Goal: Transaction & Acquisition: Book appointment/travel/reservation

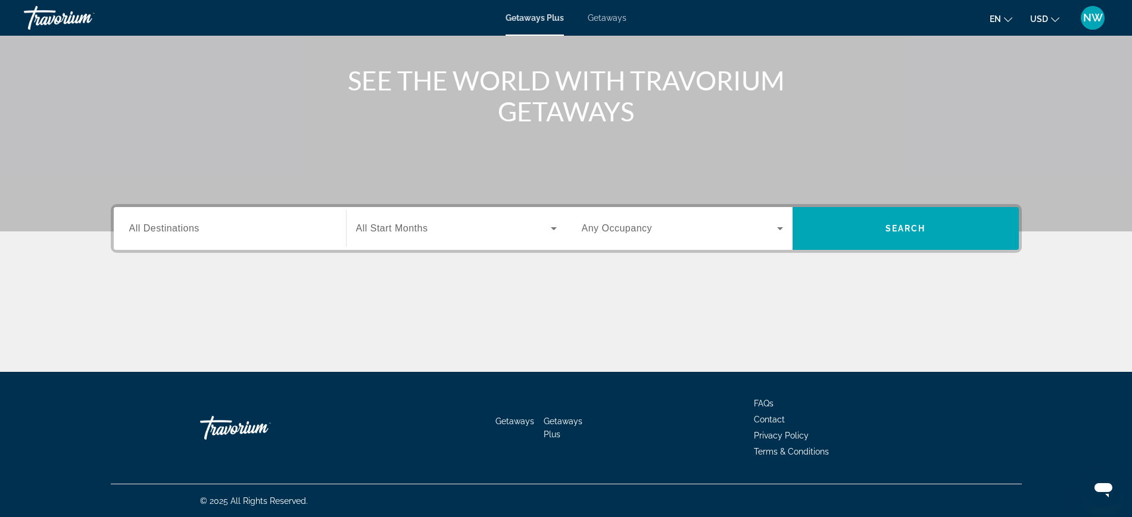
scroll to position [126, 0]
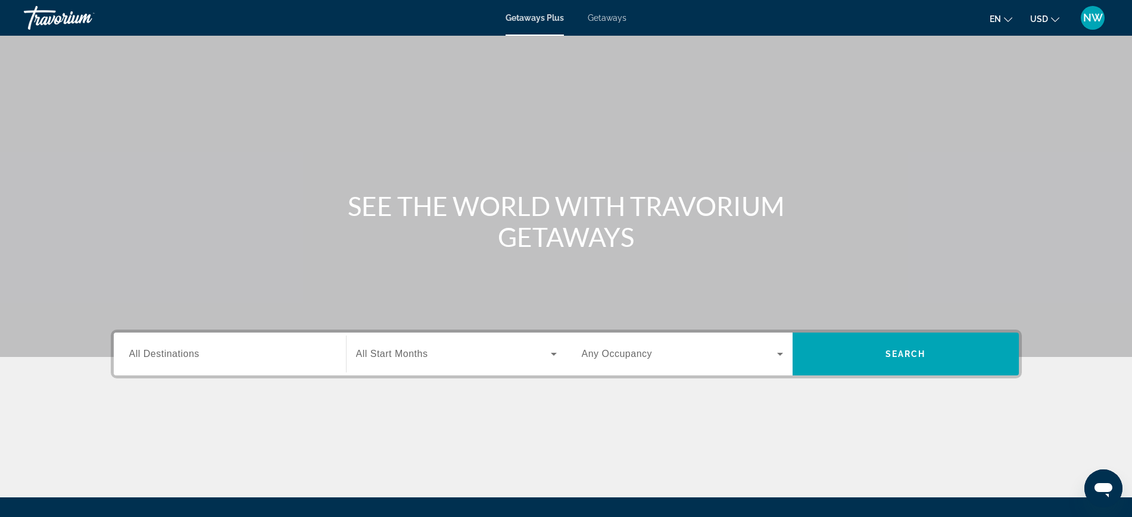
click at [176, 357] on span "All Destinations" at bounding box center [164, 354] width 70 height 10
click at [176, 357] on input "Destination All Destinations" at bounding box center [229, 355] width 201 height 14
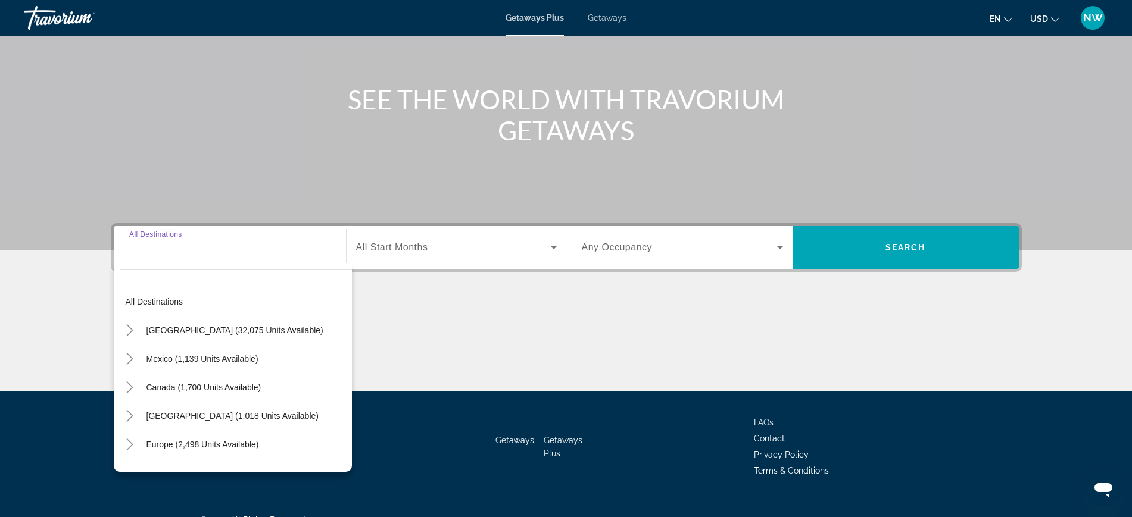
scroll to position [126, 0]
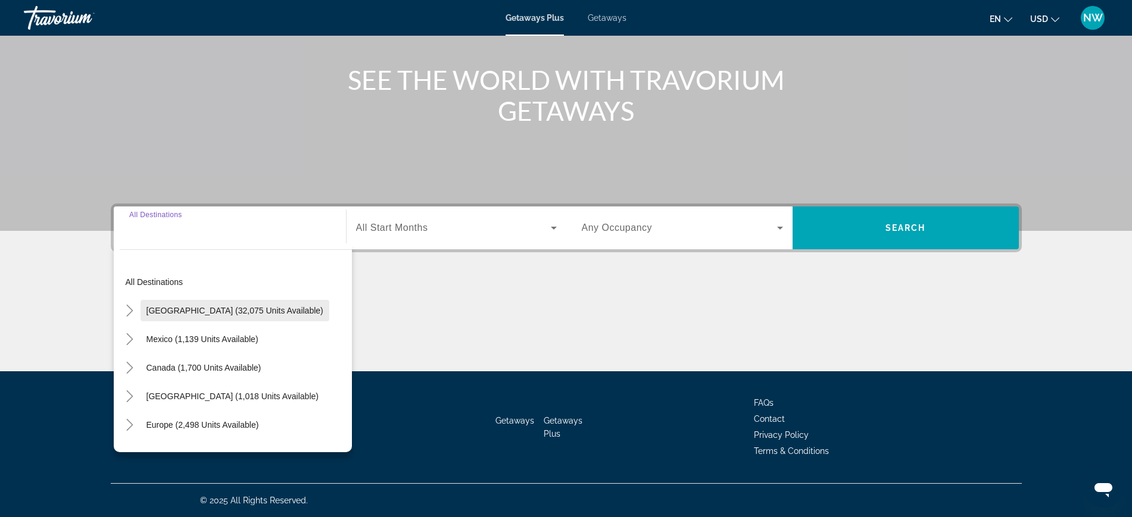
click at [182, 316] on span "Search widget" at bounding box center [235, 311] width 189 height 29
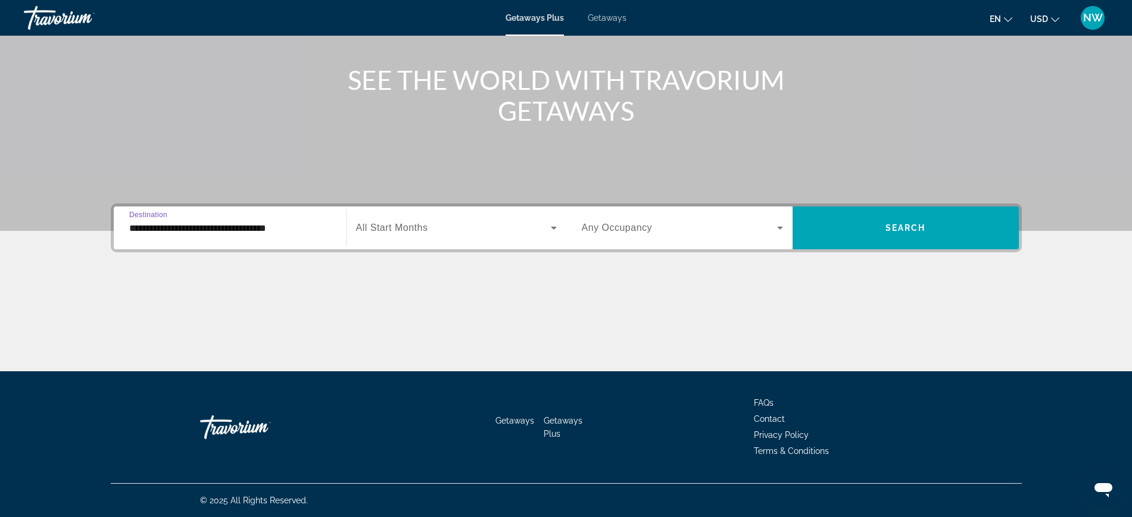
click at [185, 224] on input "**********" at bounding box center [229, 228] width 201 height 14
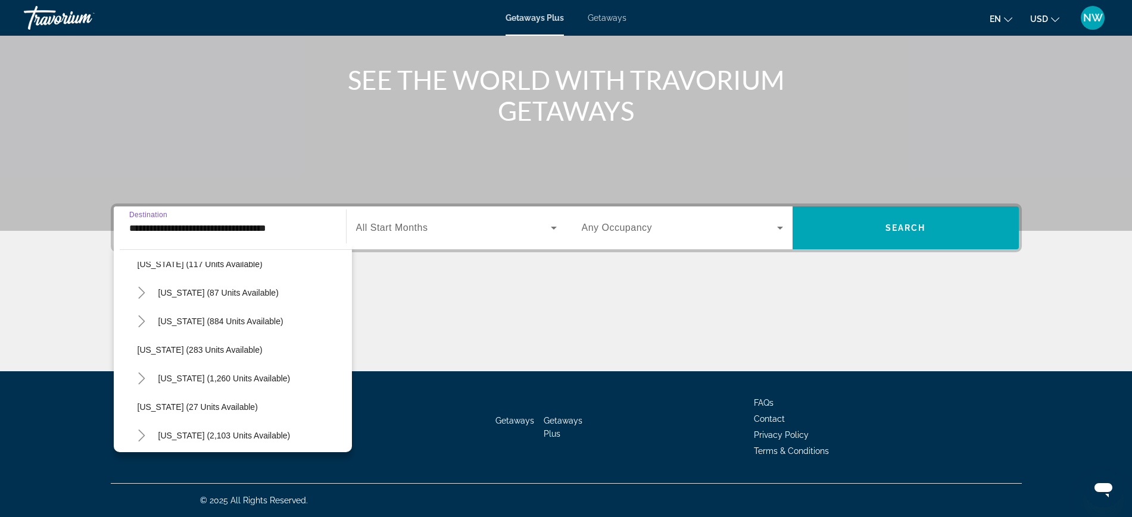
scroll to position [744, 0]
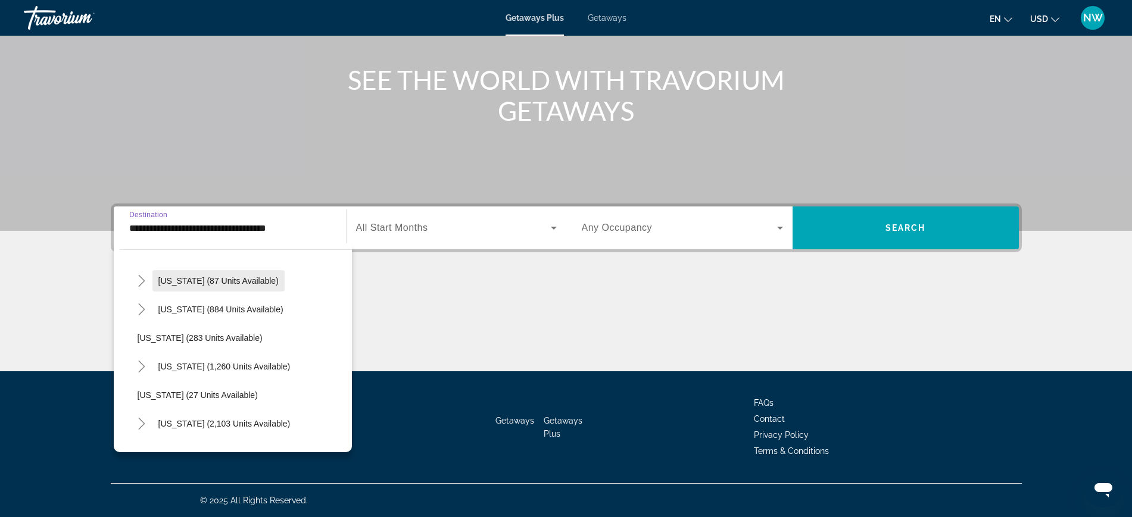
click at [171, 280] on span "[US_STATE] (87 units available)" at bounding box center [218, 281] width 120 height 10
type input "**********"
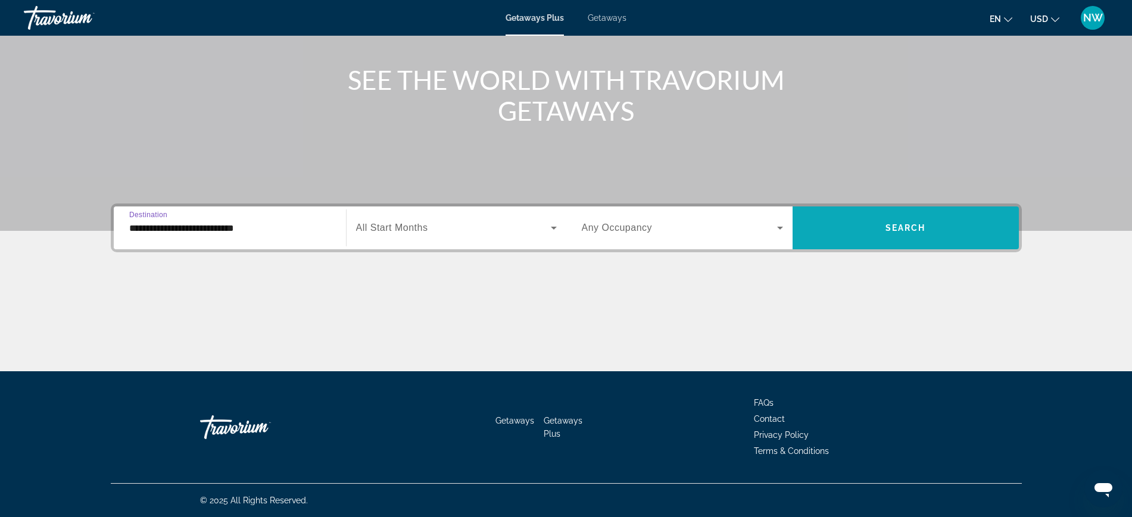
click at [903, 230] on span "Search" at bounding box center [905, 228] width 40 height 10
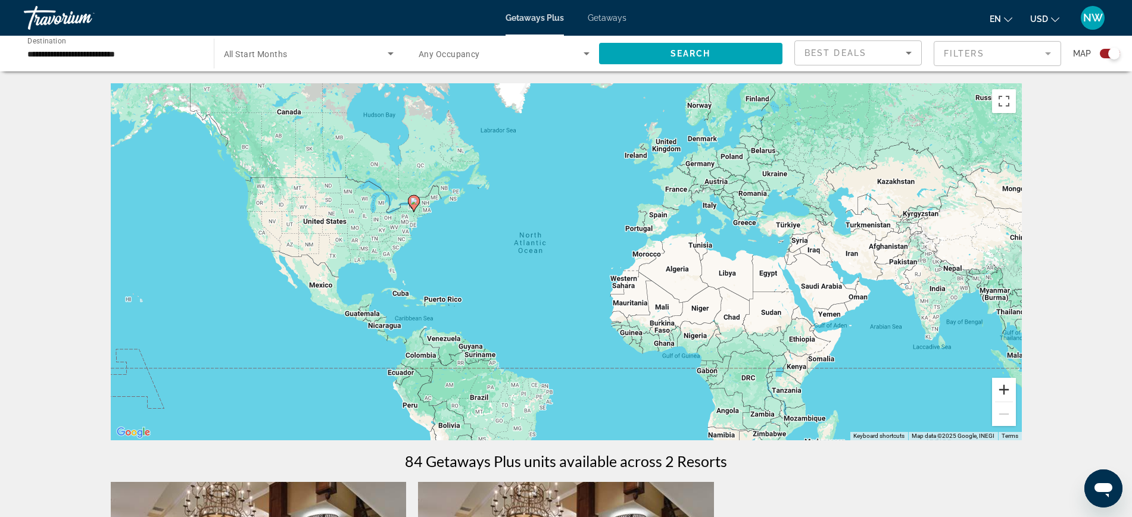
click at [1013, 393] on button "Zoom in" at bounding box center [1004, 390] width 24 height 24
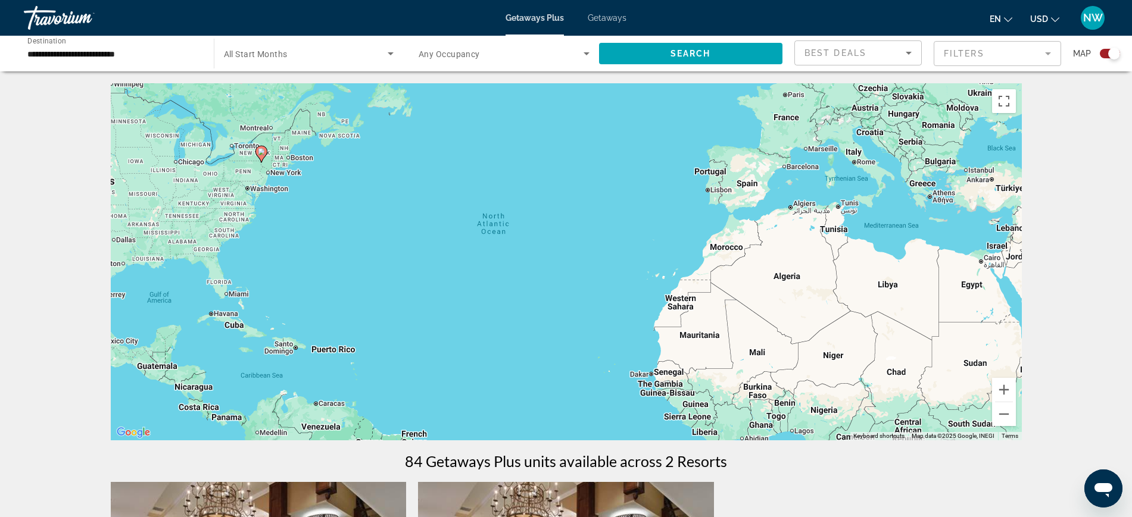
click at [416, 261] on div "To activate drag with keyboard, press Alt + Enter. Once in keyboard drag state,…" at bounding box center [566, 261] width 911 height 357
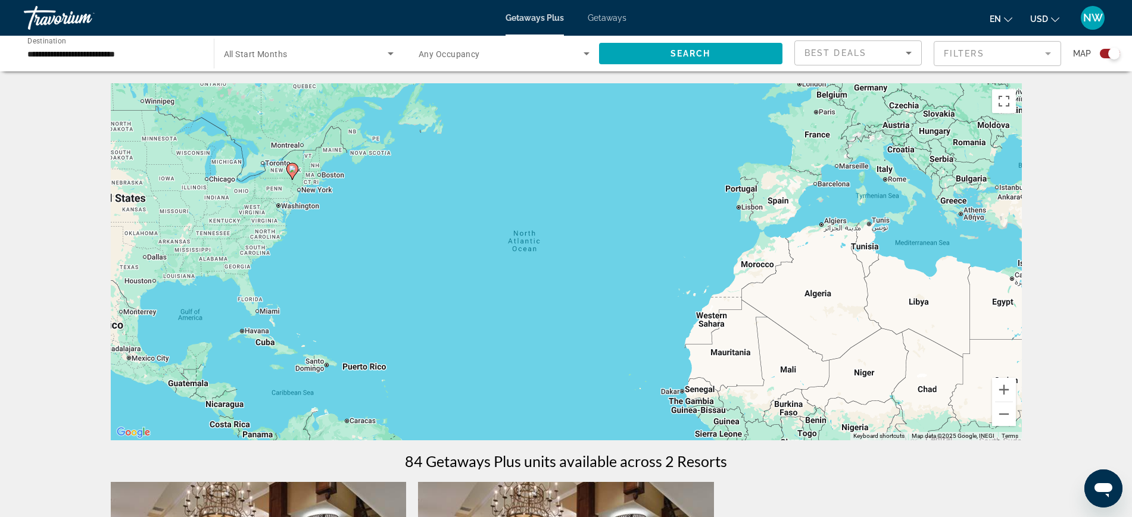
drag, startPoint x: 430, startPoint y: 270, endPoint x: 444, endPoint y: 270, distance: 13.1
click at [450, 279] on div "To activate drag with keyboard, press Alt + Enter. Once in keyboard drag state,…" at bounding box center [566, 261] width 911 height 357
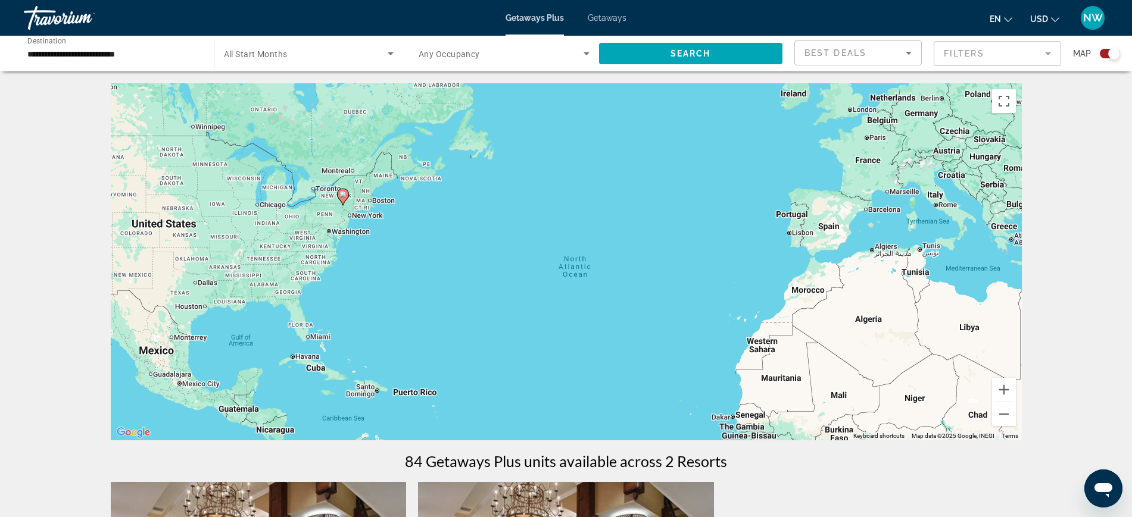
drag, startPoint x: 369, startPoint y: 233, endPoint x: 389, endPoint y: 248, distance: 25.5
click at [369, 236] on div "To activate drag with keyboard, press Alt + Enter. Once in keyboard drag state,…" at bounding box center [566, 261] width 911 height 357
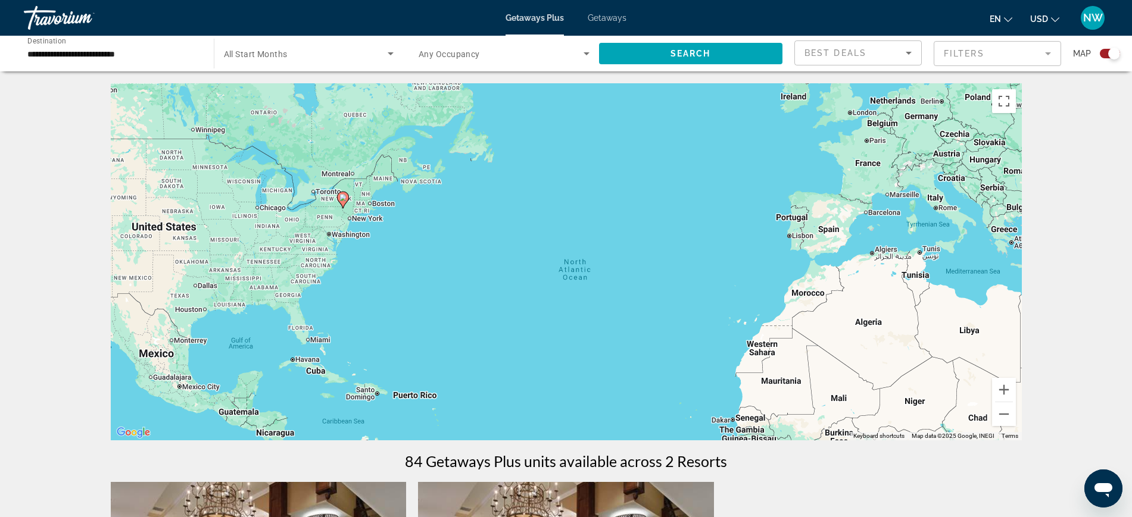
drag, startPoint x: 452, startPoint y: 286, endPoint x: 466, endPoint y: 294, distance: 16.3
click at [464, 294] on div "To activate drag with keyboard, press Alt + Enter. Once in keyboard drag state,…" at bounding box center [566, 261] width 911 height 357
drag, startPoint x: 535, startPoint y: 322, endPoint x: 563, endPoint y: 326, distance: 28.8
click at [550, 324] on div "To activate drag with keyboard, press Alt + Enter. Once in keyboard drag state,…" at bounding box center [566, 261] width 911 height 357
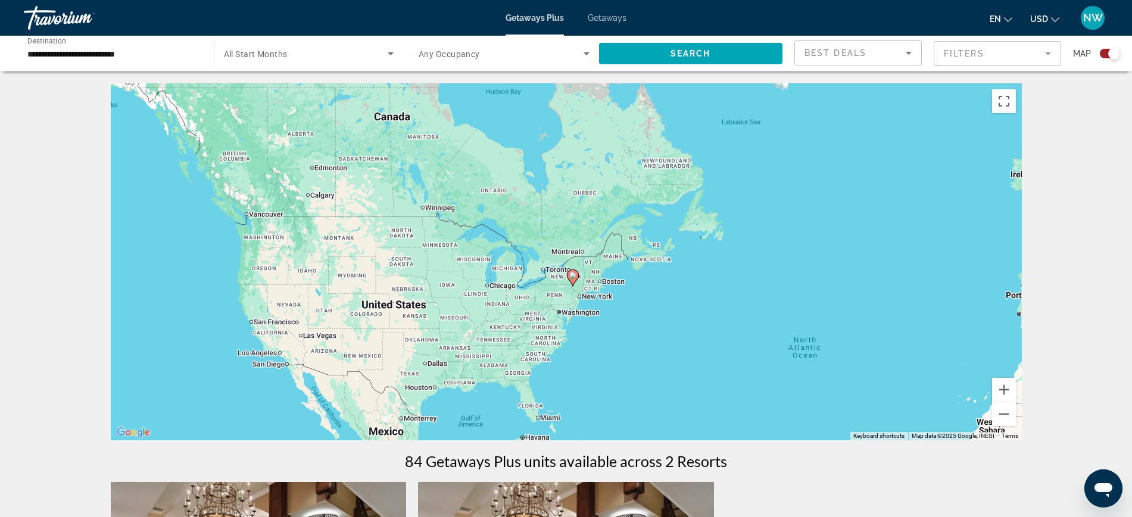
drag, startPoint x: 617, startPoint y: 324, endPoint x: 746, endPoint y: 359, distance: 133.9
click at [709, 354] on div "To activate drag with keyboard, press Alt + Enter. Once in keyboard drag state,…" at bounding box center [566, 261] width 911 height 357
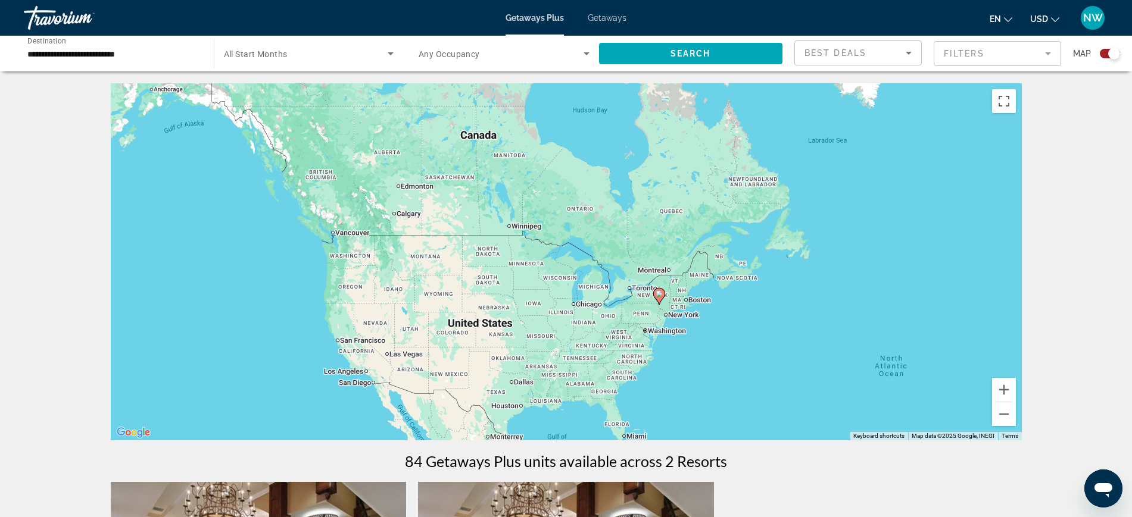
click at [750, 358] on div "To activate drag with keyboard, press Alt + Enter. Once in keyboard drag state,…" at bounding box center [566, 261] width 911 height 357
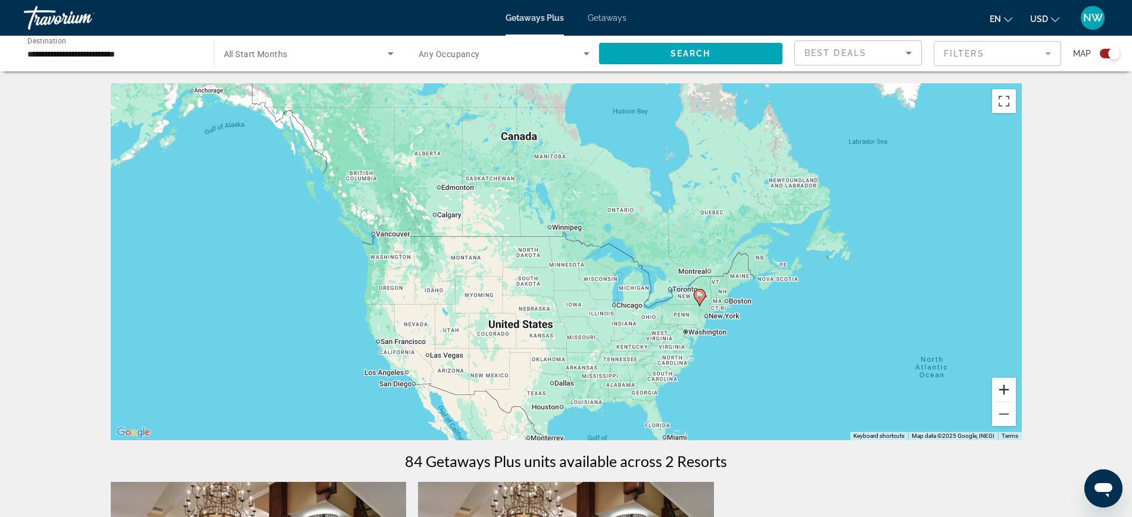
click at [1008, 390] on button "Zoom in" at bounding box center [1004, 390] width 24 height 24
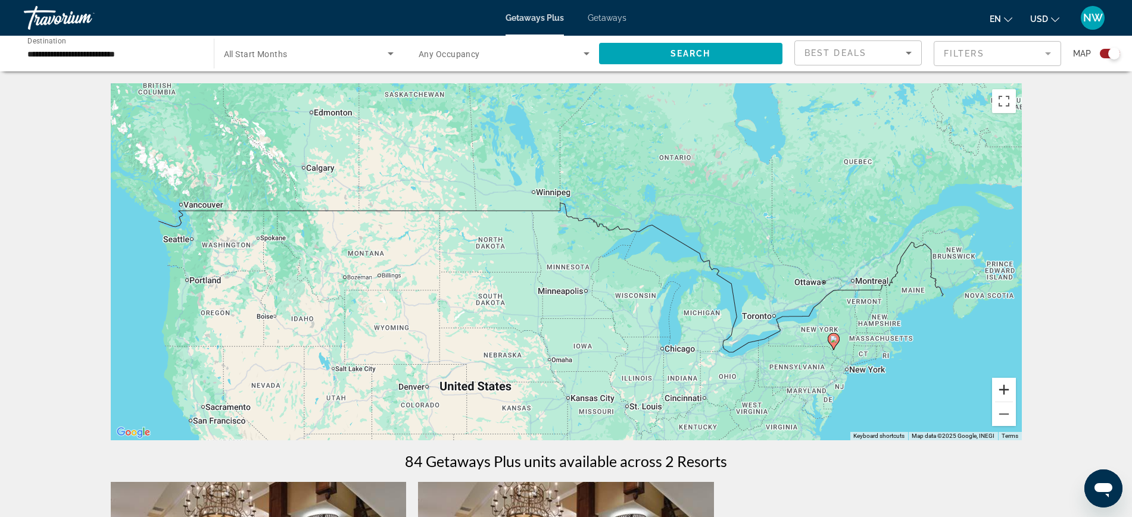
click at [1008, 390] on button "Zoom in" at bounding box center [1004, 390] width 24 height 24
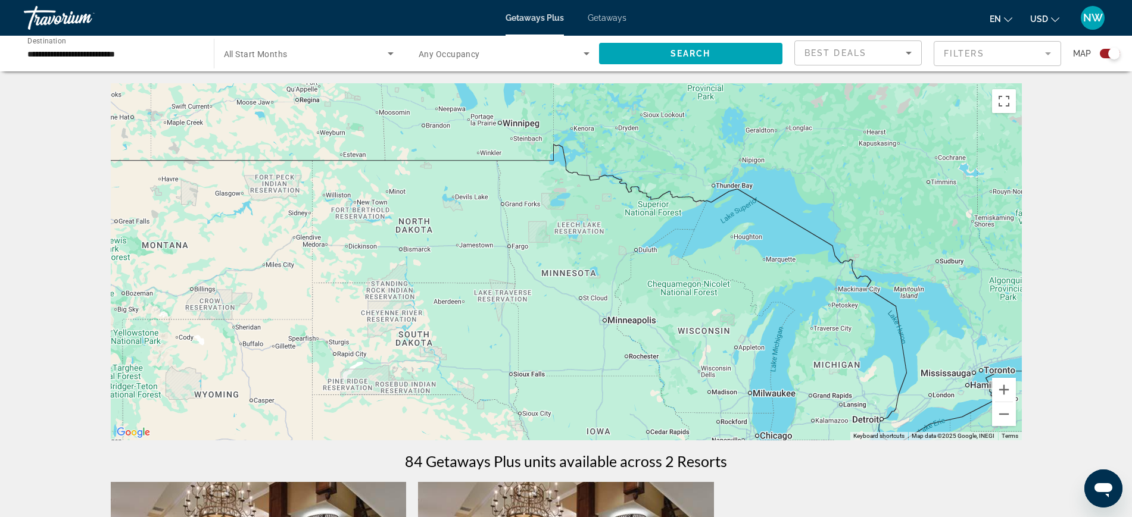
click at [777, 339] on div "To activate drag with keyboard, press Alt + Enter. Once in keyboard drag state,…" at bounding box center [566, 261] width 911 height 357
click at [762, 312] on div "To activate drag with keyboard, press Alt + Enter. Once in keyboard drag state,…" at bounding box center [566, 261] width 911 height 357
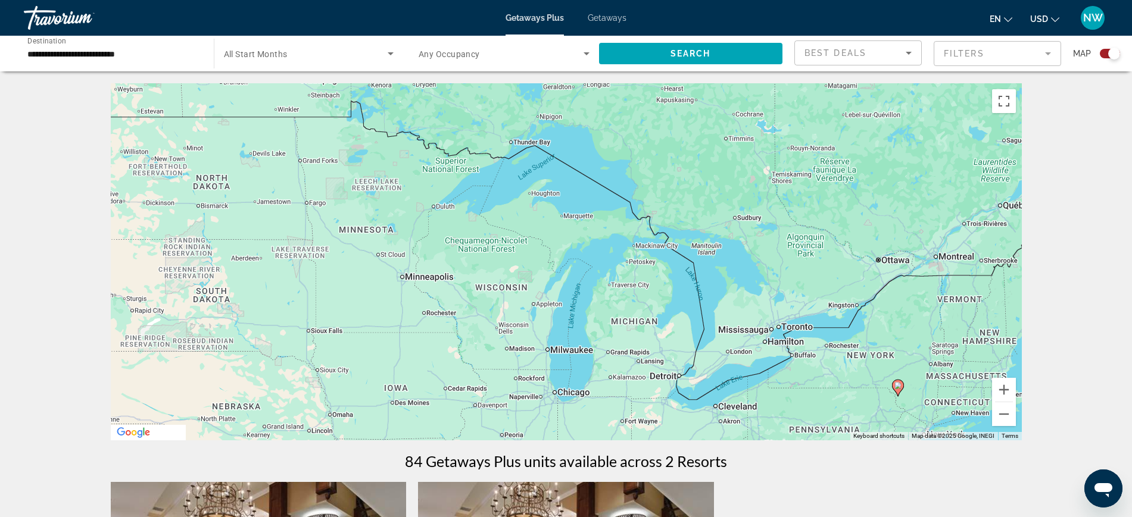
click at [762, 302] on div "To activate drag with keyboard, press Alt + Enter. Once in keyboard drag state,…" at bounding box center [566, 261] width 911 height 357
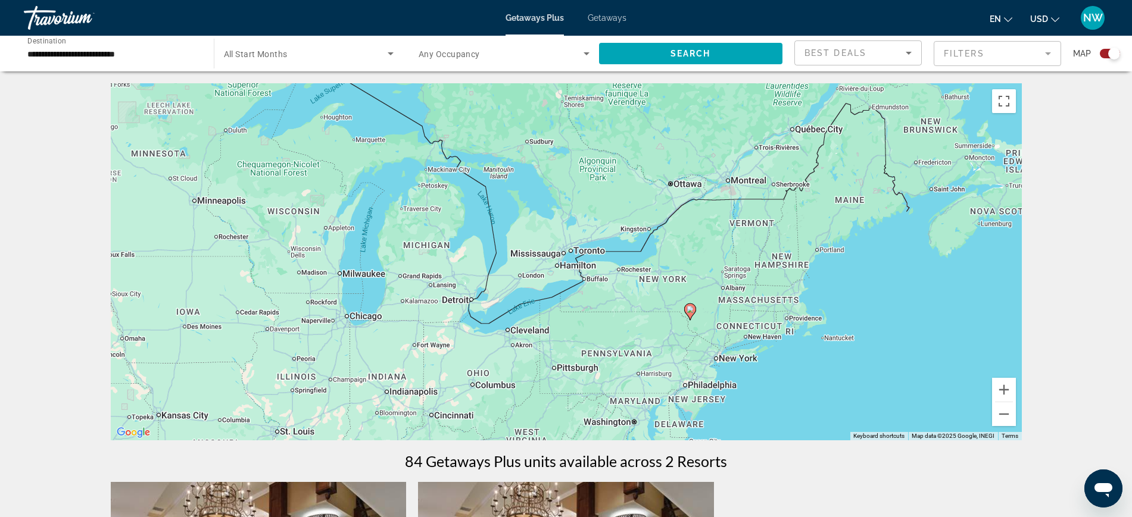
drag, startPoint x: 752, startPoint y: 292, endPoint x: 490, endPoint y: 220, distance: 271.5
click at [492, 221] on div "To activate drag with keyboard, press Alt + Enter. Once in keyboard drag state,…" at bounding box center [566, 261] width 911 height 357
click at [481, 205] on div "To activate drag with keyboard, press Alt + Enter. Once in keyboard drag state,…" at bounding box center [566, 261] width 911 height 357
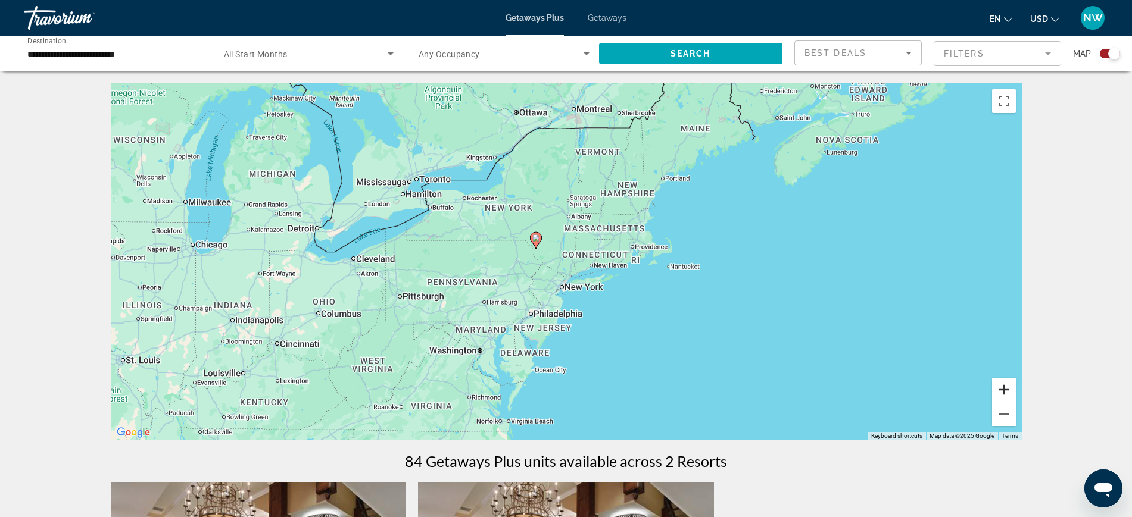
click at [1001, 389] on button "Zoom in" at bounding box center [1004, 390] width 24 height 24
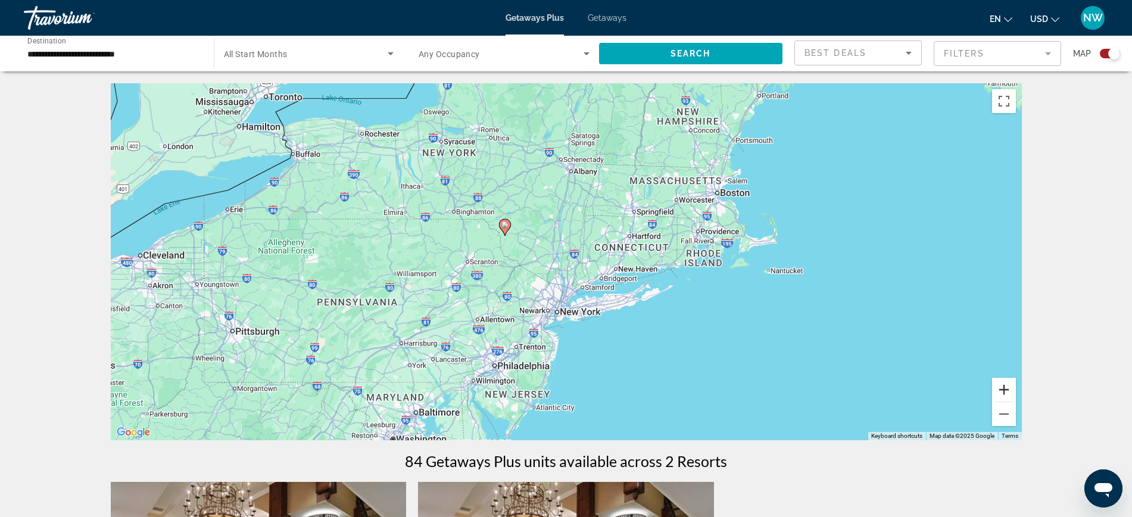
click at [1001, 389] on button "Zoom in" at bounding box center [1004, 390] width 24 height 24
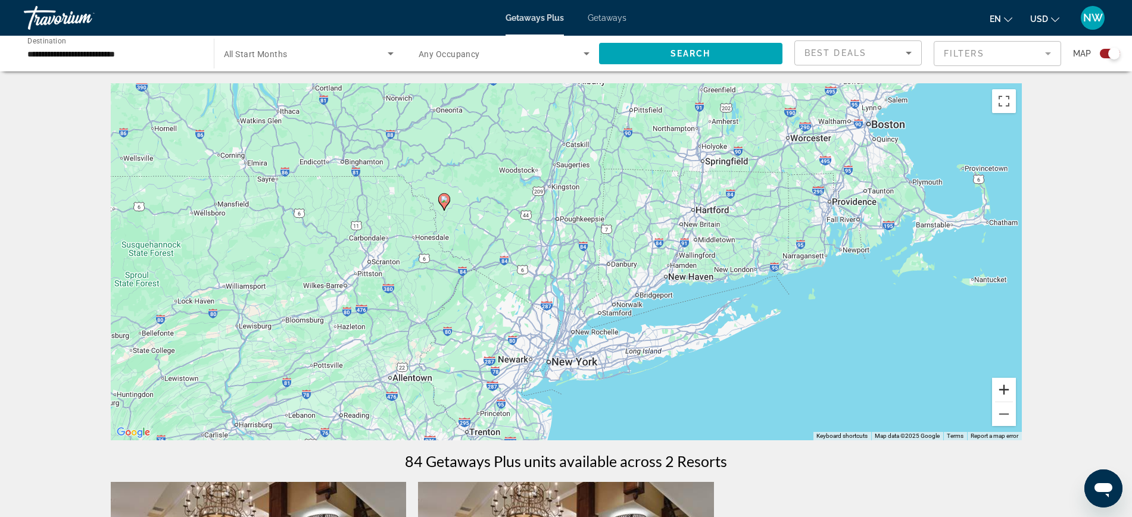
click at [1003, 389] on button "Zoom in" at bounding box center [1004, 390] width 24 height 24
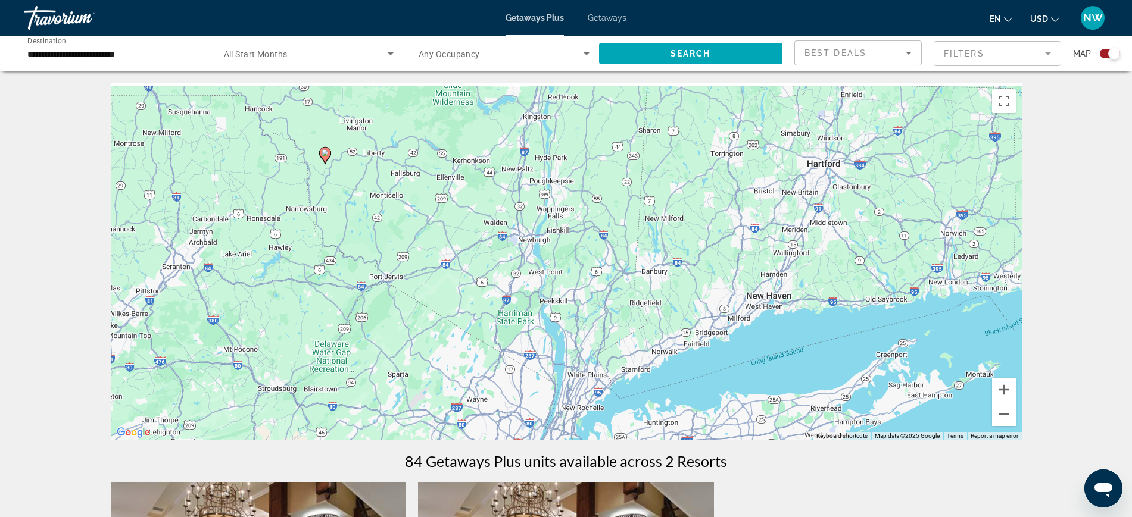
drag, startPoint x: 419, startPoint y: 247, endPoint x: 447, endPoint y: 268, distance: 35.4
click at [442, 265] on div "To activate drag with keyboard, press Alt + Enter. Once in keyboard drag state,…" at bounding box center [566, 261] width 911 height 357
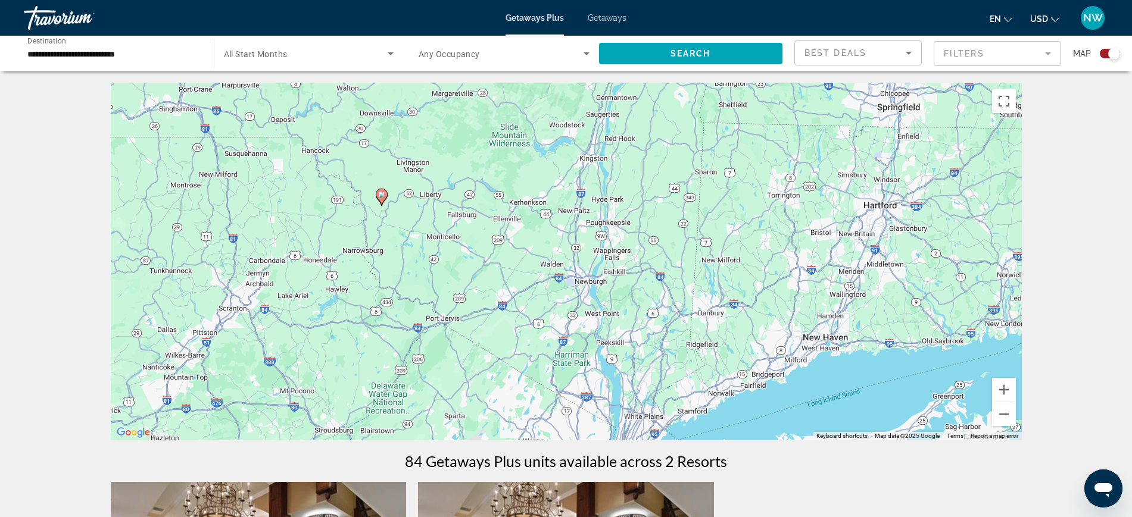
drag, startPoint x: 478, startPoint y: 293, endPoint x: 513, endPoint y: 311, distance: 39.4
click at [485, 297] on div "To activate drag with keyboard, press Alt + Enter. Once in keyboard drag state,…" at bounding box center [566, 261] width 911 height 357
click at [513, 311] on div "To activate drag with keyboard, press Alt + Enter. Once in keyboard drag state,…" at bounding box center [566, 261] width 911 height 357
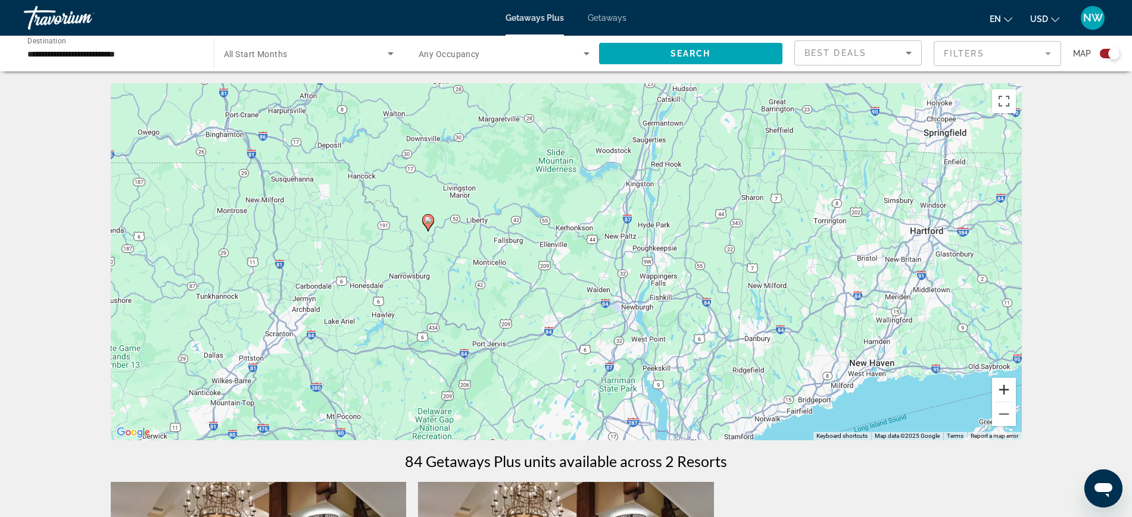
click at [1004, 391] on button "Zoom in" at bounding box center [1004, 390] width 24 height 24
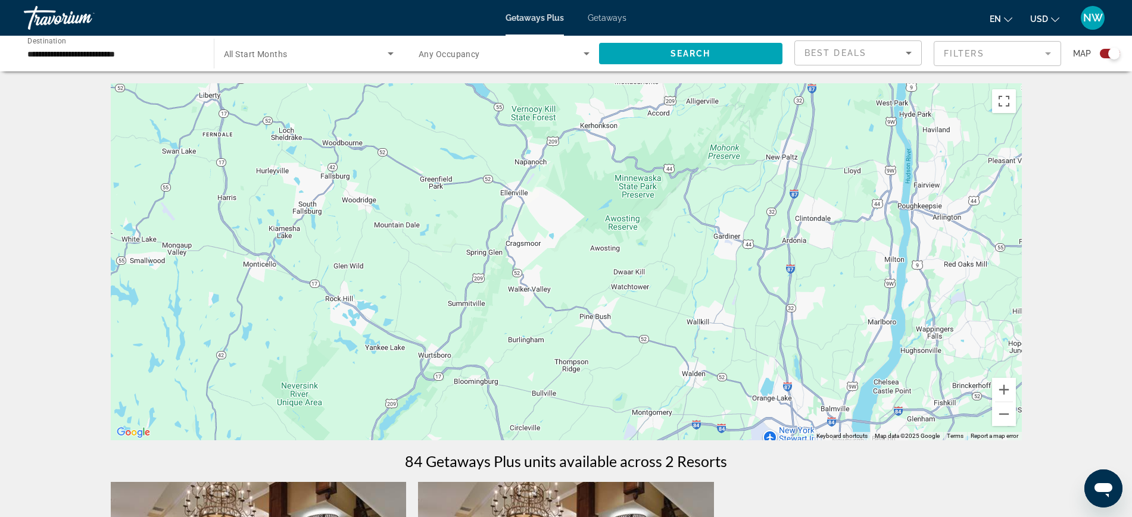
drag, startPoint x: 326, startPoint y: 268, endPoint x: 417, endPoint y: 279, distance: 91.1
click at [397, 278] on div "To activate drag with keyboard, press Alt + Enter. Once in keyboard drag state,…" at bounding box center [566, 261] width 911 height 357
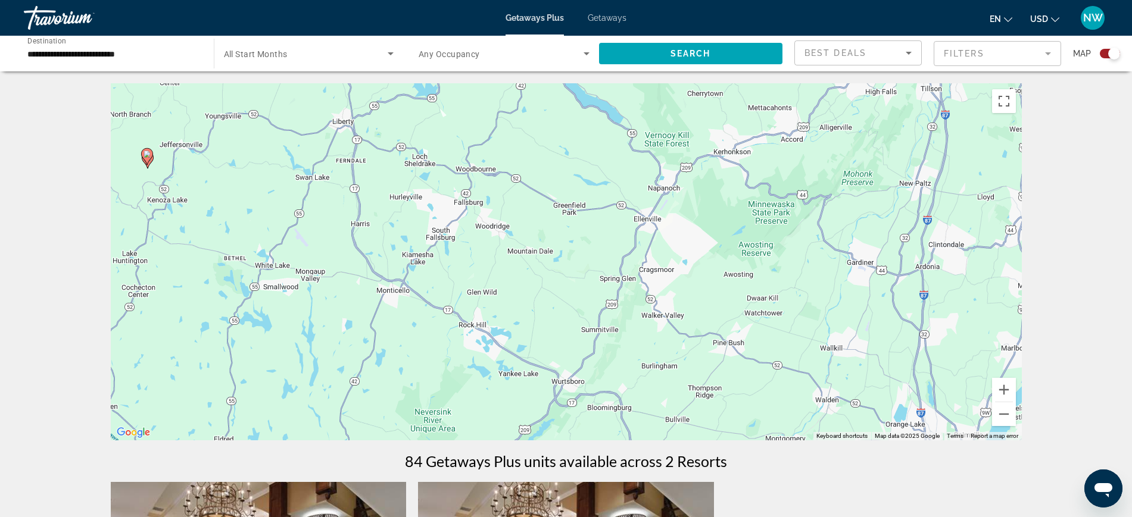
drag, startPoint x: 417, startPoint y: 279, endPoint x: 471, endPoint y: 289, distance: 55.2
click at [464, 287] on div "To activate drag with keyboard, press Alt + Enter. Once in keyboard drag state,…" at bounding box center [566, 261] width 911 height 357
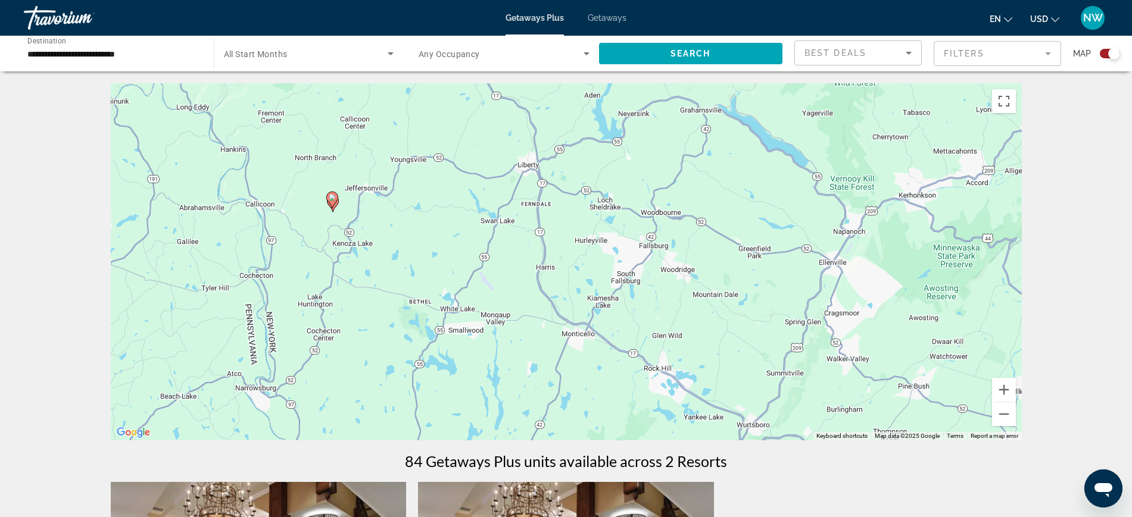
drag, startPoint x: 314, startPoint y: 249, endPoint x: 413, endPoint y: 269, distance: 100.2
click at [393, 264] on div "To activate drag with keyboard, press Alt + Enter. Once in keyboard drag state,…" at bounding box center [566, 261] width 911 height 357
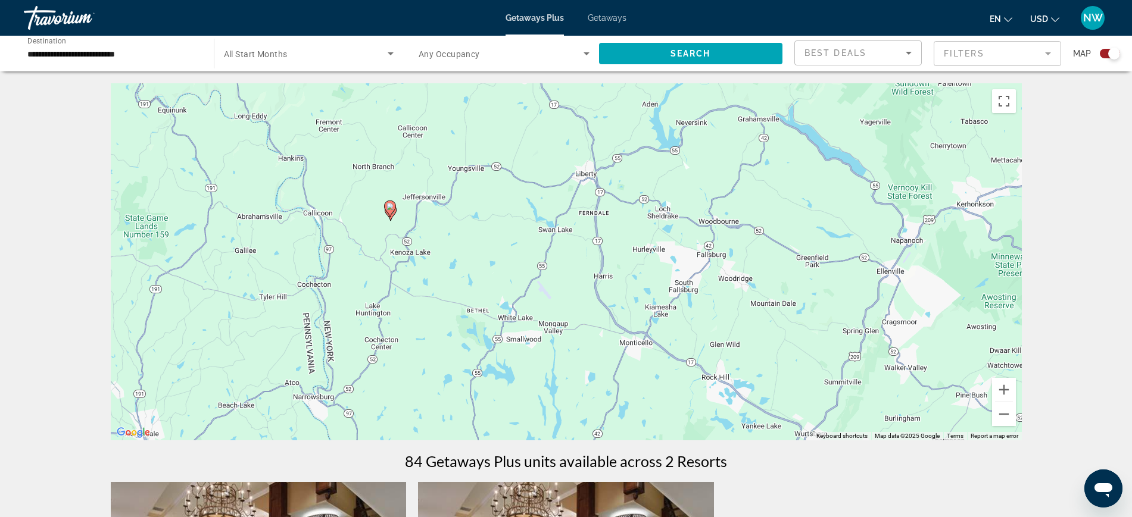
drag, startPoint x: 413, startPoint y: 269, endPoint x: 424, endPoint y: 266, distance: 11.7
click at [424, 269] on div "To activate drag with keyboard, press Alt + Enter. Once in keyboard drag state,…" at bounding box center [566, 261] width 911 height 357
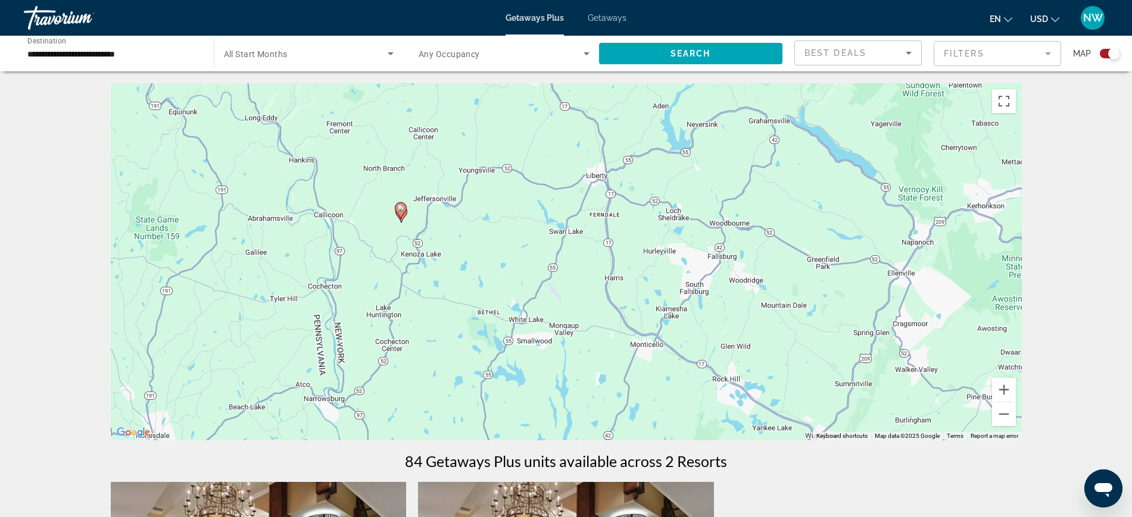
click at [442, 271] on div "To activate drag with keyboard, press Alt + Enter. Once in keyboard drag state,…" at bounding box center [566, 261] width 911 height 357
click at [443, 271] on div "To activate drag with keyboard, press Alt + Enter. Once in keyboard drag state,…" at bounding box center [566, 261] width 911 height 357
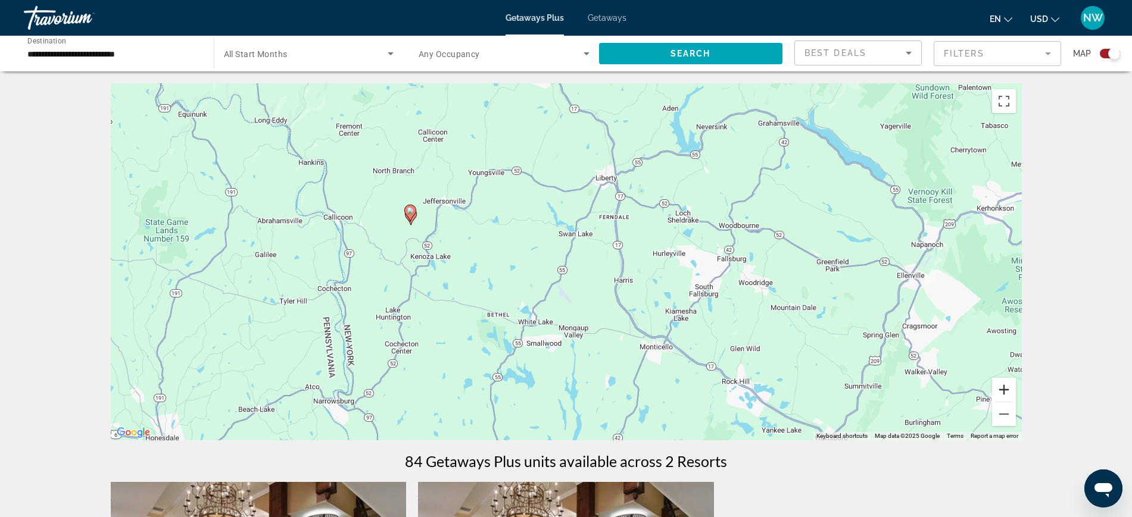
click at [1007, 392] on button "Zoom in" at bounding box center [1004, 390] width 24 height 24
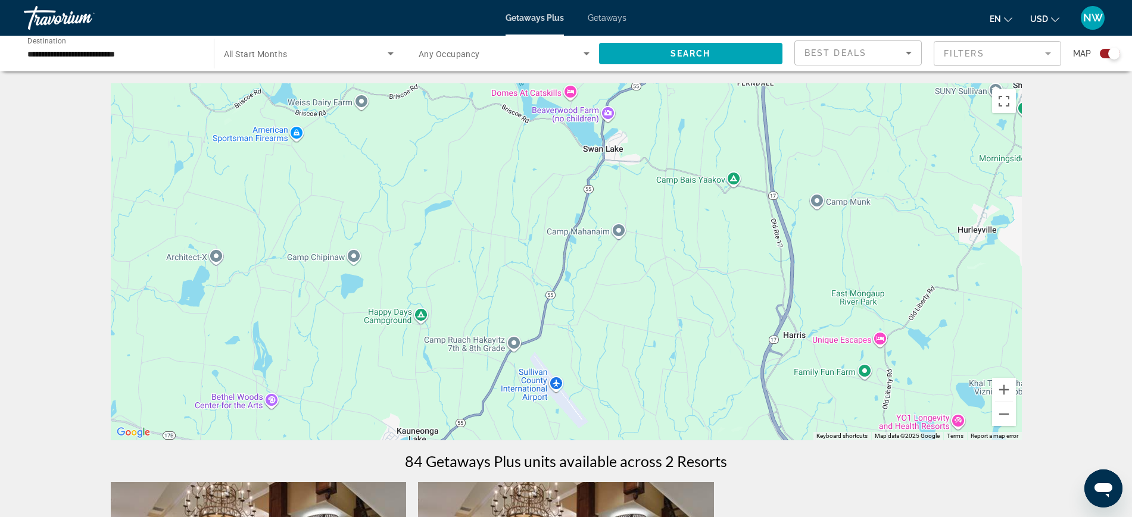
drag, startPoint x: 377, startPoint y: 277, endPoint x: 566, endPoint y: 317, distance: 193.5
click at [557, 315] on div "To activate drag with keyboard, press Alt + Enter. Once in keyboard drag state,…" at bounding box center [566, 261] width 911 height 357
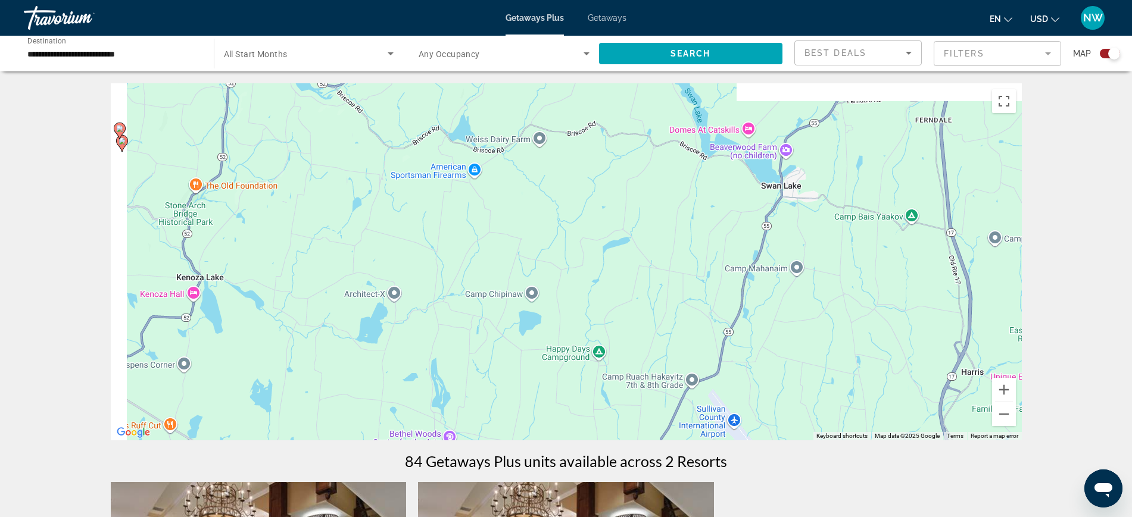
drag, startPoint x: 694, startPoint y: 331, endPoint x: 724, endPoint y: 323, distance: 30.9
click at [713, 331] on div "To activate drag with keyboard, press Alt + Enter. Once in keyboard drag state,…" at bounding box center [566, 261] width 911 height 357
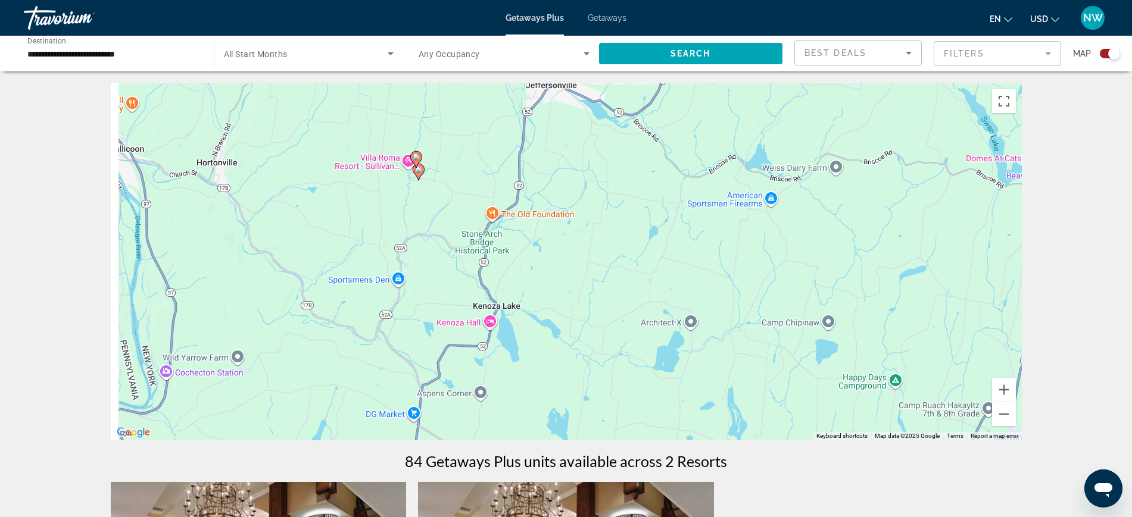
drag, startPoint x: 397, startPoint y: 266, endPoint x: 433, endPoint y: 289, distance: 43.9
click at [413, 274] on div "To activate drag with keyboard, press Alt + Enter. Once in keyboard drag state,…" at bounding box center [566, 261] width 911 height 357
click at [424, 279] on div "To activate drag with keyboard, press Alt + Enter. Once in keyboard drag state,…" at bounding box center [566, 261] width 911 height 357
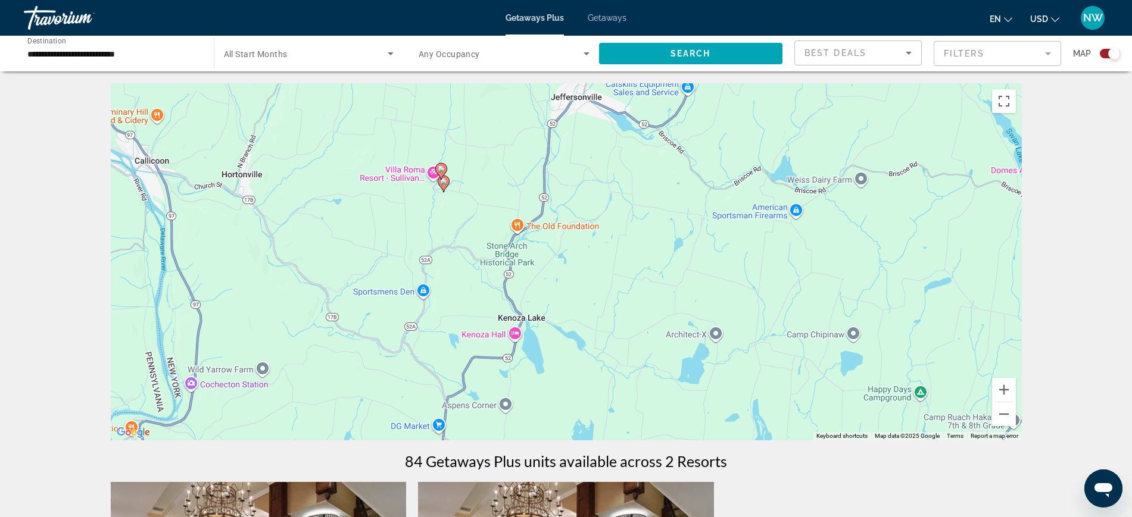
drag, startPoint x: 447, startPoint y: 297, endPoint x: 473, endPoint y: 311, distance: 30.1
click at [473, 311] on div "To activate drag with keyboard, press Alt + Enter. Once in keyboard drag state,…" at bounding box center [566, 261] width 911 height 357
click at [357, 262] on div "To activate drag with keyboard, press Alt + Enter. Once in keyboard drag state,…" at bounding box center [566, 261] width 911 height 357
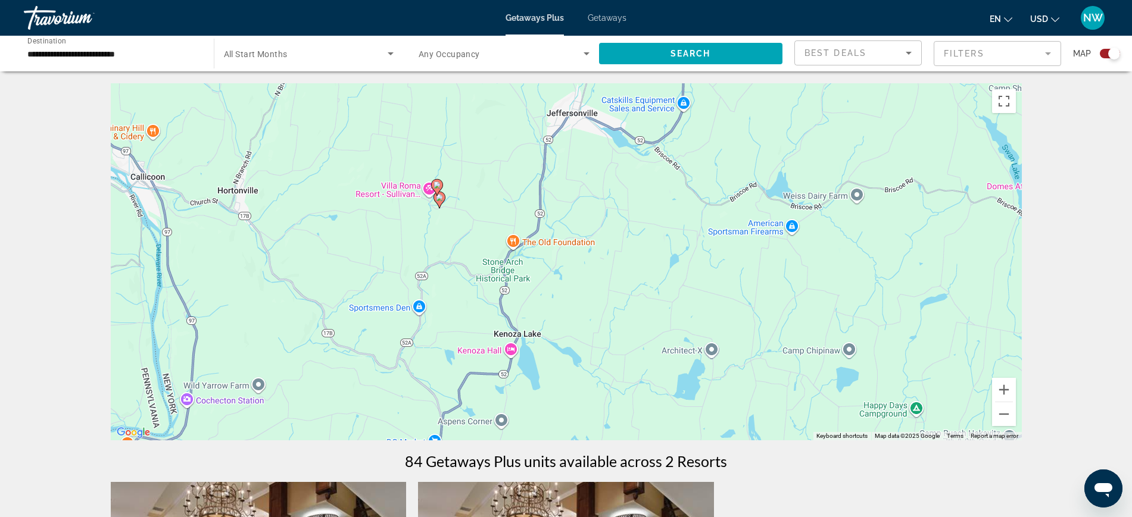
drag, startPoint x: 353, startPoint y: 276, endPoint x: 355, endPoint y: 341, distance: 64.3
click at [354, 334] on div "To activate drag with keyboard, press Alt + Enter. Once in keyboard drag state,…" at bounding box center [566, 261] width 911 height 357
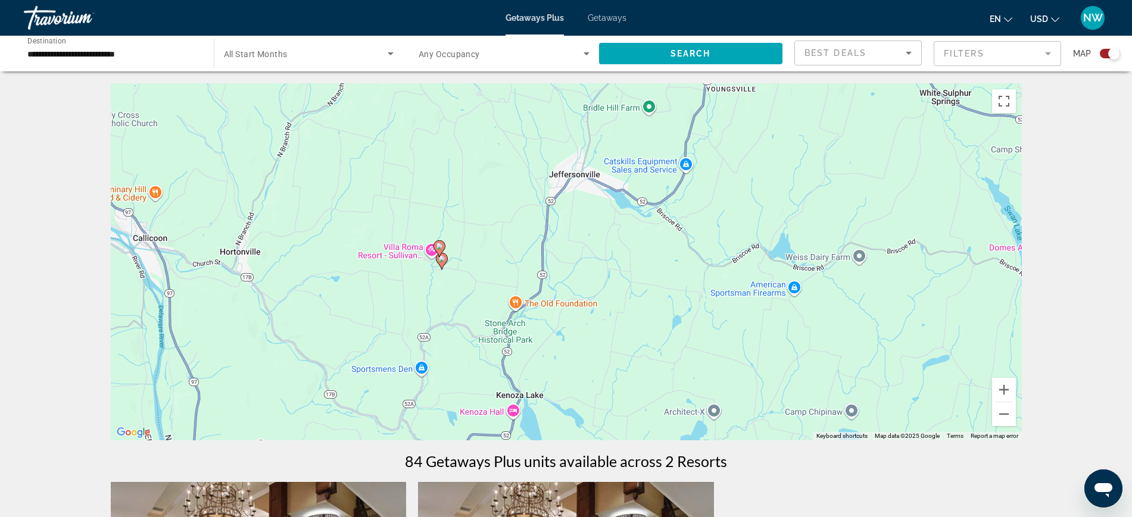
drag, startPoint x: 355, startPoint y: 341, endPoint x: 380, endPoint y: 386, distance: 52.2
click at [367, 380] on div "To activate drag with keyboard, press Alt + Enter. Once in keyboard drag state,…" at bounding box center [566, 261] width 911 height 357
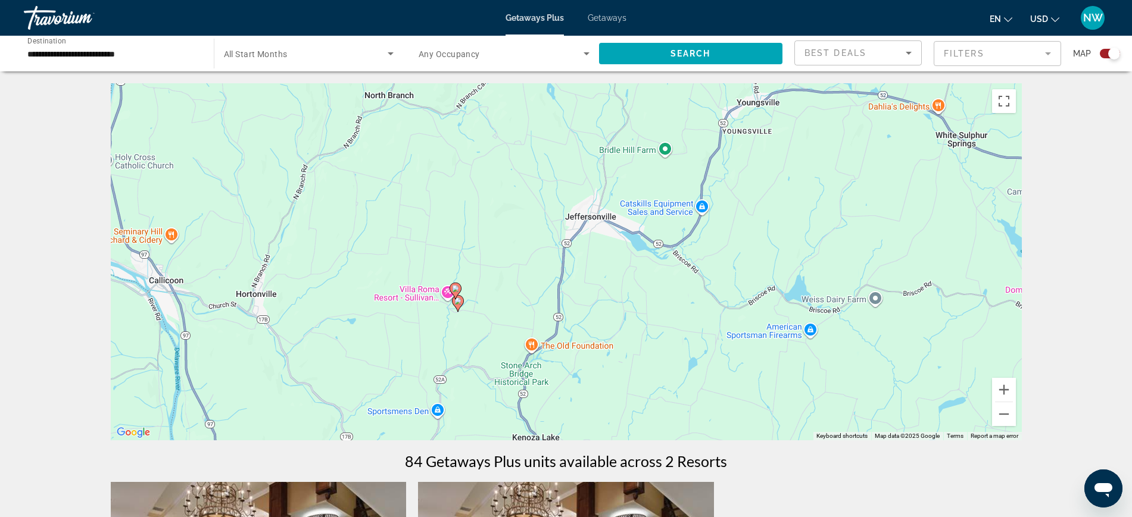
click at [355, 337] on div "To activate drag with keyboard, press Alt + Enter. Once in keyboard drag state,…" at bounding box center [566, 261] width 911 height 357
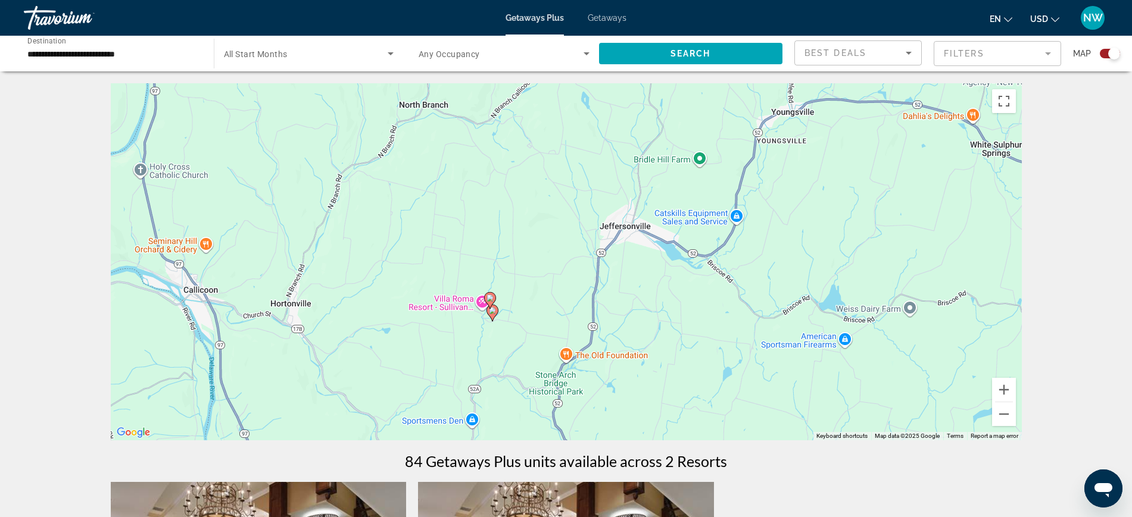
drag, startPoint x: 372, startPoint y: 348, endPoint x: 427, endPoint y: 349, distance: 56.0
click at [427, 349] on div "To activate drag with keyboard, press Alt + Enter. Once in keyboard drag state,…" at bounding box center [566, 261] width 911 height 357
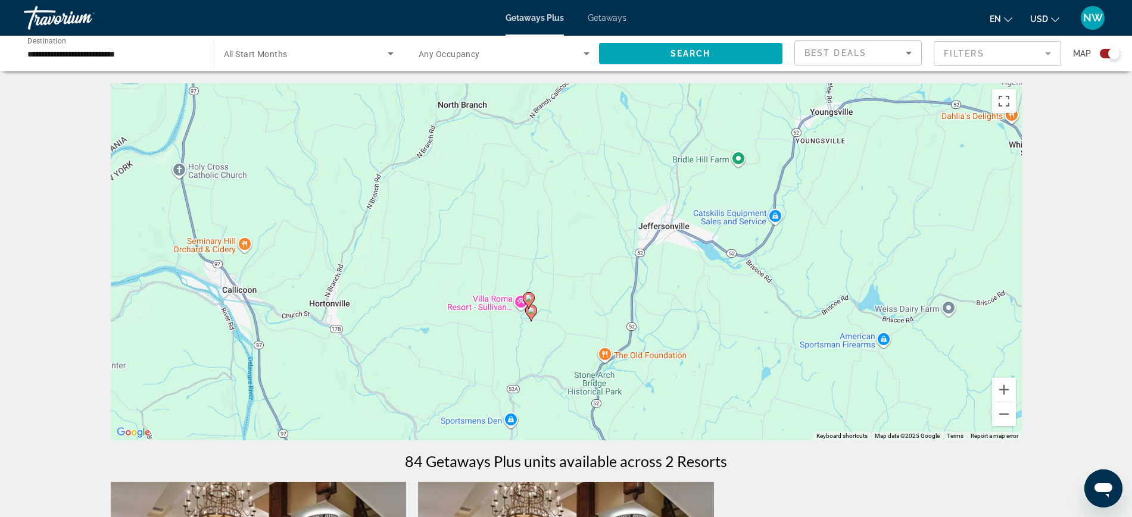
click at [435, 346] on div "To activate drag with keyboard, press Alt + Enter. Once in keyboard drag state,…" at bounding box center [566, 261] width 911 height 357
drag, startPoint x: 411, startPoint y: 339, endPoint x: 426, endPoint y: 330, distance: 18.2
click at [426, 330] on div "To activate drag with keyboard, press Alt + Enter. Once in keyboard drag state,…" at bounding box center [566, 261] width 911 height 357
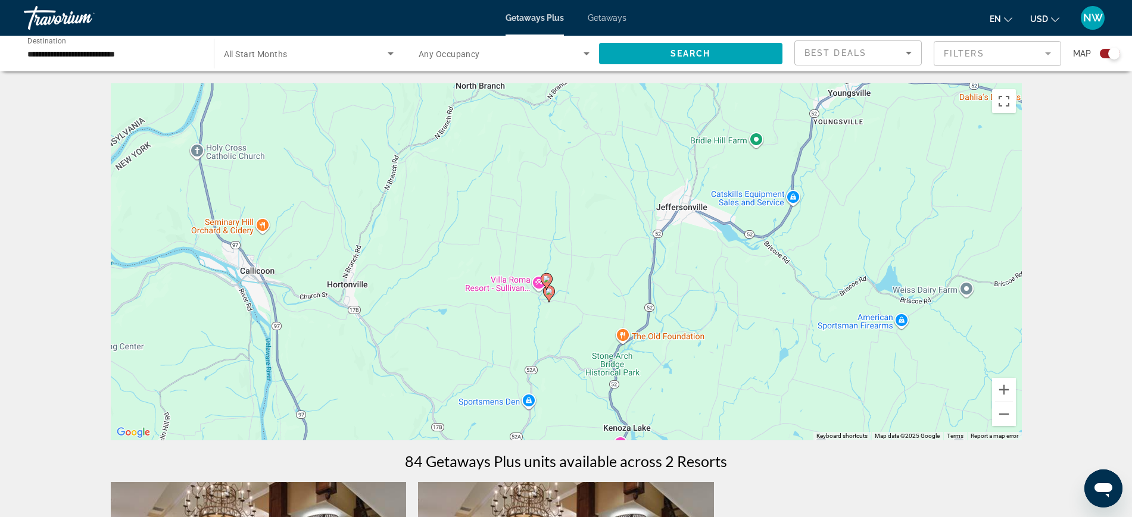
drag, startPoint x: 414, startPoint y: 366, endPoint x: 432, endPoint y: 347, distance: 26.1
click at [432, 347] on div "To activate drag with keyboard, press Alt + Enter. Once in keyboard drag state,…" at bounding box center [566, 261] width 911 height 357
click at [132, 54] on input "**********" at bounding box center [112, 54] width 171 height 14
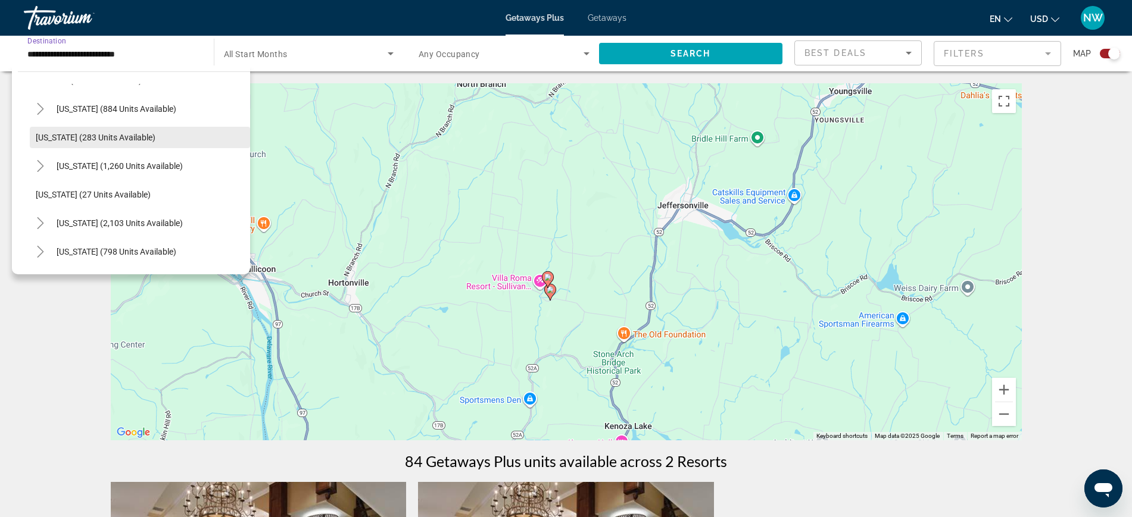
scroll to position [820, 0]
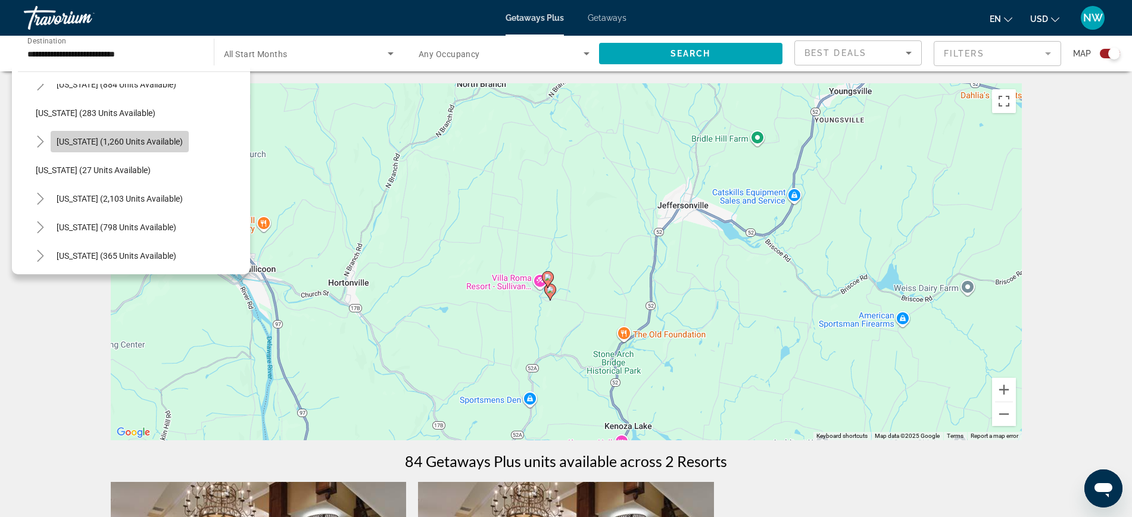
click at [97, 143] on span "[US_STATE] (1,260 units available)" at bounding box center [120, 142] width 126 height 10
type input "**********"
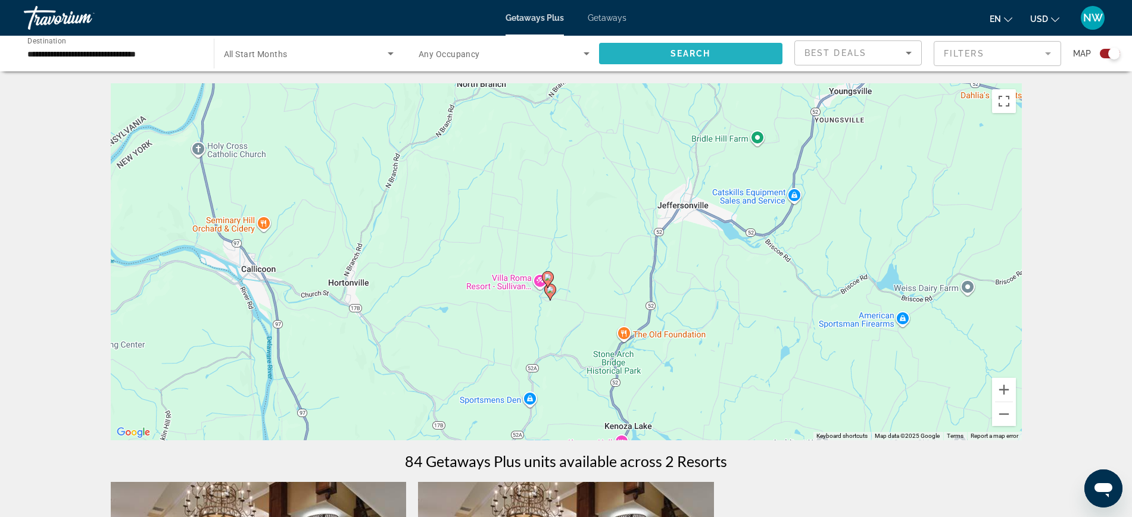
click at [639, 48] on span "Search widget" at bounding box center [691, 53] width 184 height 29
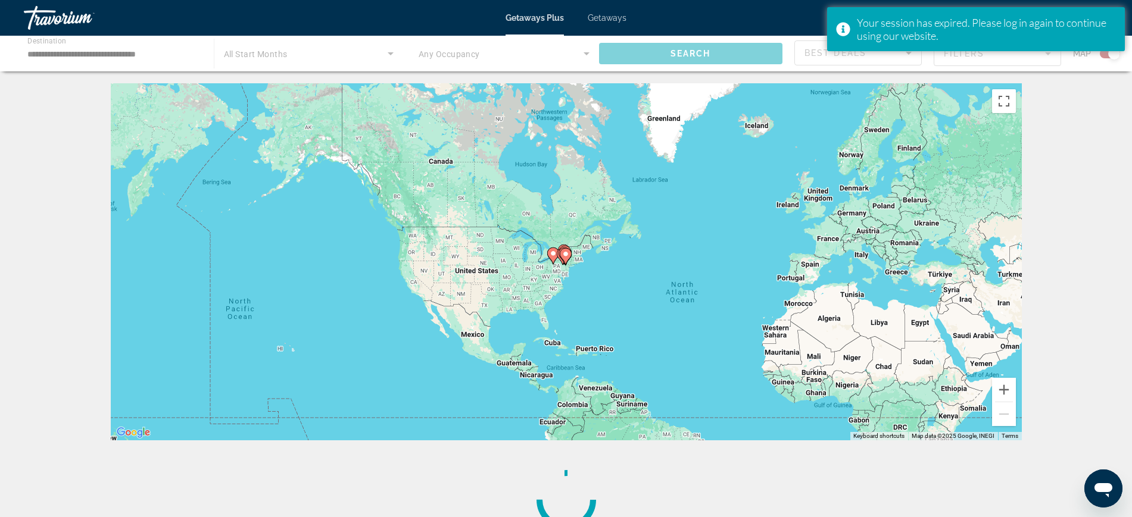
click at [114, 49] on div "Main content" at bounding box center [566, 54] width 1132 height 36
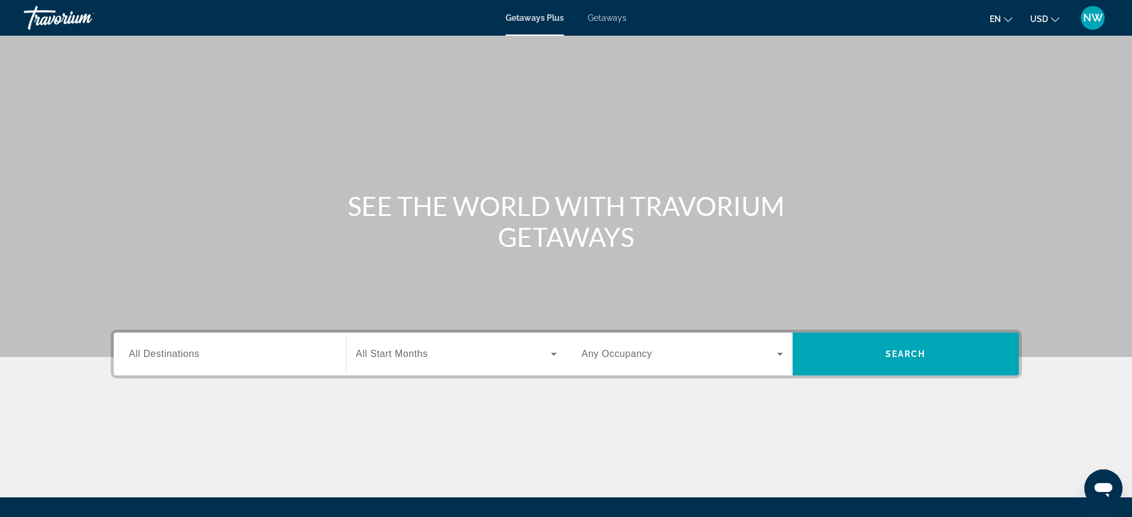
click at [178, 358] on span "All Destinations" at bounding box center [164, 354] width 70 height 10
click at [178, 358] on input "Destination All Destinations" at bounding box center [229, 355] width 201 height 14
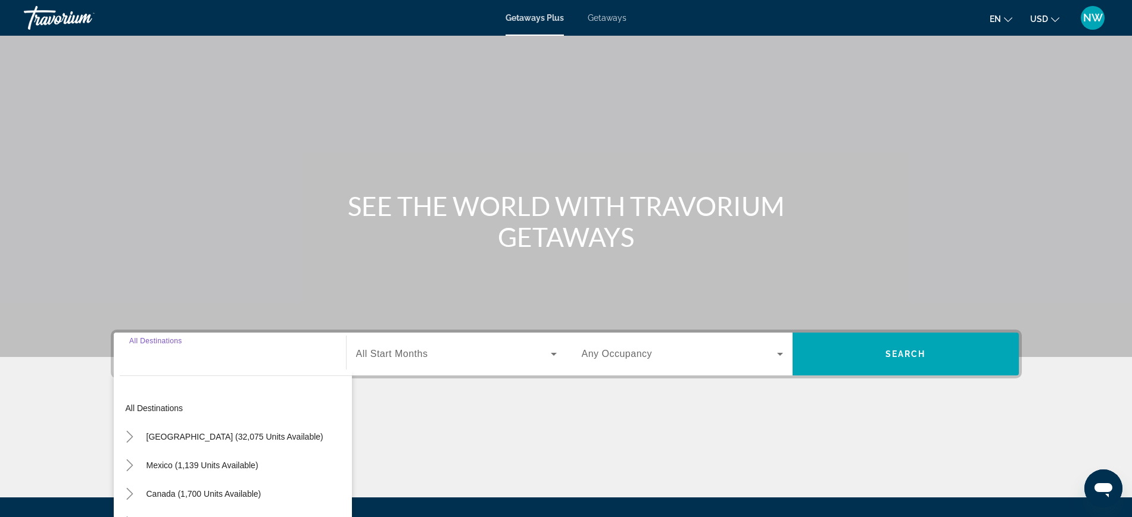
scroll to position [126, 0]
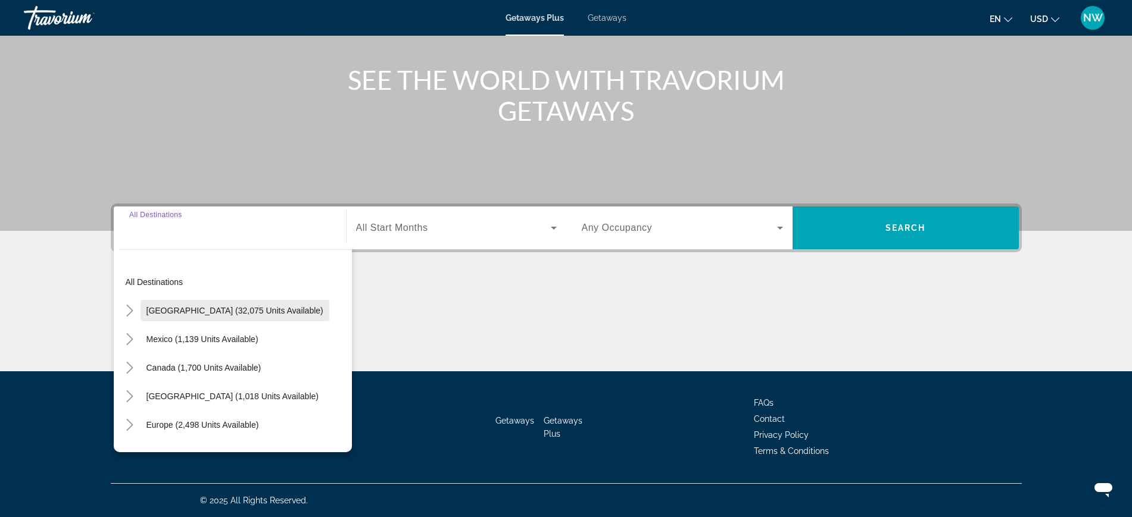
click at [180, 309] on span "[GEOGRAPHIC_DATA] (32,075 units available)" at bounding box center [234, 311] width 177 height 10
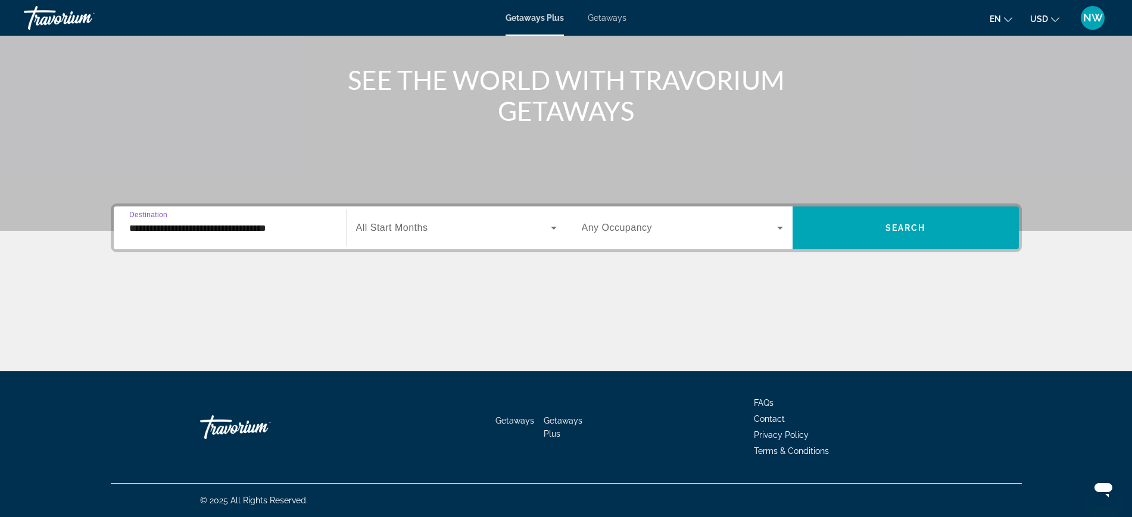
click at [182, 223] on input "**********" at bounding box center [229, 228] width 201 height 14
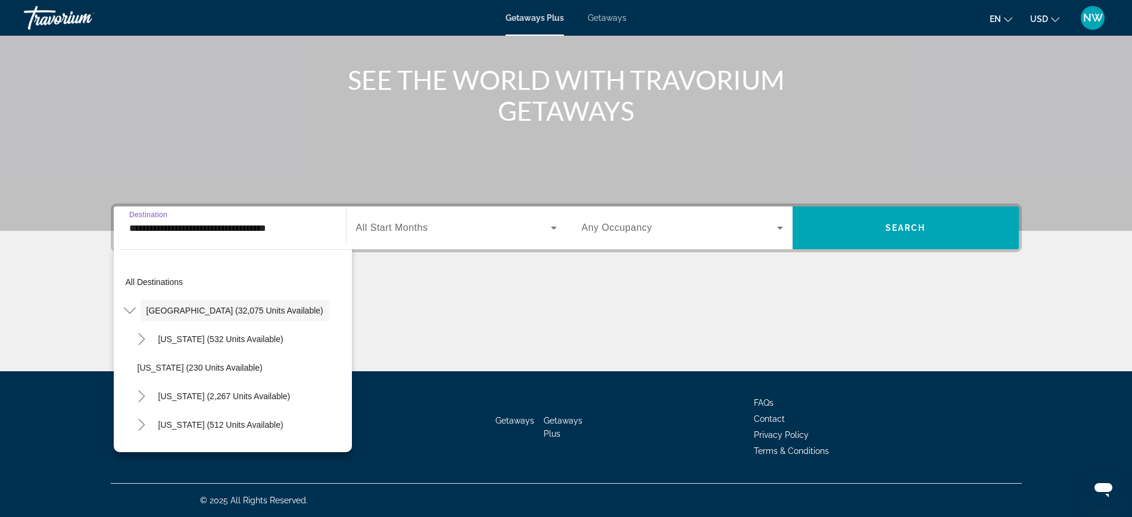
click at [182, 223] on input "**********" at bounding box center [229, 228] width 201 height 14
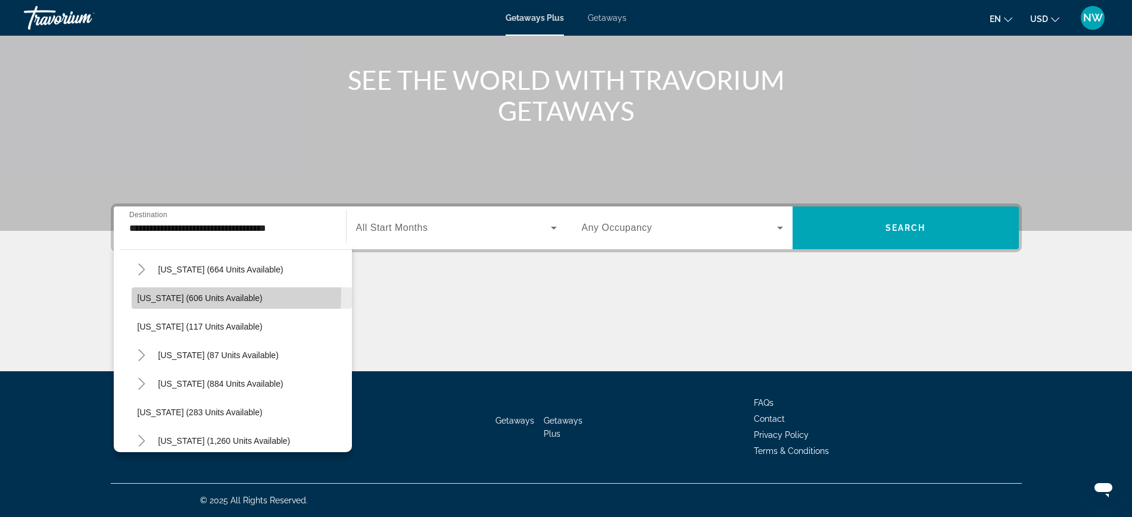
click at [182, 294] on span "[US_STATE] (606 units available)" at bounding box center [200, 299] width 125 height 10
type input "**********"
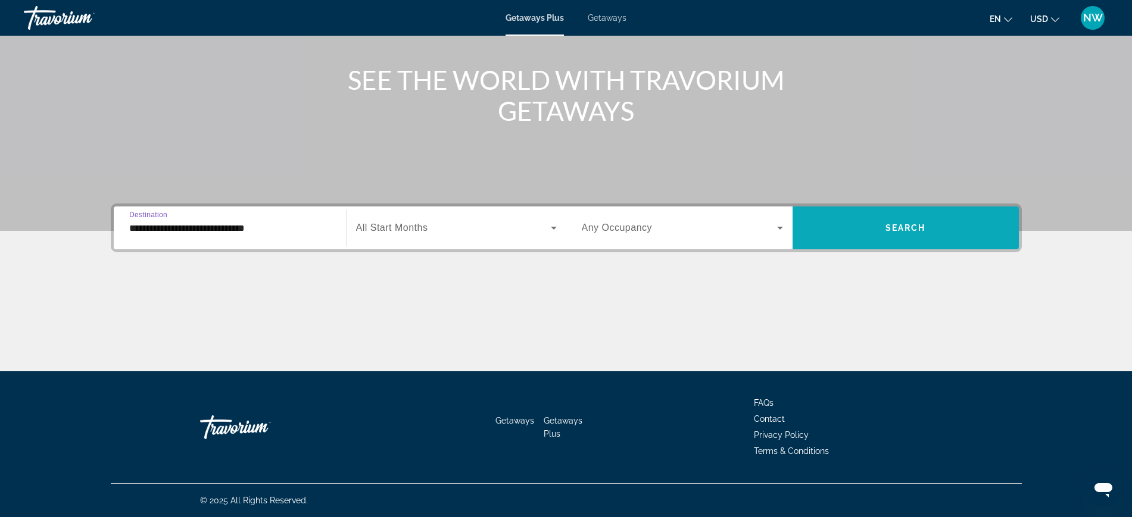
click at [837, 216] on span "Search widget" at bounding box center [905, 228] width 226 height 29
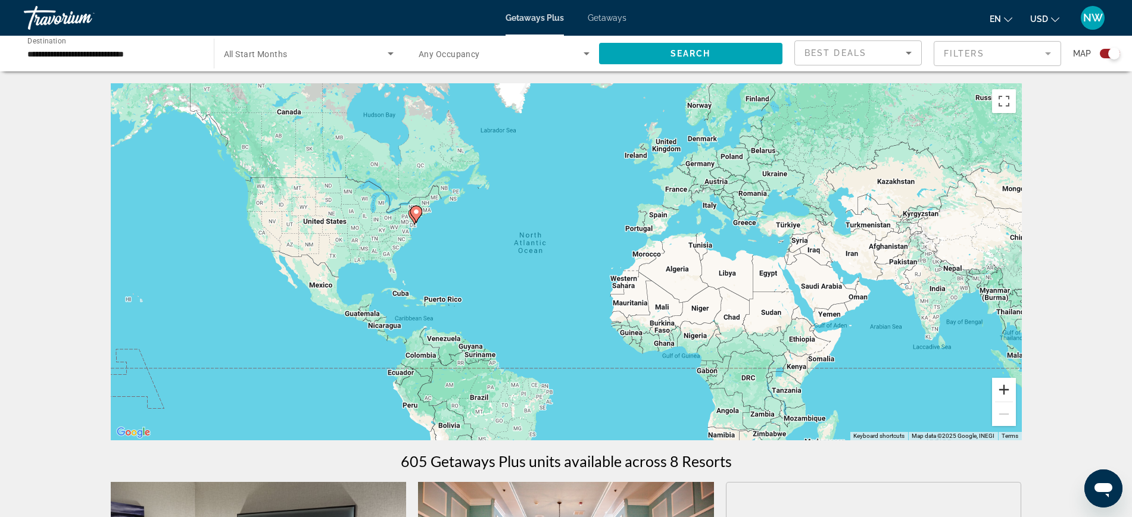
click at [1004, 386] on button "Zoom in" at bounding box center [1004, 390] width 24 height 24
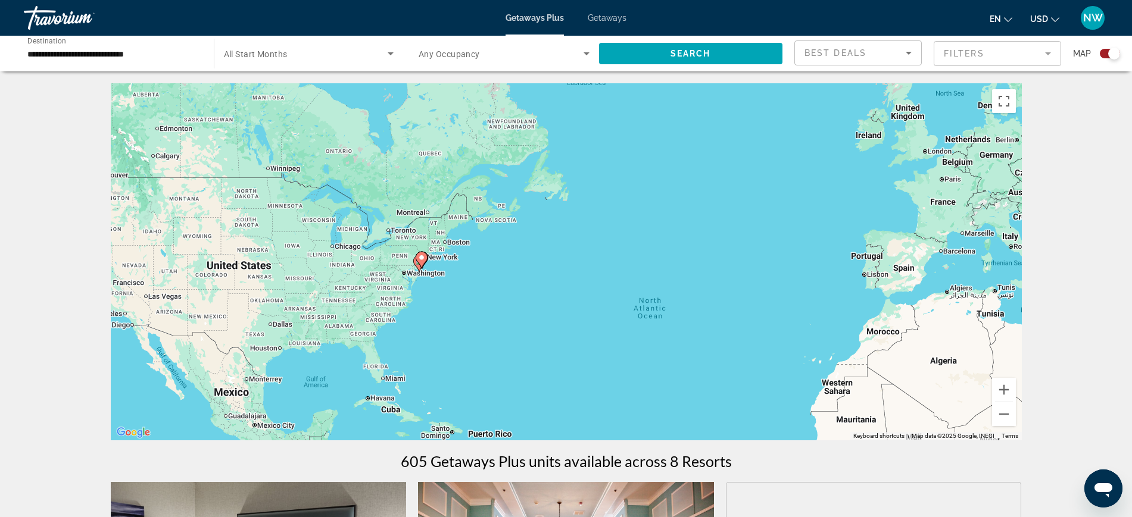
drag, startPoint x: 332, startPoint y: 210, endPoint x: 588, endPoint y: 279, distance: 264.4
click at [579, 279] on div "To activate drag with keyboard, press Alt + Enter. Once in keyboard drag state,…" at bounding box center [566, 261] width 911 height 357
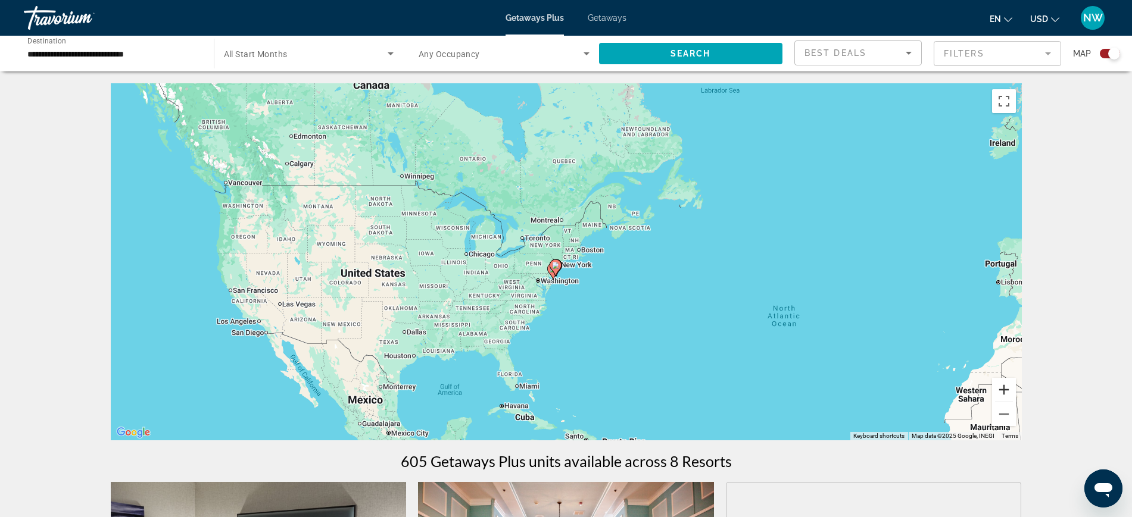
click at [1001, 392] on button "Zoom in" at bounding box center [1004, 390] width 24 height 24
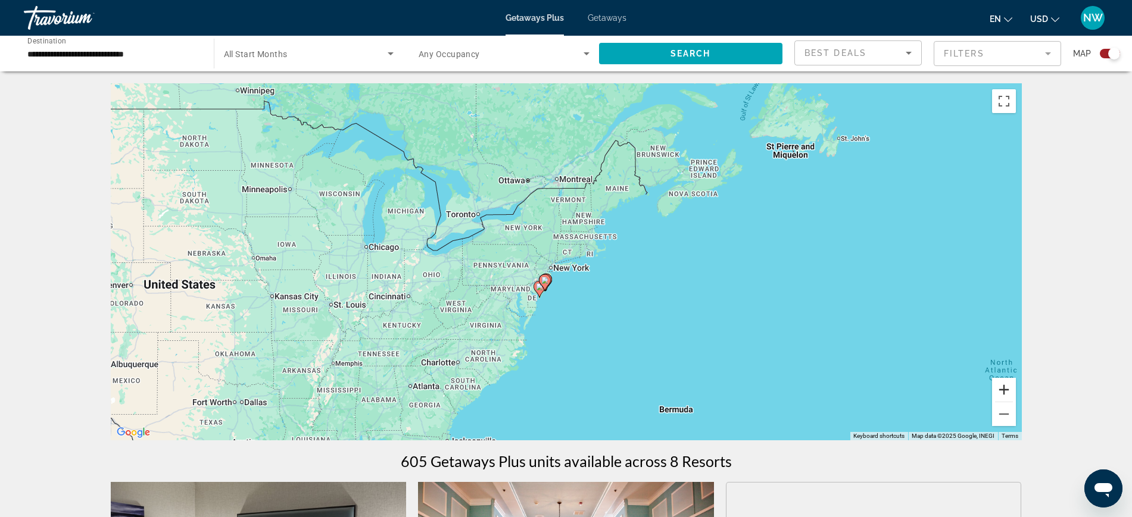
click at [1001, 392] on button "Zoom in" at bounding box center [1004, 390] width 24 height 24
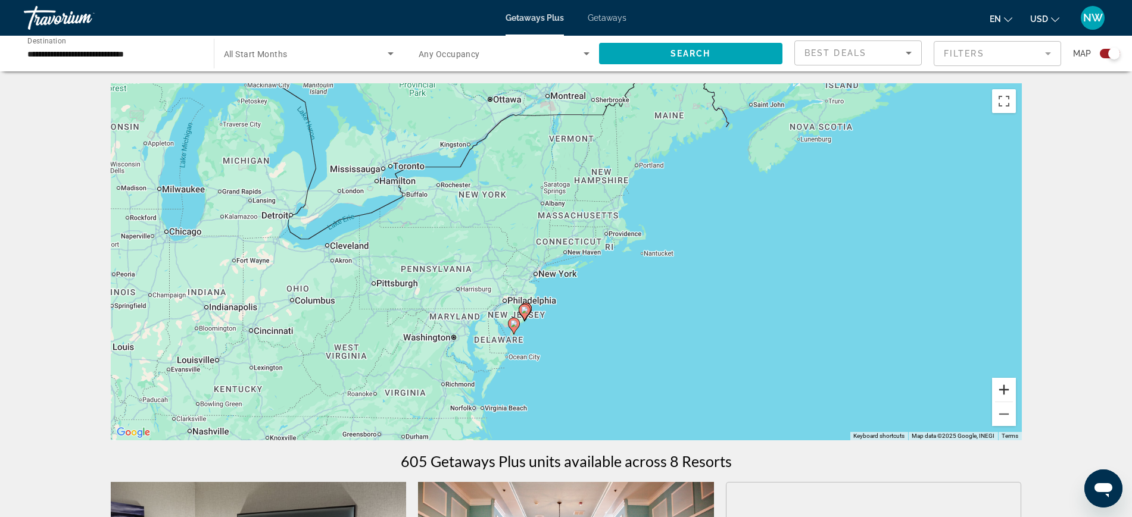
click at [1001, 392] on button "Zoom in" at bounding box center [1004, 390] width 24 height 24
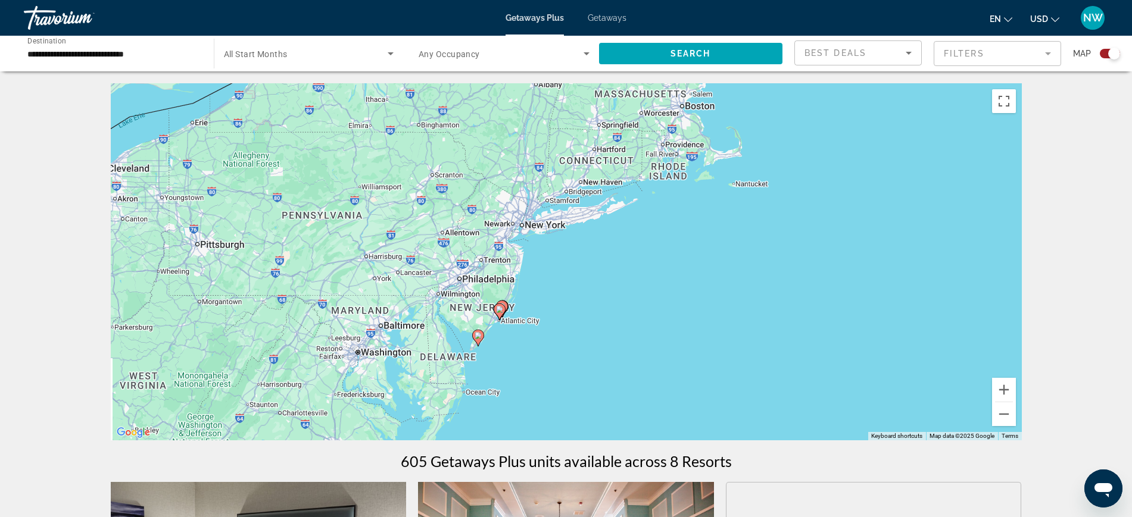
drag, startPoint x: 539, startPoint y: 382, endPoint x: 556, endPoint y: 299, distance: 84.5
click at [556, 300] on div "To activate drag with keyboard, press Alt + Enter. Once in keyboard drag state,…" at bounding box center [566, 261] width 911 height 357
click at [556, 299] on div "To activate drag with keyboard, press Alt + Enter. Once in keyboard drag state,…" at bounding box center [566, 261] width 911 height 357
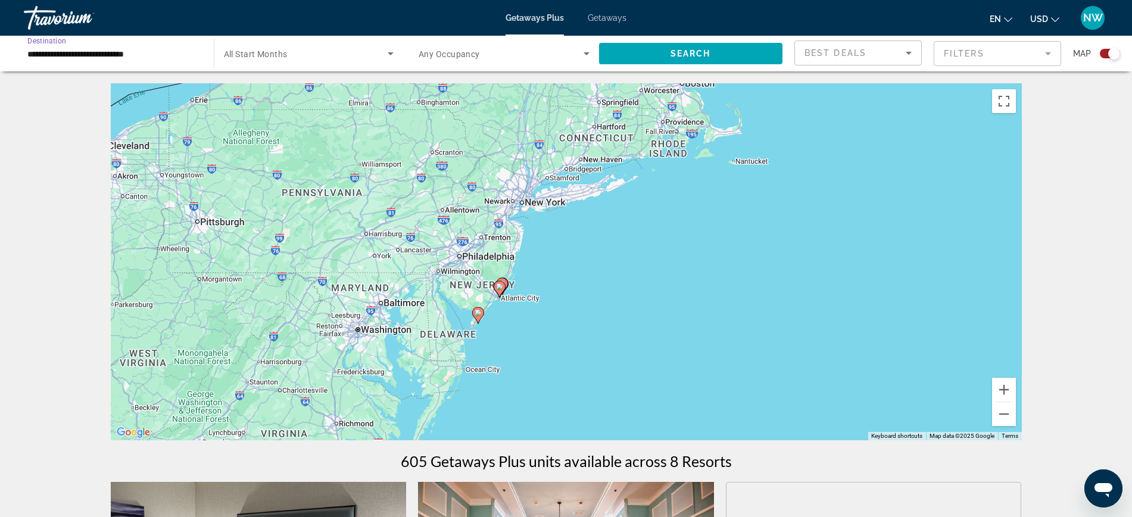
click at [134, 49] on input "**********" at bounding box center [112, 54] width 171 height 14
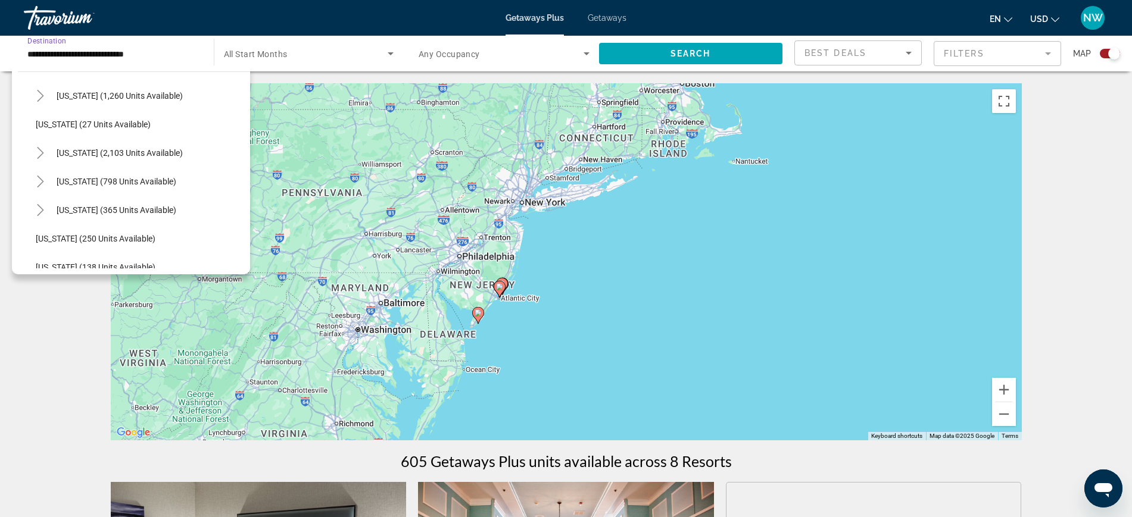
scroll to position [763, 0]
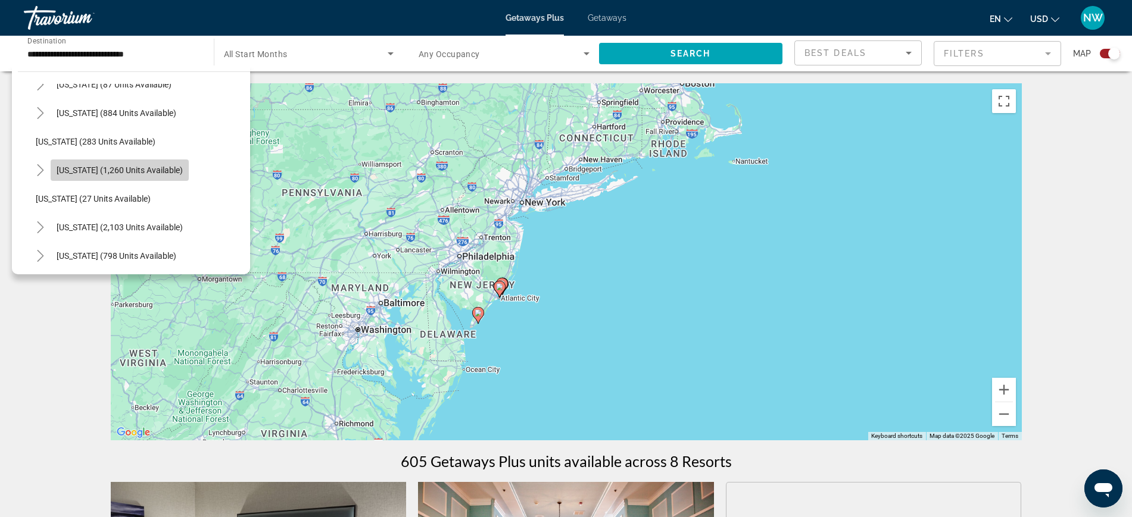
click at [108, 163] on span "Search widget" at bounding box center [120, 170] width 138 height 29
type input "**********"
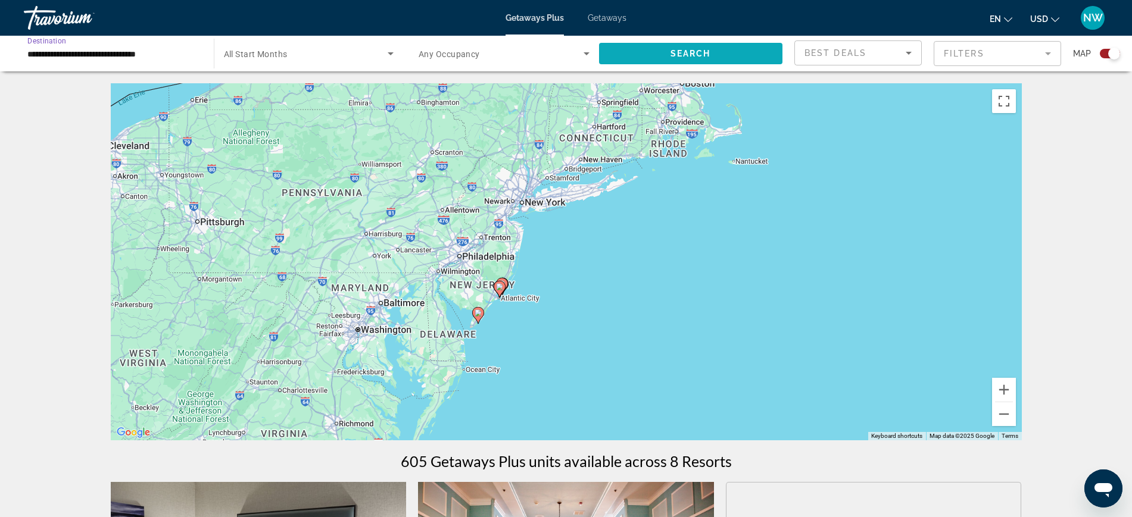
click at [681, 51] on span "Search" at bounding box center [690, 54] width 40 height 10
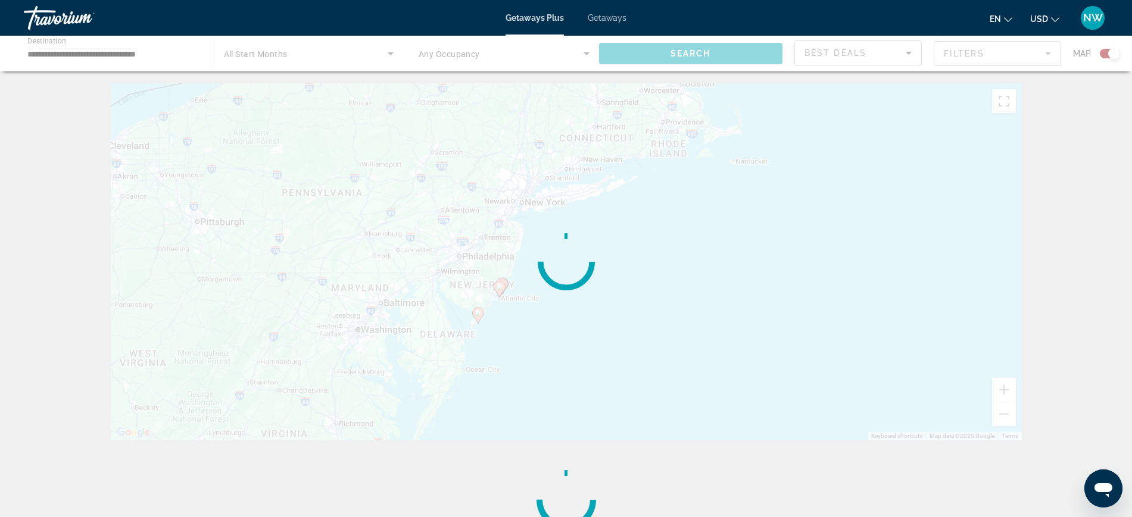
click at [681, 51] on div "Main content" at bounding box center [566, 54] width 1132 height 36
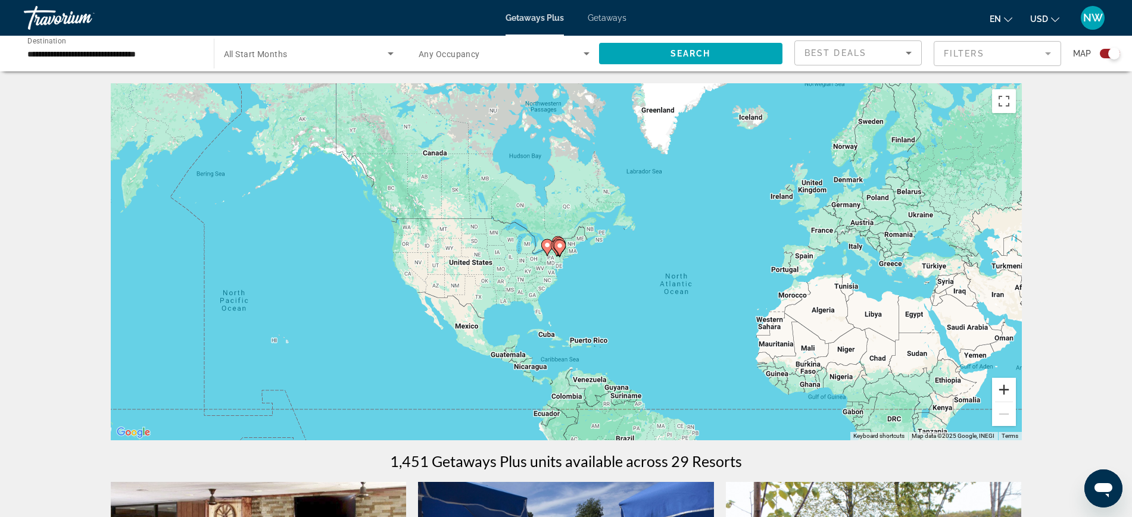
click at [1003, 391] on button "Zoom in" at bounding box center [1004, 390] width 24 height 24
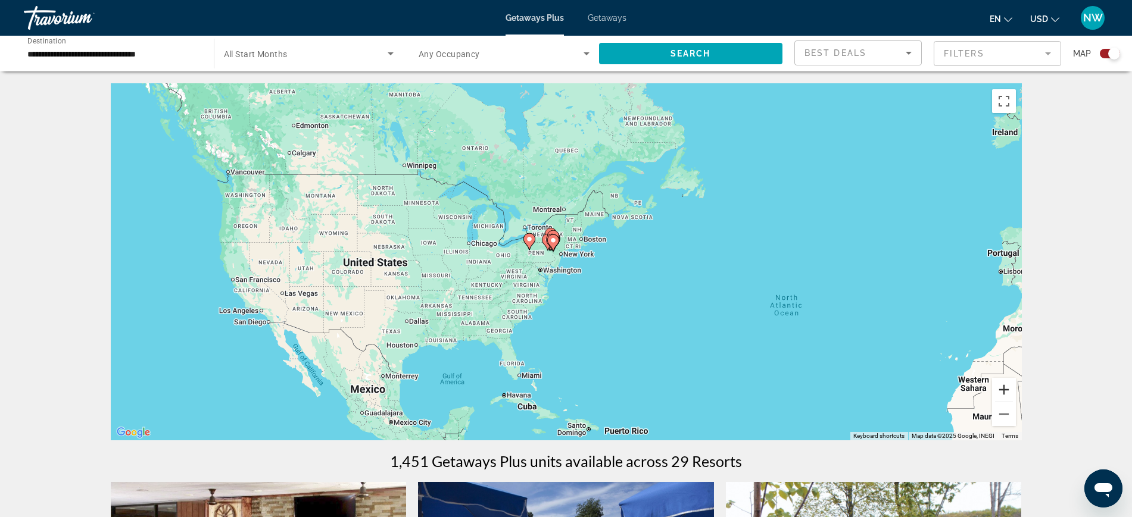
click at [1003, 391] on button "Zoom in" at bounding box center [1004, 390] width 24 height 24
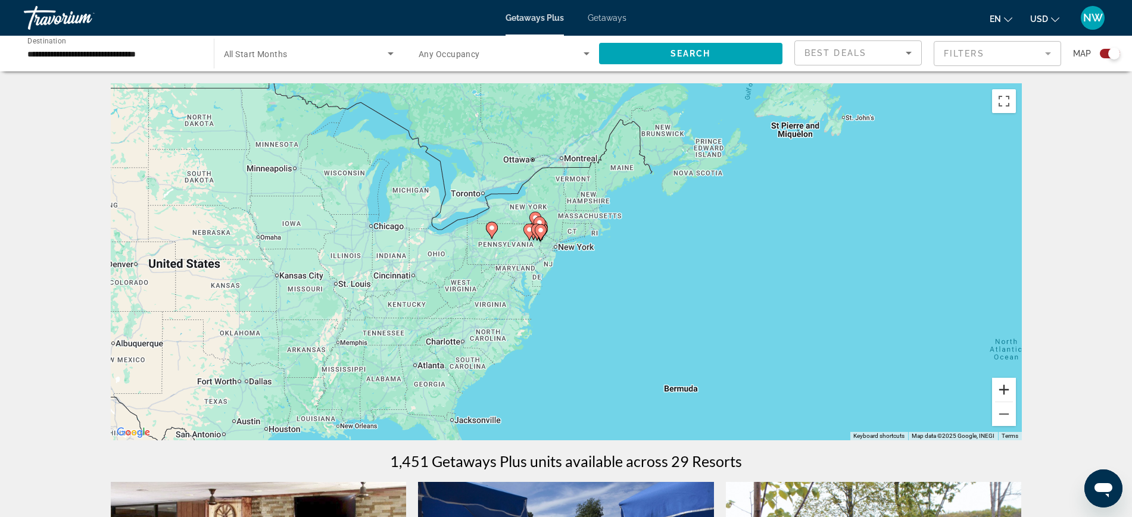
click at [1003, 391] on button "Zoom in" at bounding box center [1004, 390] width 24 height 24
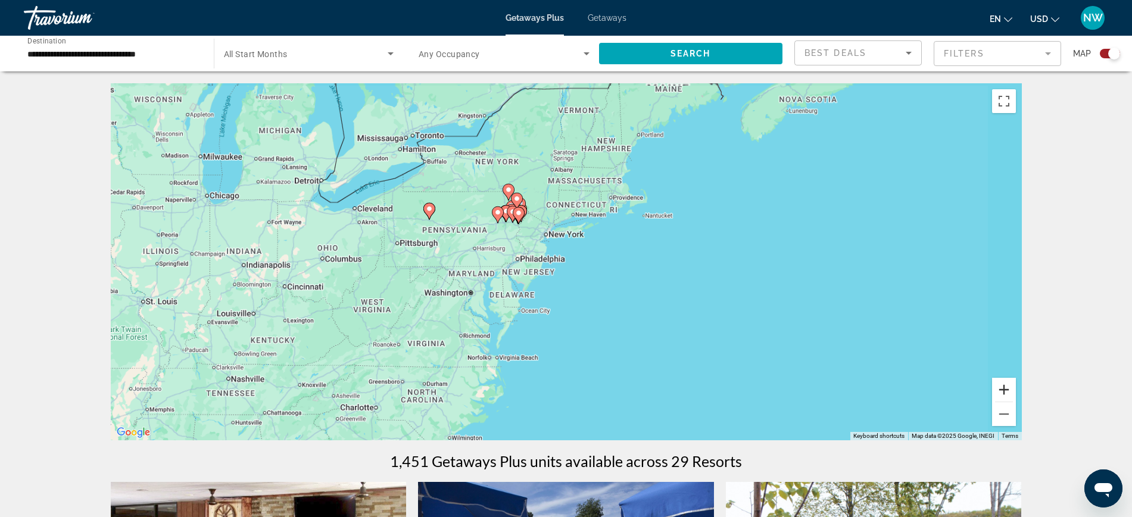
click at [1003, 391] on button "Zoom in" at bounding box center [1004, 390] width 24 height 24
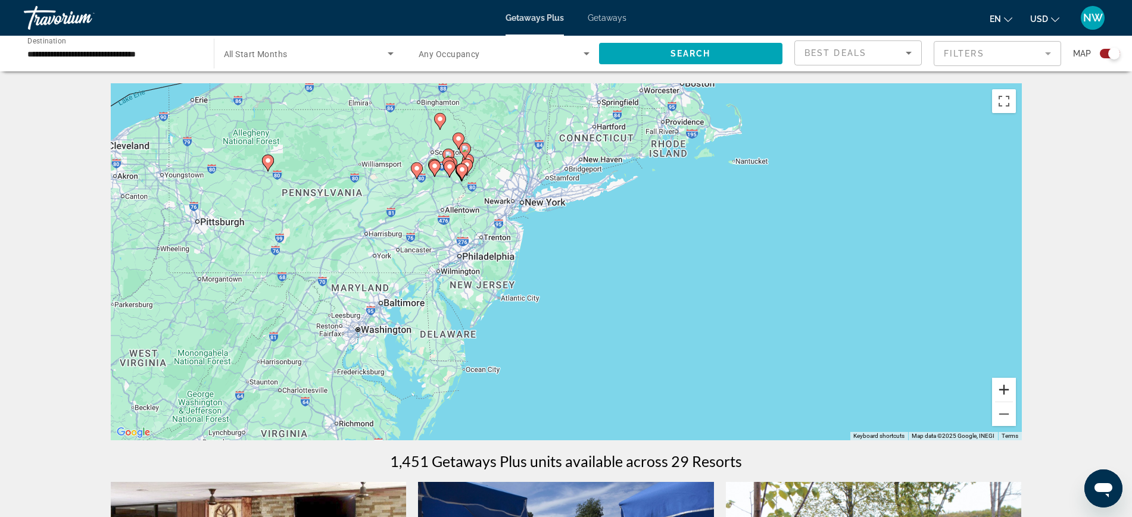
click at [1003, 391] on button "Zoom in" at bounding box center [1004, 390] width 24 height 24
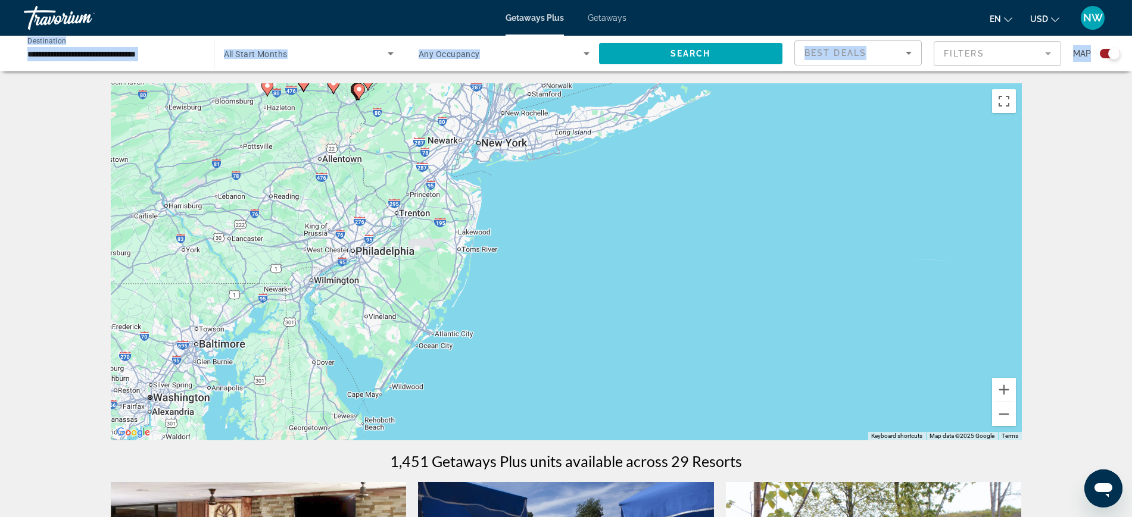
click at [369, 241] on div "To activate drag with keyboard, press Alt + Enter. Once in keyboard drag state,…" at bounding box center [566, 261] width 911 height 357
drag, startPoint x: 375, startPoint y: 252, endPoint x: 401, endPoint y: 286, distance: 42.5
click at [384, 272] on div "To activate drag with keyboard, press Alt + Enter. Once in keyboard drag state,…" at bounding box center [566, 261] width 911 height 357
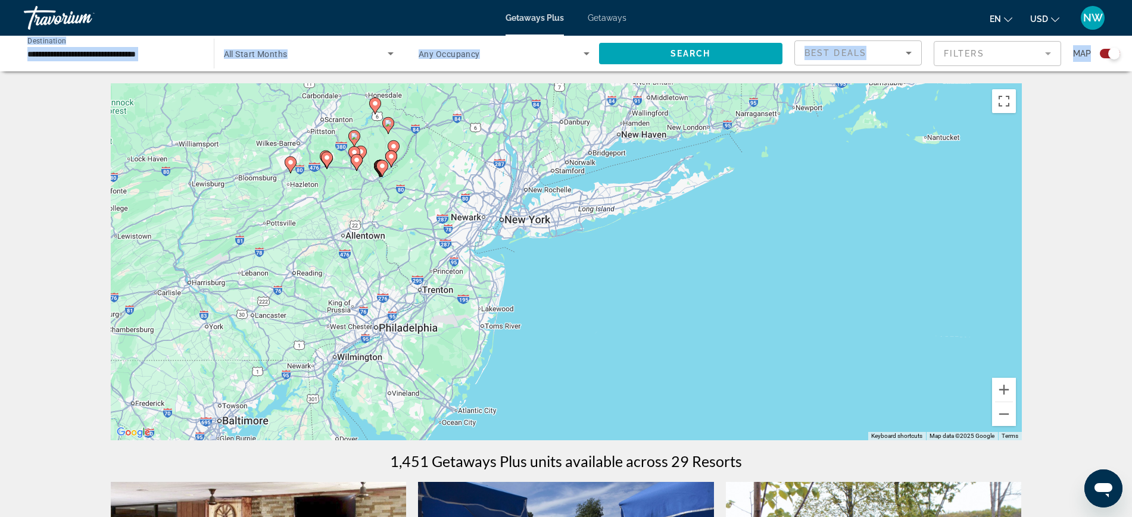
drag, startPoint x: 401, startPoint y: 286, endPoint x: 438, endPoint y: 319, distance: 49.7
click at [438, 319] on div "To activate drag with keyboard, press Alt + Enter. Once in keyboard drag state,…" at bounding box center [566, 261] width 911 height 357
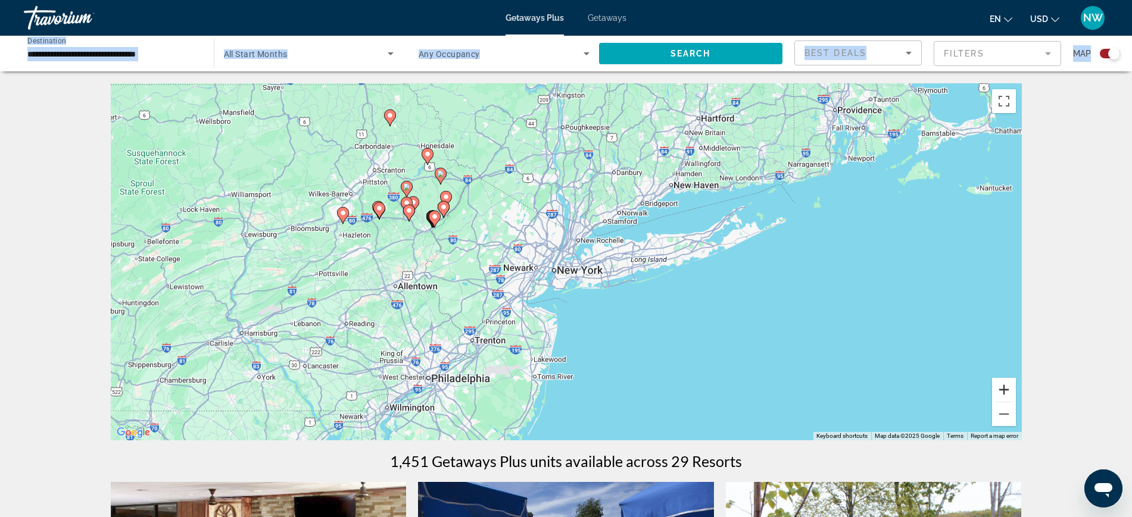
click at [1003, 389] on button "Zoom in" at bounding box center [1004, 390] width 24 height 24
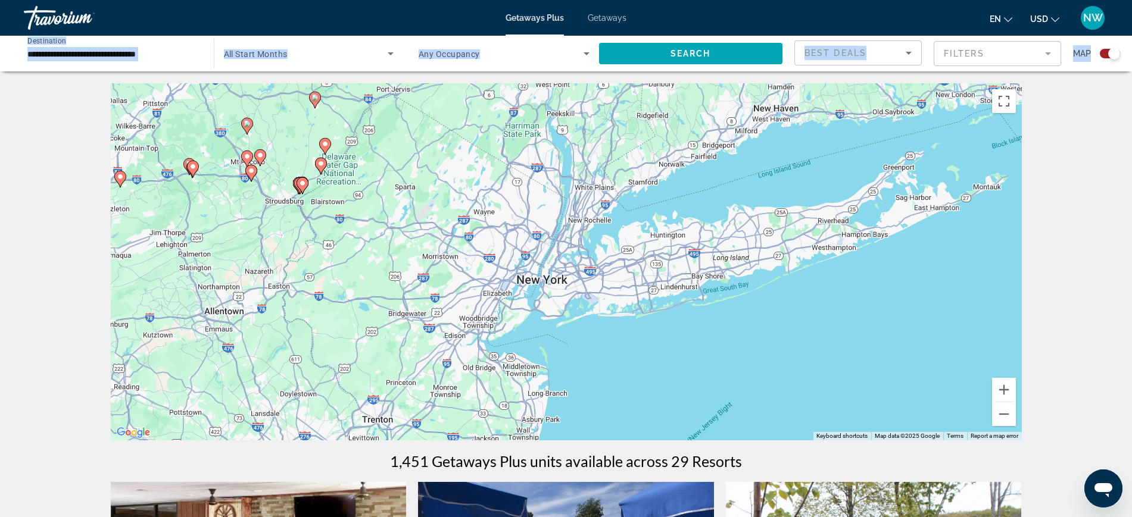
click at [388, 239] on div "To activate drag with keyboard, press Alt + Enter. Once in keyboard drag state,…" at bounding box center [566, 261] width 911 height 357
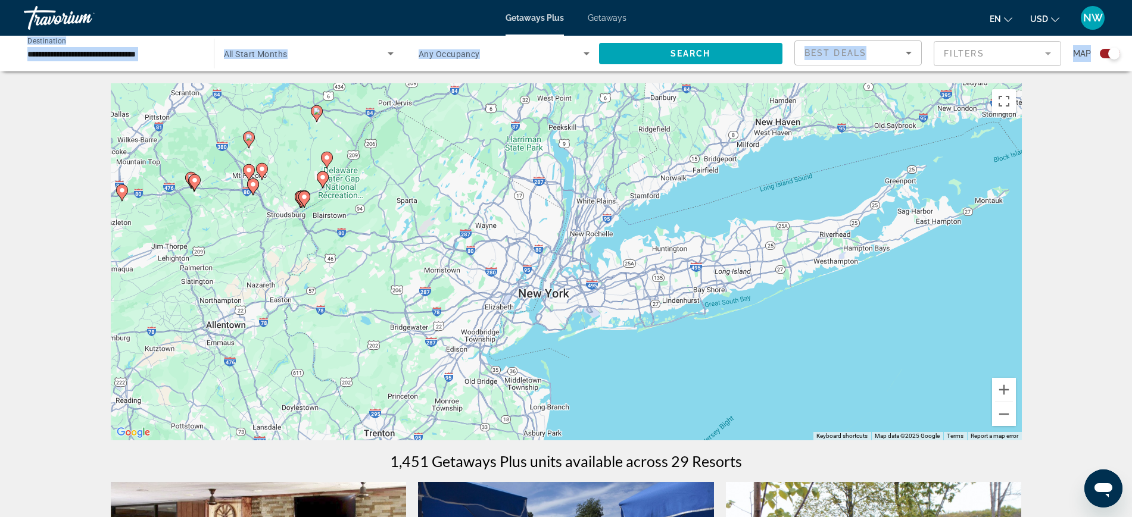
drag, startPoint x: 457, startPoint y: 287, endPoint x: 486, endPoint y: 288, distance: 29.2
click at [486, 290] on div "To activate drag with keyboard, press Alt + Enter. Once in keyboard drag state,…" at bounding box center [566, 261] width 911 height 357
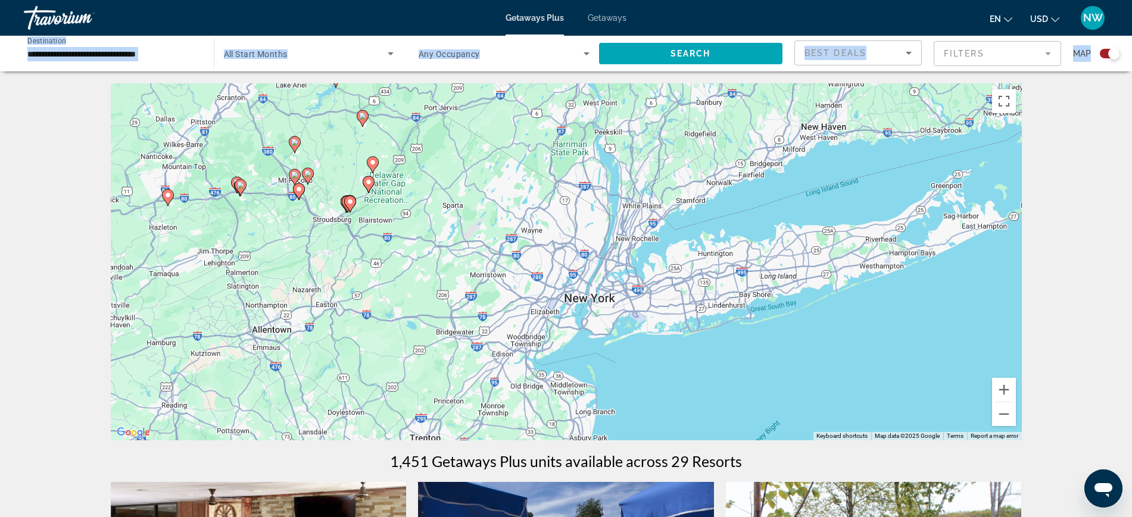
click at [441, 279] on div "To activate drag with keyboard, press Alt + Enter. Once in keyboard drag state,…" at bounding box center [566, 261] width 911 height 357
click at [1003, 391] on button "Zoom in" at bounding box center [1004, 390] width 24 height 24
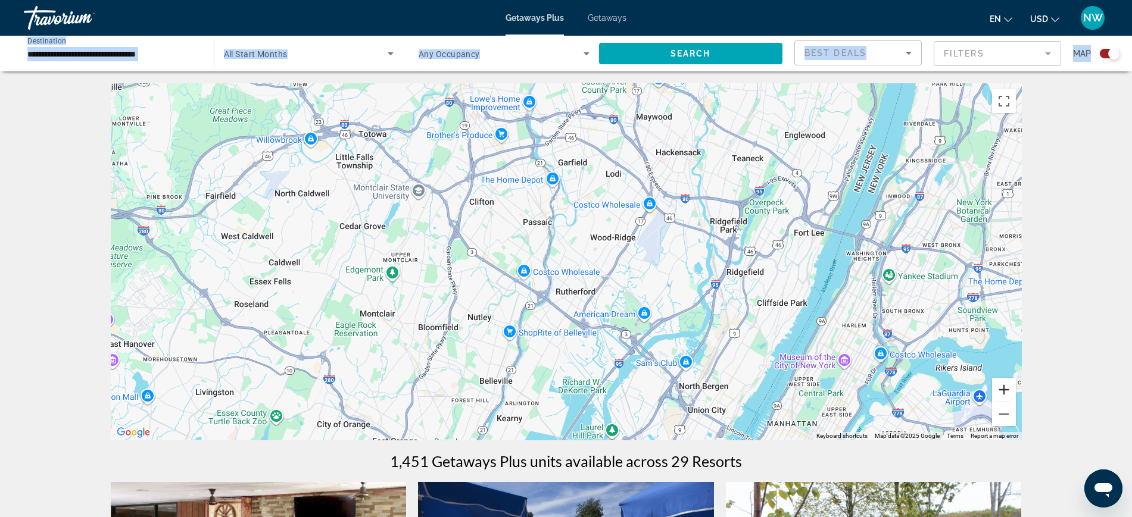
scroll to position [74, 0]
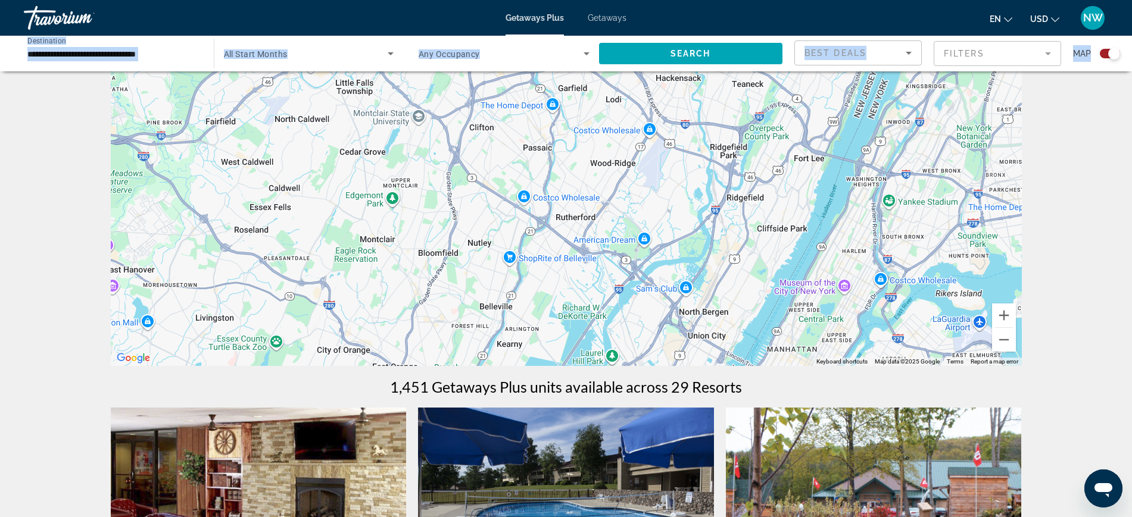
click at [308, 270] on div "Main content" at bounding box center [566, 187] width 911 height 357
drag, startPoint x: 366, startPoint y: 290, endPoint x: 489, endPoint y: 298, distance: 123.5
click at [472, 297] on div "Main content" at bounding box center [566, 187] width 911 height 357
drag, startPoint x: 489, startPoint y: 298, endPoint x: 545, endPoint y: 278, distance: 60.1
click at [540, 294] on div "Main content" at bounding box center [566, 187] width 911 height 357
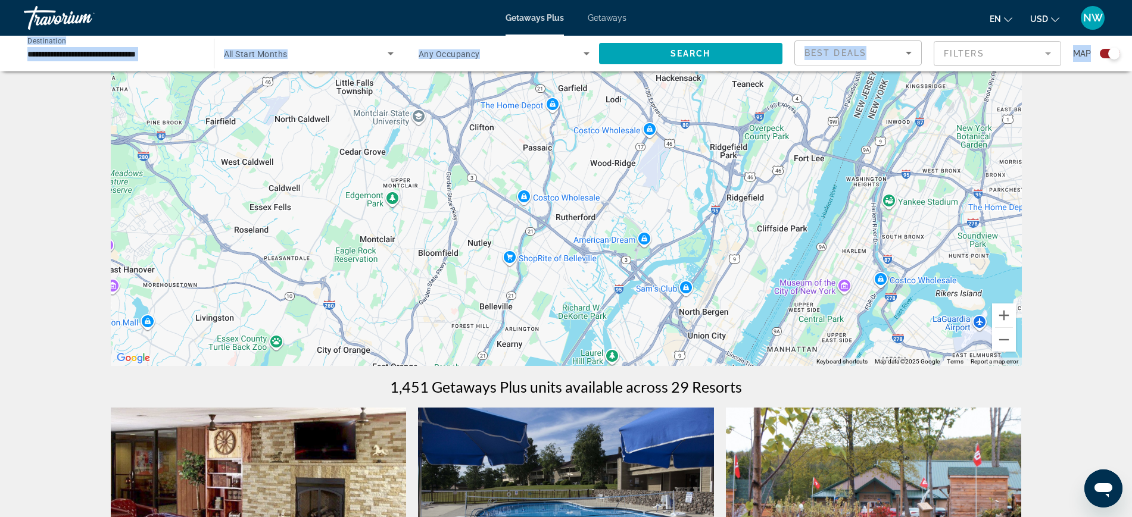
click at [545, 278] on div "Main content" at bounding box center [566, 187] width 911 height 357
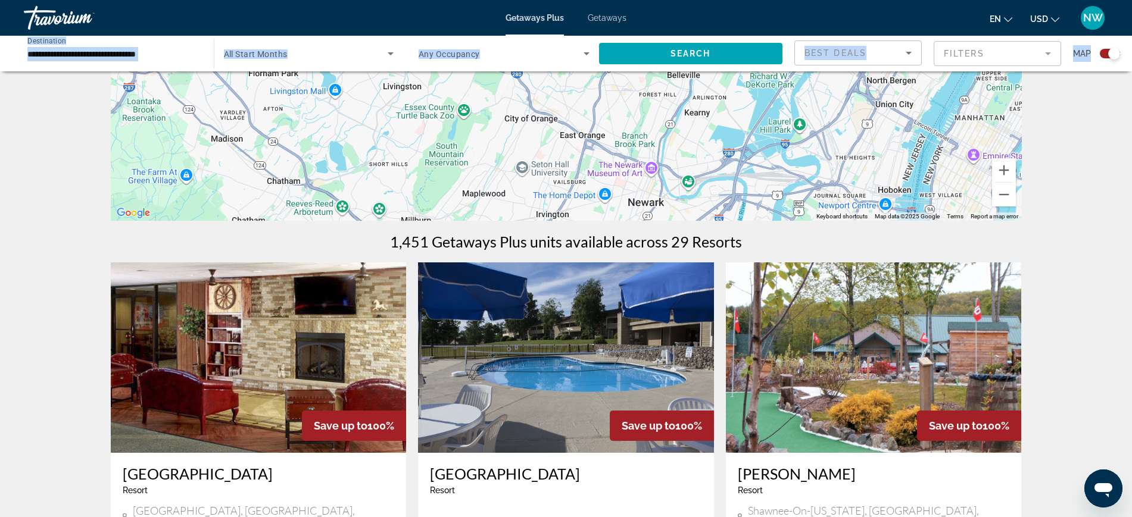
scroll to position [223, 0]
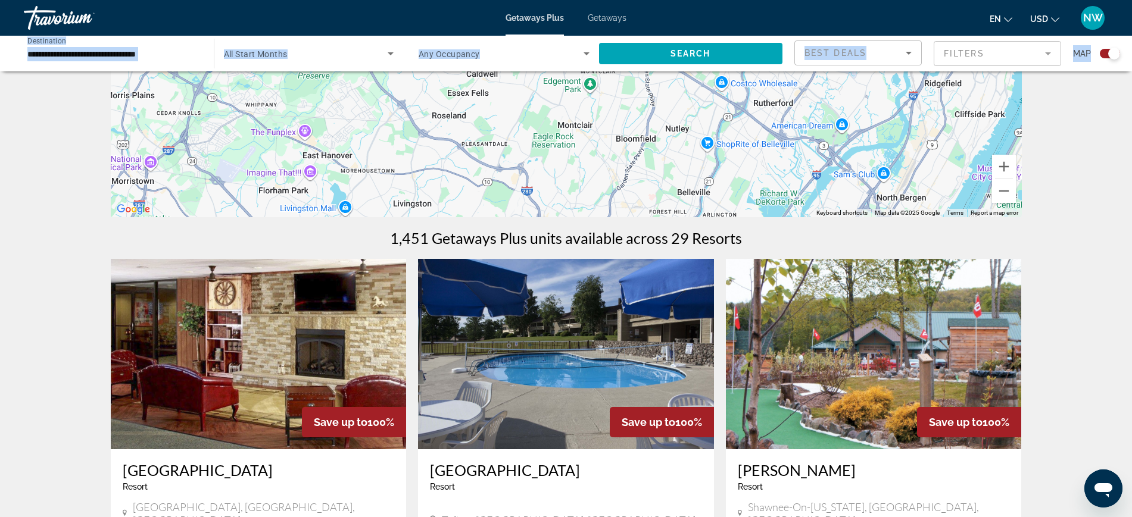
drag, startPoint x: 475, startPoint y: 221, endPoint x: 514, endPoint y: 316, distance: 103.0
click at [514, 316] on img "Main content" at bounding box center [566, 354] width 296 height 191
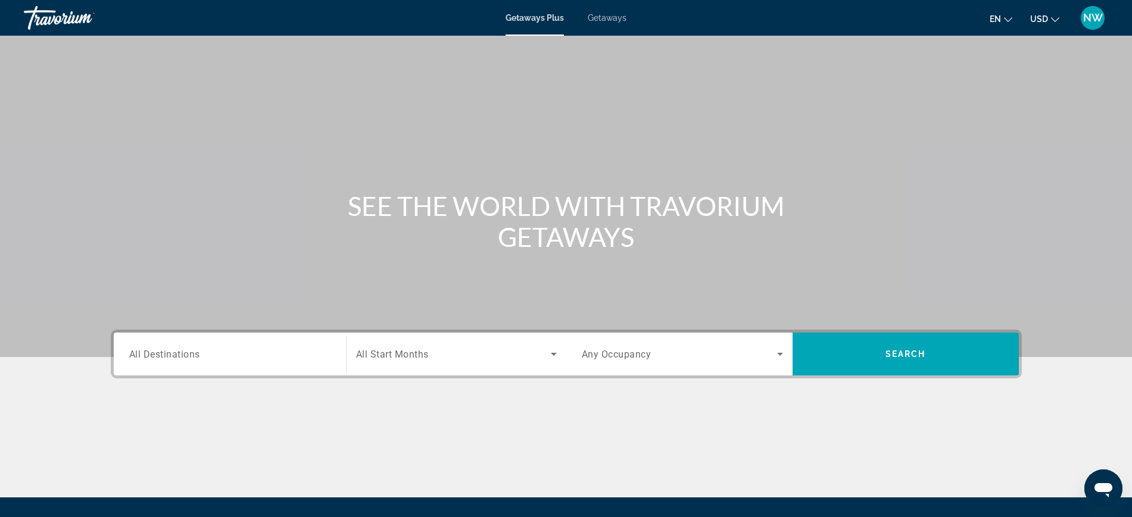
click at [387, 192] on div "SEE THE WORLD WITH TRAVORIUM GETAWAYS" at bounding box center [566, 178] width 1132 height 357
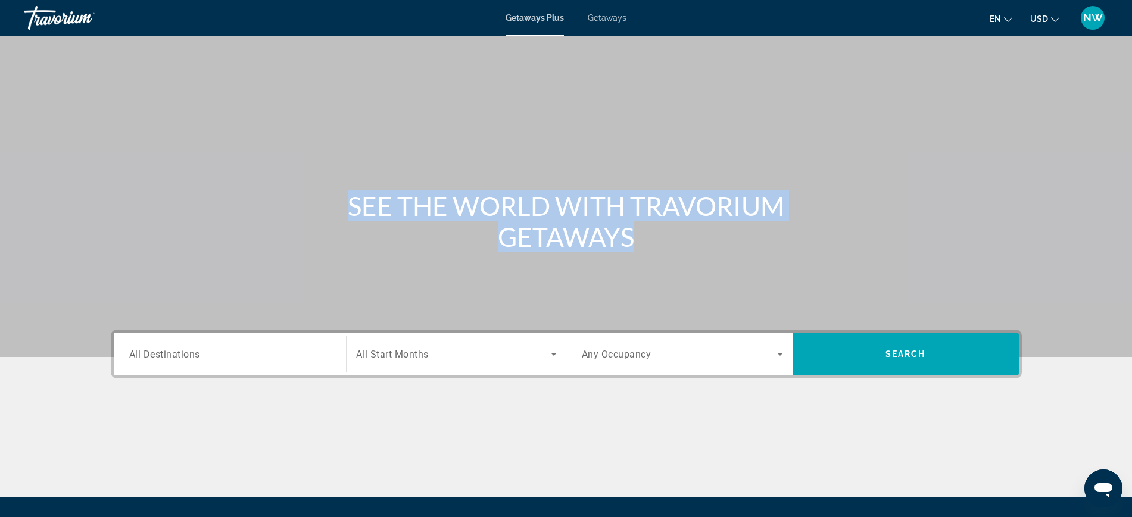
click at [382, 308] on div "Main content" at bounding box center [566, 178] width 1132 height 357
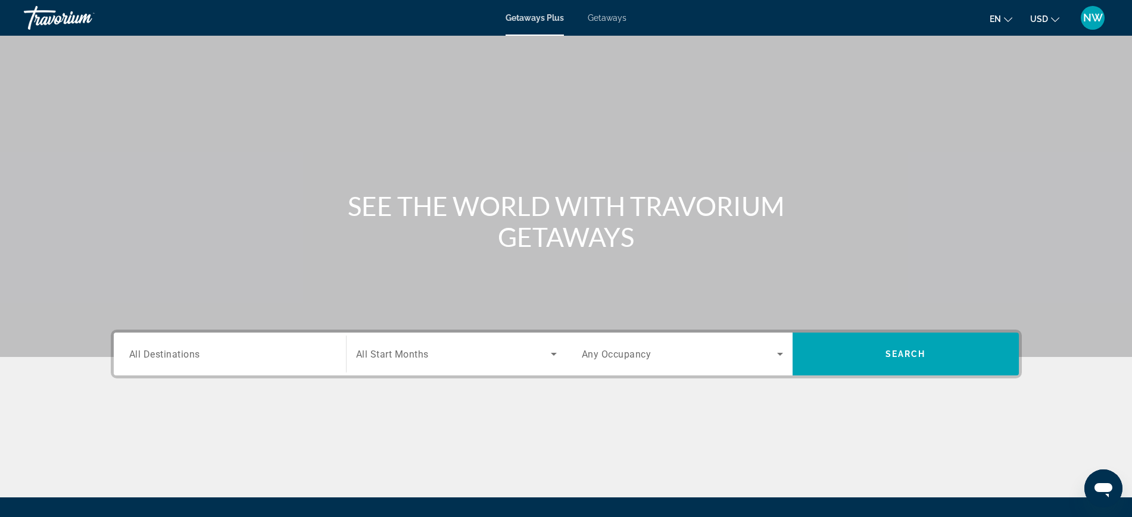
drag, startPoint x: 629, startPoint y: 390, endPoint x: 615, endPoint y: 311, distance: 79.9
click at [619, 345] on div "Destination All Destinations Start Month All Start Months Occupancy Any Occupan…" at bounding box center [566, 414] width 959 height 168
drag, startPoint x: 615, startPoint y: 311, endPoint x: 607, endPoint y: 229, distance: 83.1
click at [607, 250] on div "SEE THE WORLD WITH TRAVORIUM GETAWAYS" at bounding box center [566, 178] width 1132 height 357
click at [204, 350] on input "Destination All Destinations" at bounding box center [229, 355] width 201 height 14
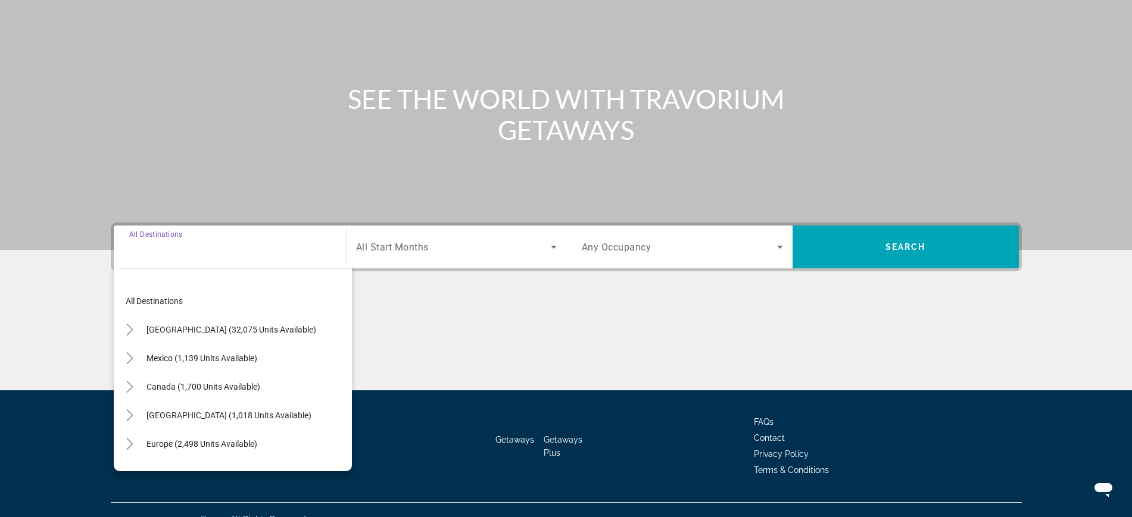
scroll to position [126, 0]
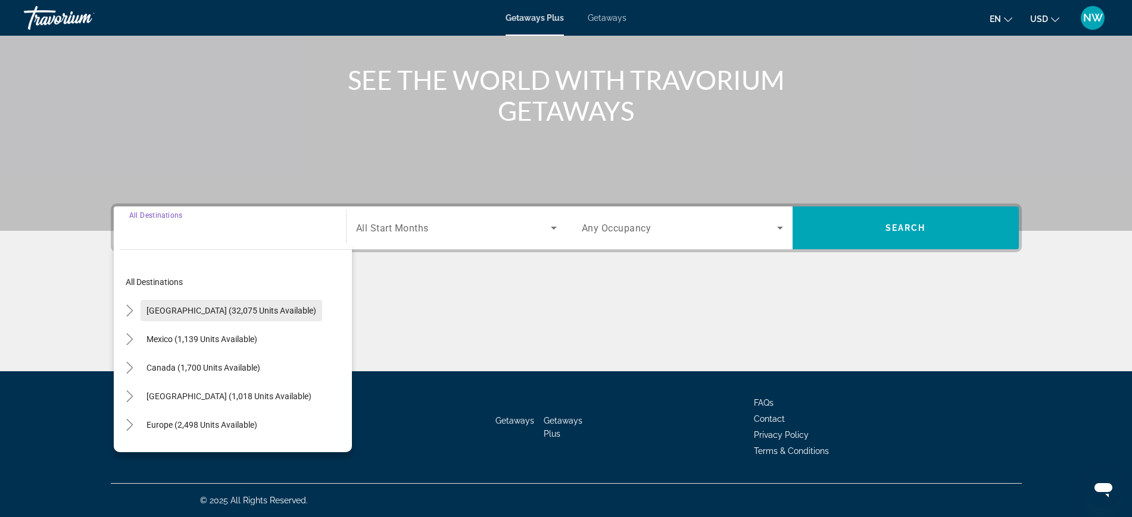
click at [197, 300] on span "Search widget" at bounding box center [232, 311] width 182 height 29
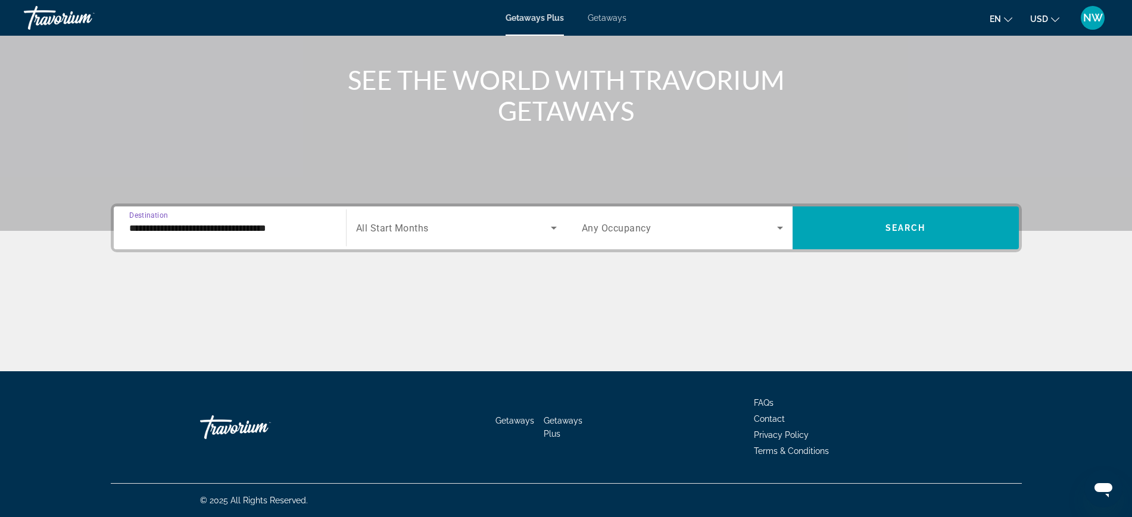
click at [214, 229] on input "**********" at bounding box center [229, 228] width 201 height 14
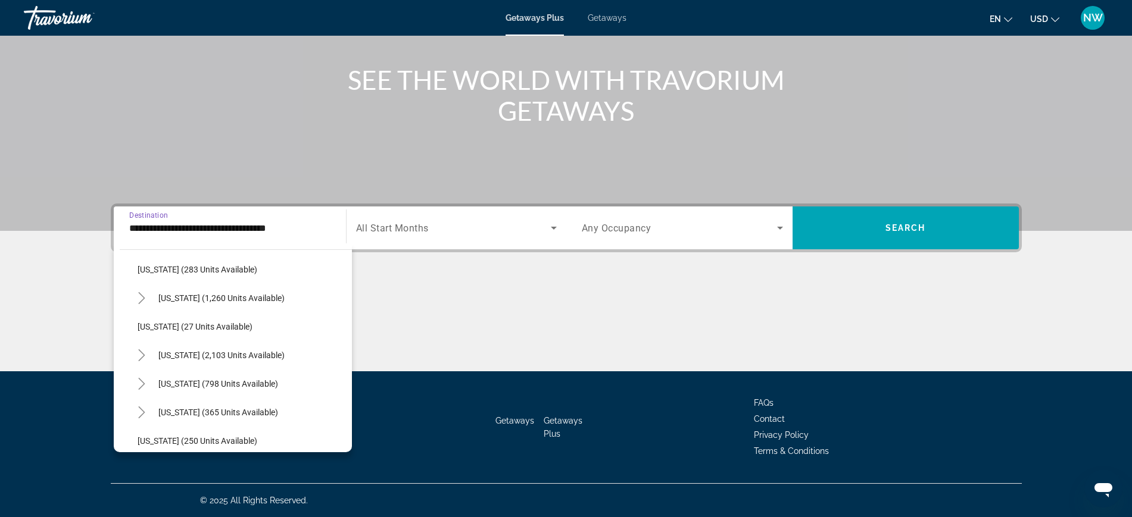
scroll to position [819, 0]
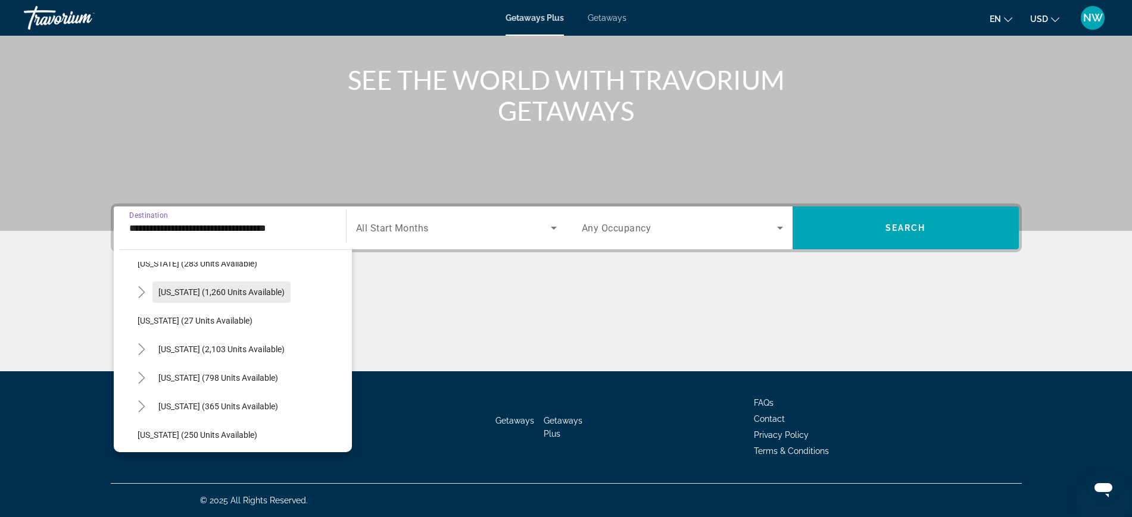
click at [204, 291] on span "[US_STATE] (1,260 units available)" at bounding box center [221, 293] width 126 height 10
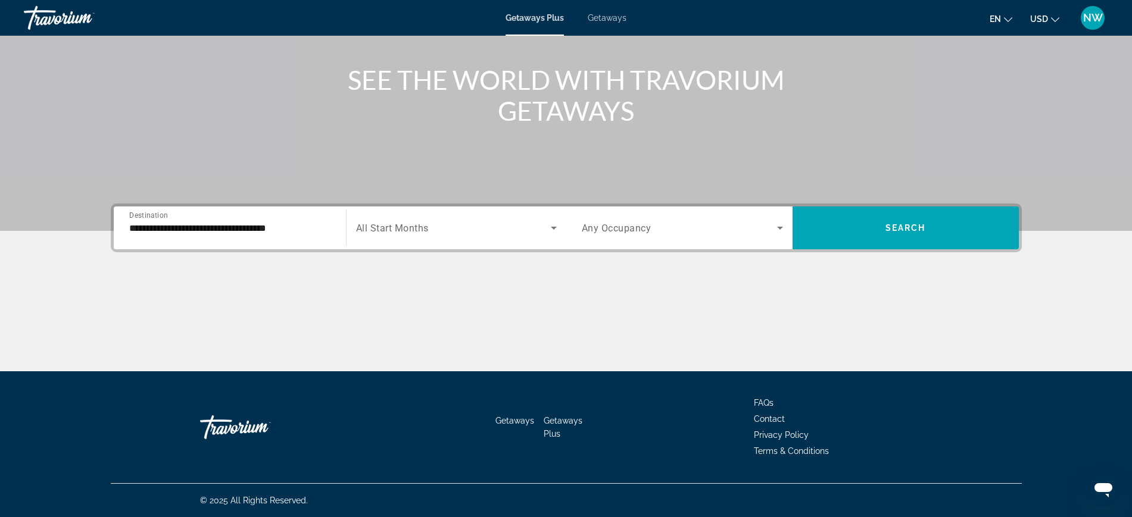
type input "**********"
click at [204, 291] on div "Main content" at bounding box center [566, 326] width 911 height 89
click at [893, 220] on span "Search widget" at bounding box center [905, 228] width 226 height 29
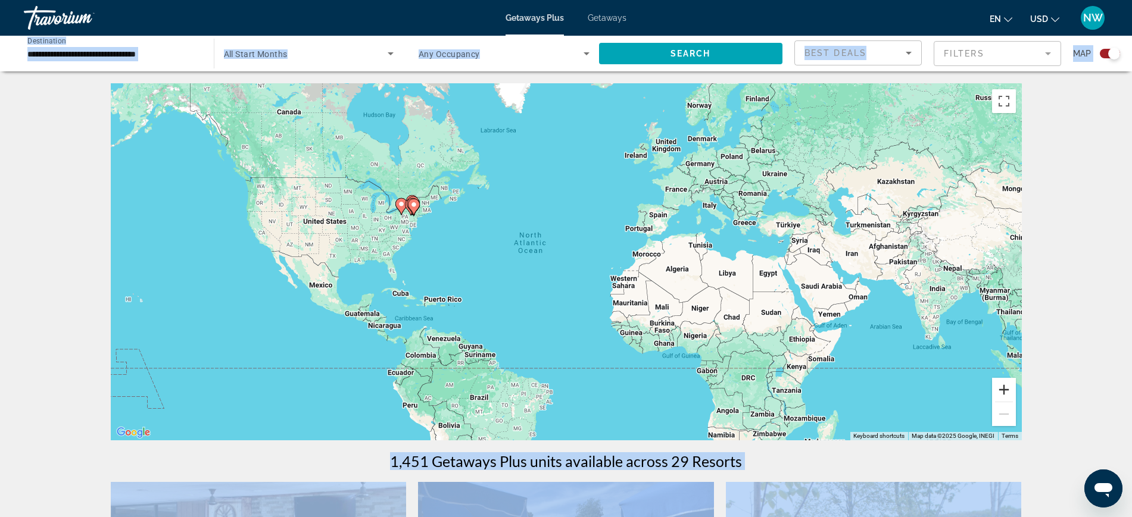
click at [1006, 393] on button "Zoom in" at bounding box center [1004, 390] width 24 height 24
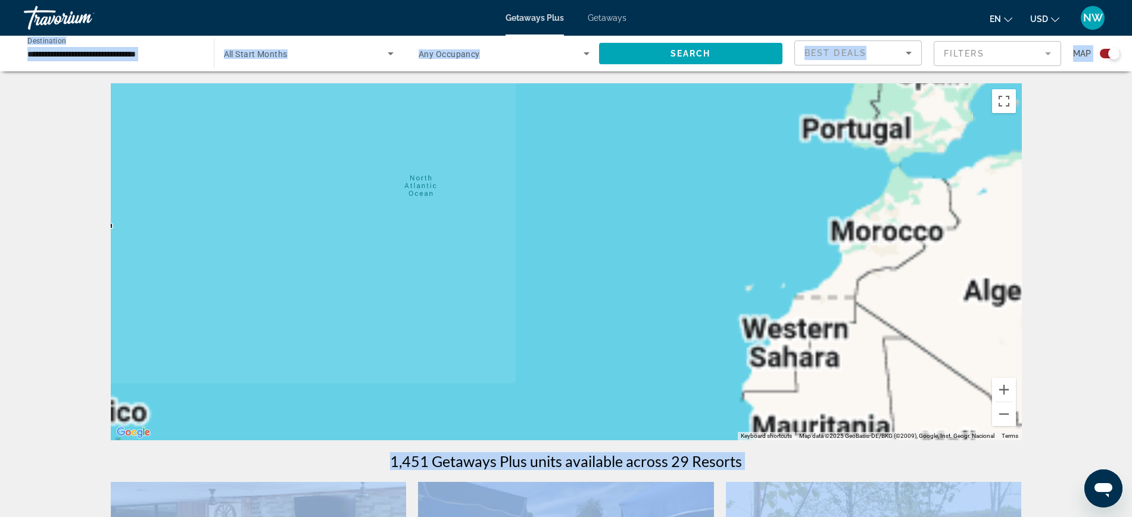
drag, startPoint x: 298, startPoint y: 230, endPoint x: 371, endPoint y: 267, distance: 82.0
click at [357, 261] on div "To activate drag with keyboard, press Alt + Enter. Once in keyboard drag state,…" at bounding box center [566, 261] width 911 height 357
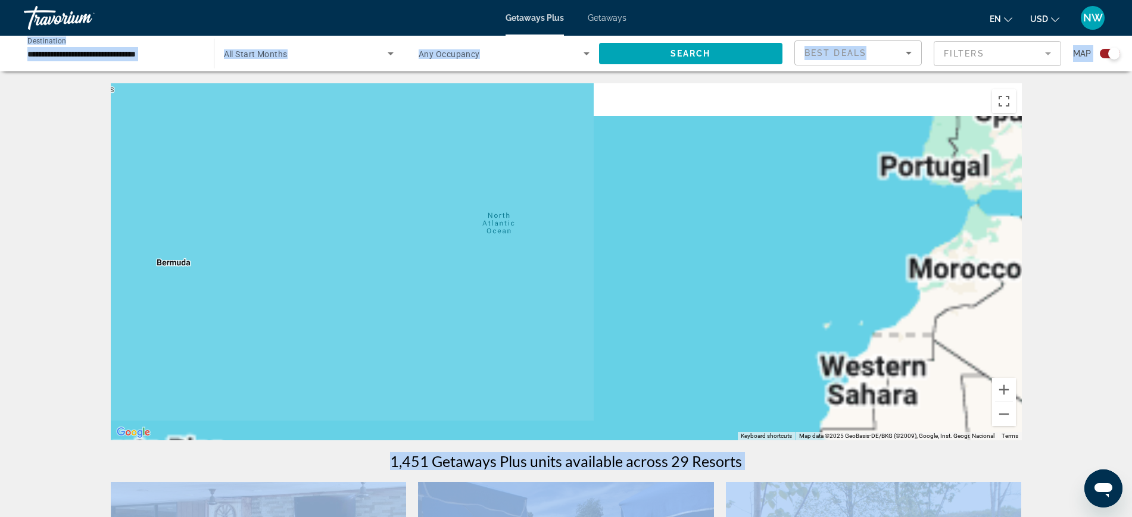
drag, startPoint x: 395, startPoint y: 275, endPoint x: 483, endPoint y: 292, distance: 89.1
click at [470, 292] on div "To activate drag with keyboard, press Alt + Enter. Once in keyboard drag state,…" at bounding box center [566, 261] width 911 height 357
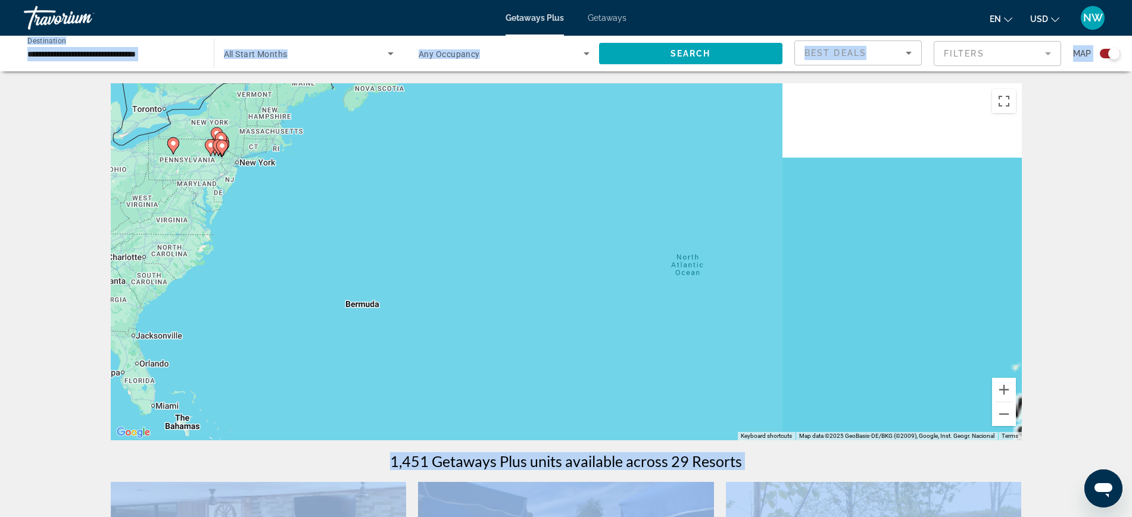
drag, startPoint x: 344, startPoint y: 249, endPoint x: 503, endPoint y: 307, distance: 169.7
click at [418, 276] on div "To activate drag with keyboard, press Alt + Enter. Once in keyboard drag state,…" at bounding box center [566, 261] width 911 height 357
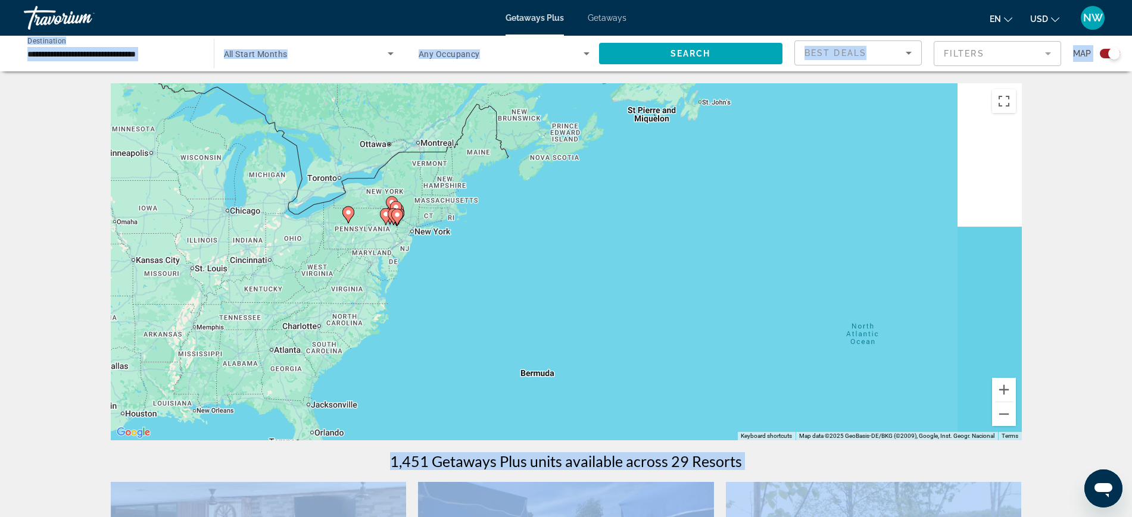
drag, startPoint x: 503, startPoint y: 307, endPoint x: 614, endPoint y: 345, distance: 117.3
click at [563, 335] on div "To activate drag with keyboard, press Alt + Enter. Once in keyboard drag state,…" at bounding box center [566, 261] width 911 height 357
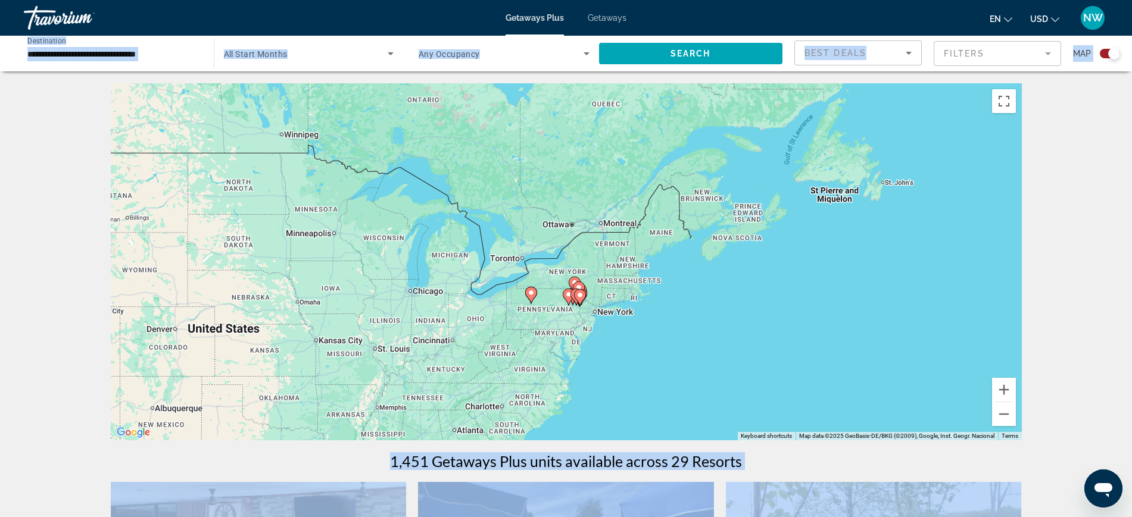
drag, startPoint x: 689, startPoint y: 345, endPoint x: 778, endPoint y: 353, distance: 88.5
click at [761, 353] on div "To activate drag with keyboard, press Alt + Enter. Once in keyboard drag state,…" at bounding box center [566, 261] width 911 height 357
click at [797, 353] on div "To activate drag with keyboard, press Alt + Enter. Once in keyboard drag state,…" at bounding box center [566, 261] width 911 height 357
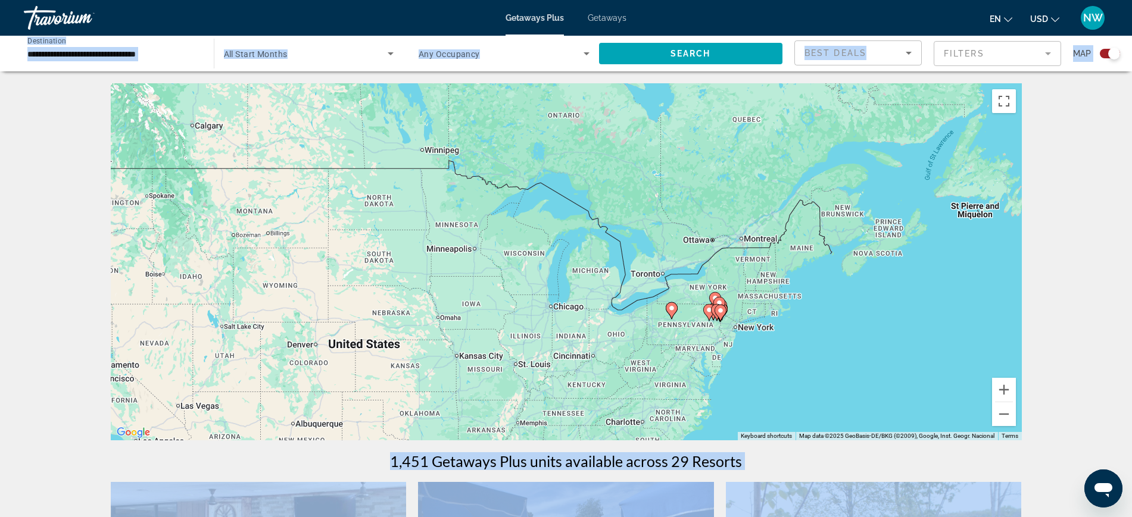
click at [815, 349] on div "To activate drag with keyboard, press Alt + Enter. Once in keyboard drag state,…" at bounding box center [566, 261] width 911 height 357
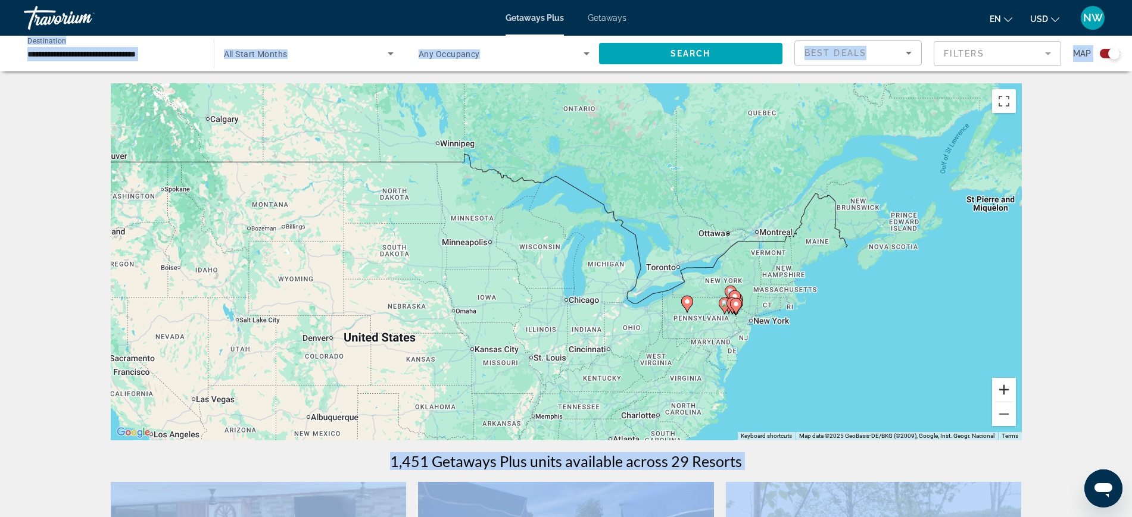
click at [1006, 392] on button "Zoom in" at bounding box center [1004, 390] width 24 height 24
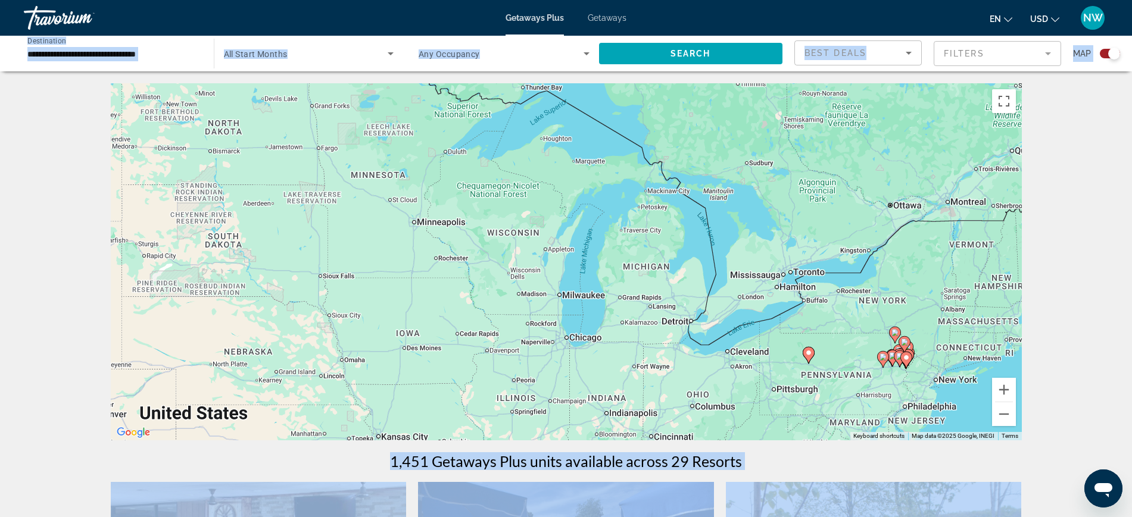
drag, startPoint x: 809, startPoint y: 390, endPoint x: 765, endPoint y: 373, distance: 46.8
click at [783, 385] on div "To activate drag with keyboard, press Alt + Enter. Once in keyboard drag state,…" at bounding box center [566, 261] width 911 height 357
click at [766, 380] on div "To activate drag with keyboard, press Alt + Enter. Once in keyboard drag state,…" at bounding box center [566, 261] width 911 height 357
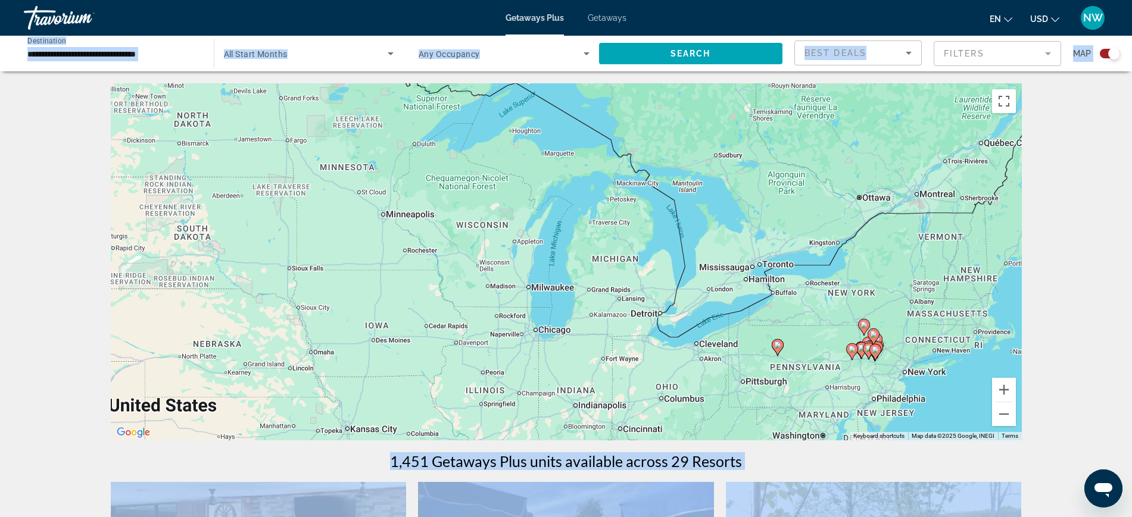
drag, startPoint x: 765, startPoint y: 373, endPoint x: 770, endPoint y: 339, distance: 34.3
click at [770, 339] on div "To activate drag with keyboard, press Alt + Enter. Once in keyboard drag state,…" at bounding box center [566, 261] width 911 height 357
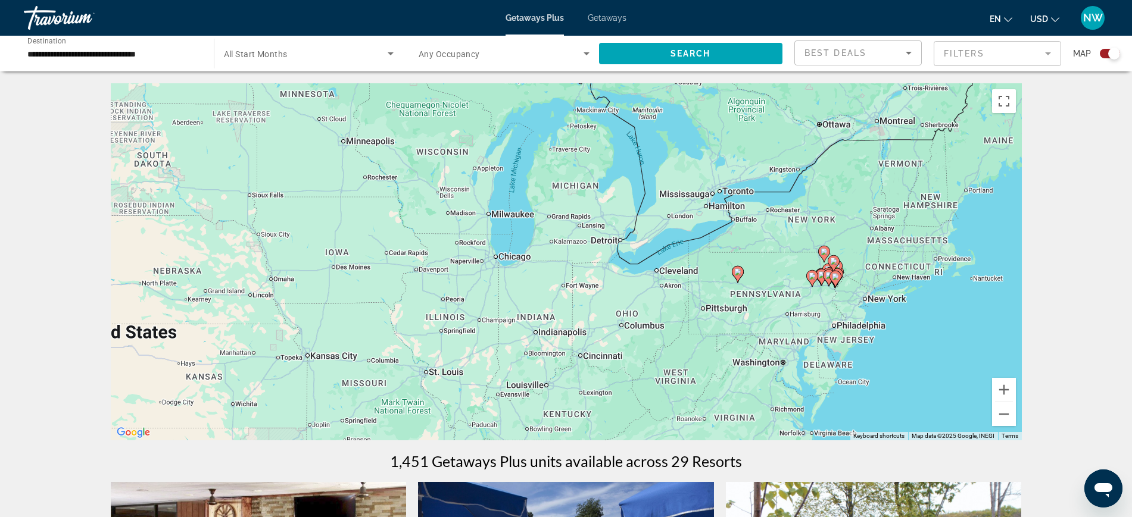
drag, startPoint x: 823, startPoint y: 351, endPoint x: 641, endPoint y: 340, distance: 182.5
click at [650, 344] on div "To activate drag with keyboard, press Alt + Enter. Once in keyboard drag state,…" at bounding box center [566, 261] width 911 height 357
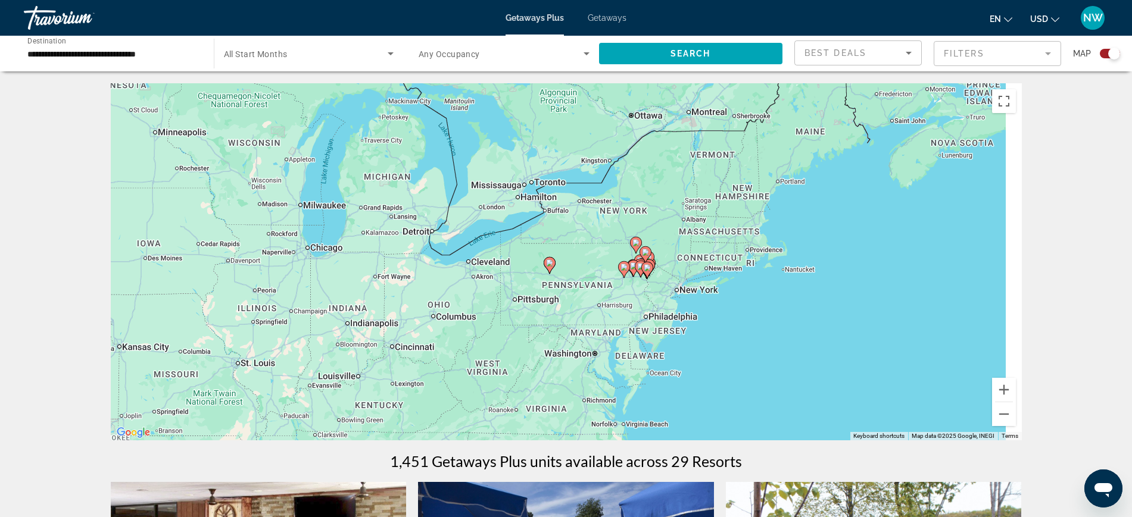
click at [636, 332] on div "To activate drag with keyboard, press Alt + Enter. Once in keyboard drag state,…" at bounding box center [566, 261] width 911 height 357
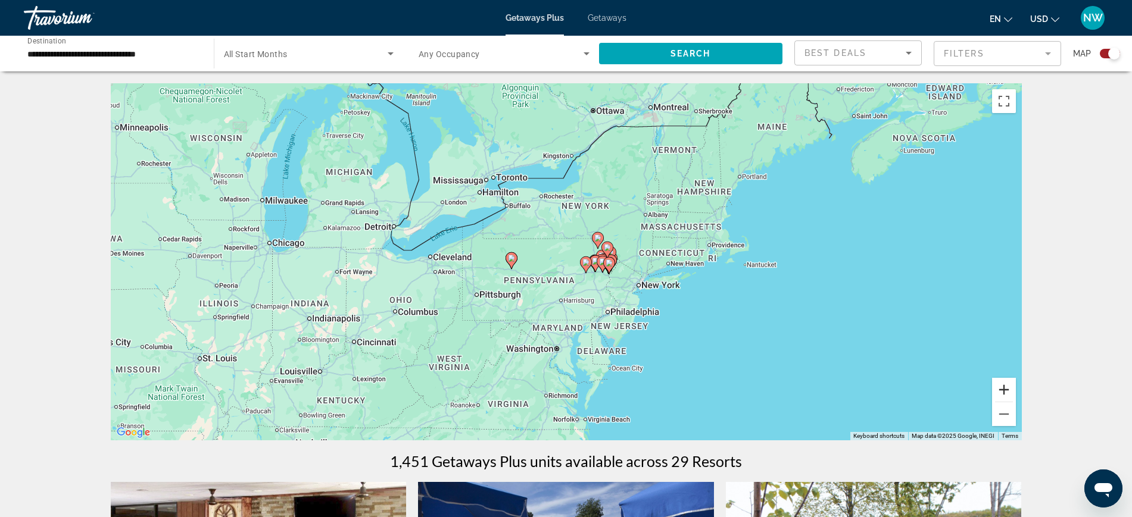
click at [1004, 388] on button "Zoom in" at bounding box center [1004, 390] width 24 height 24
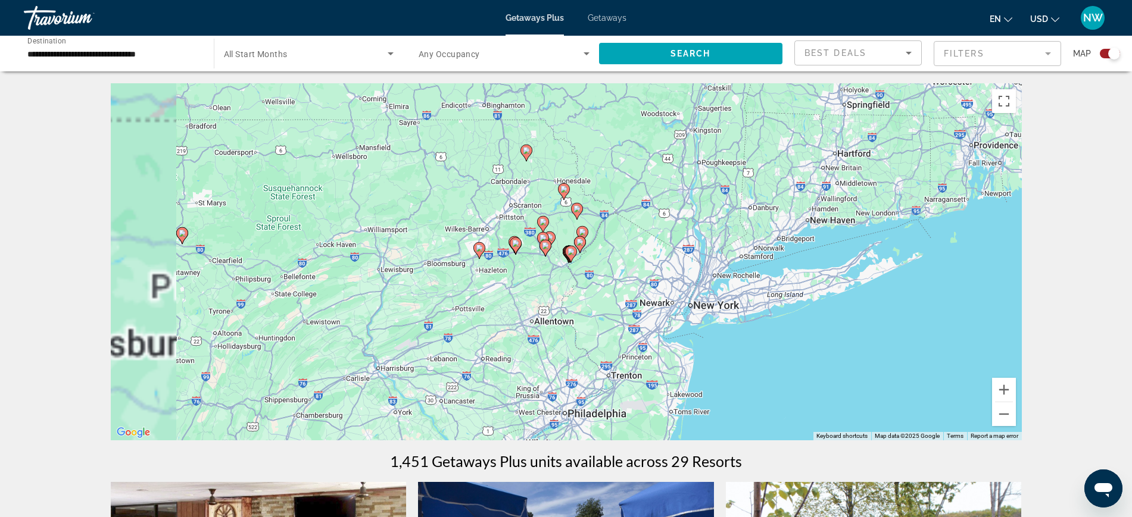
drag, startPoint x: 703, startPoint y: 392, endPoint x: 555, endPoint y: 333, distance: 159.0
click at [545, 339] on div "To activate drag with keyboard, press Alt + Enter. Once in keyboard drag state,…" at bounding box center [566, 261] width 911 height 357
click at [553, 335] on div "To activate drag with keyboard, press Alt + Enter. Once in keyboard drag state,…" at bounding box center [566, 261] width 911 height 357
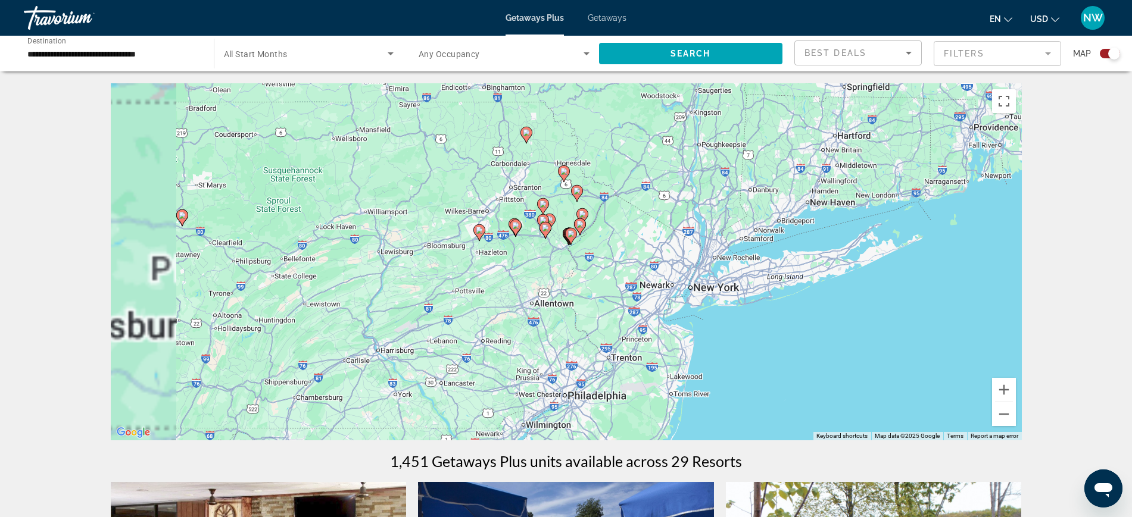
click at [561, 326] on div "To activate drag with keyboard, press Alt + Enter. Once in keyboard drag state,…" at bounding box center [566, 261] width 911 height 357
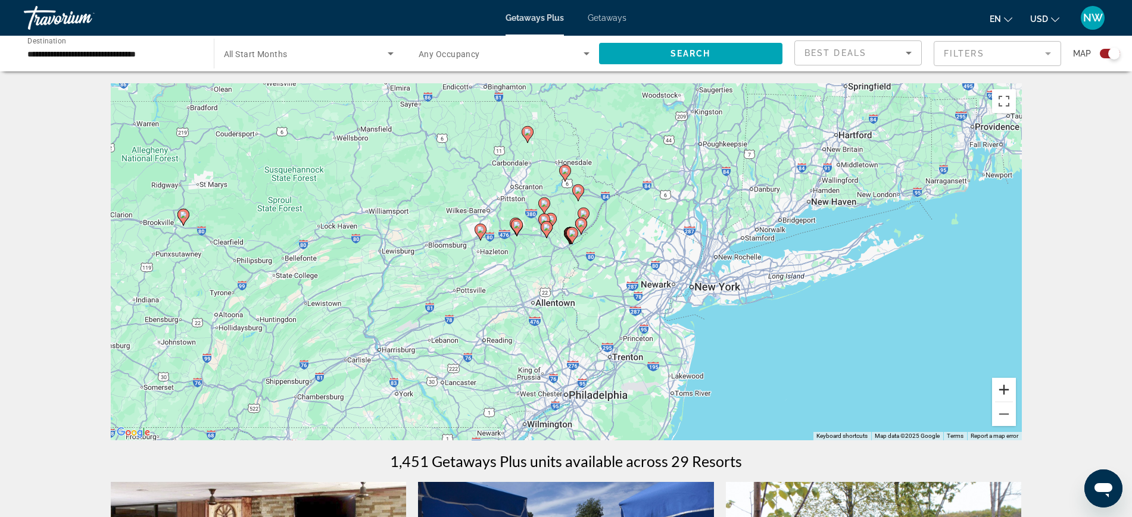
click at [1006, 391] on button "Zoom in" at bounding box center [1004, 390] width 24 height 24
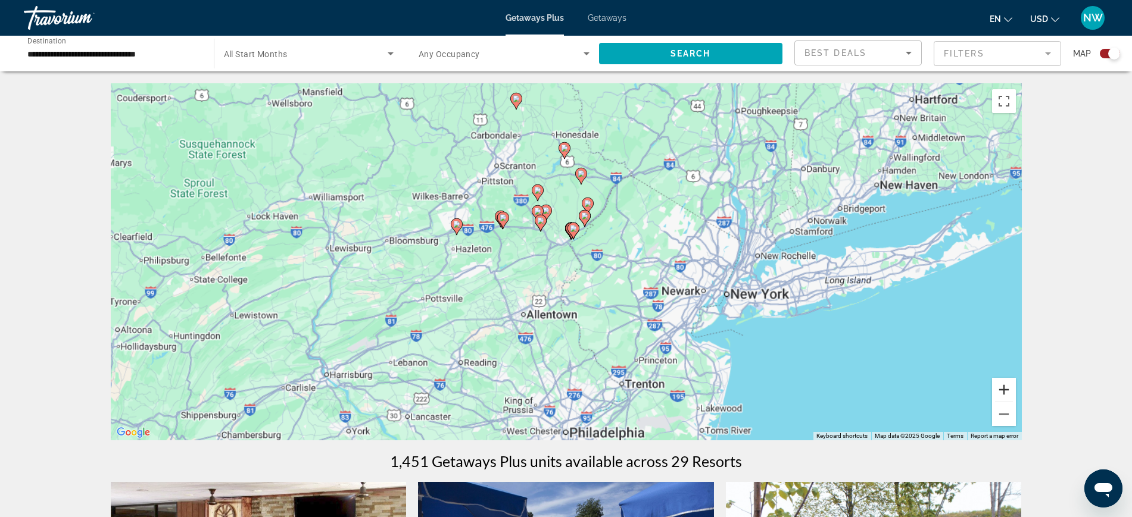
click at [1006, 391] on button "Zoom in" at bounding box center [1004, 390] width 24 height 24
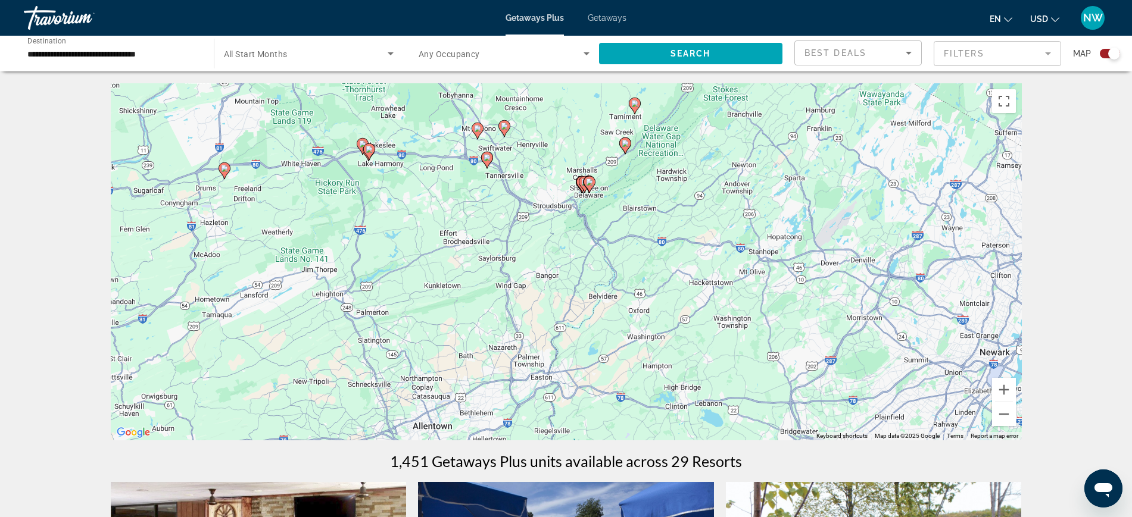
click at [606, 338] on div "To activate drag with keyboard, press Alt + Enter. Once in keyboard drag state,…" at bounding box center [566, 261] width 911 height 357
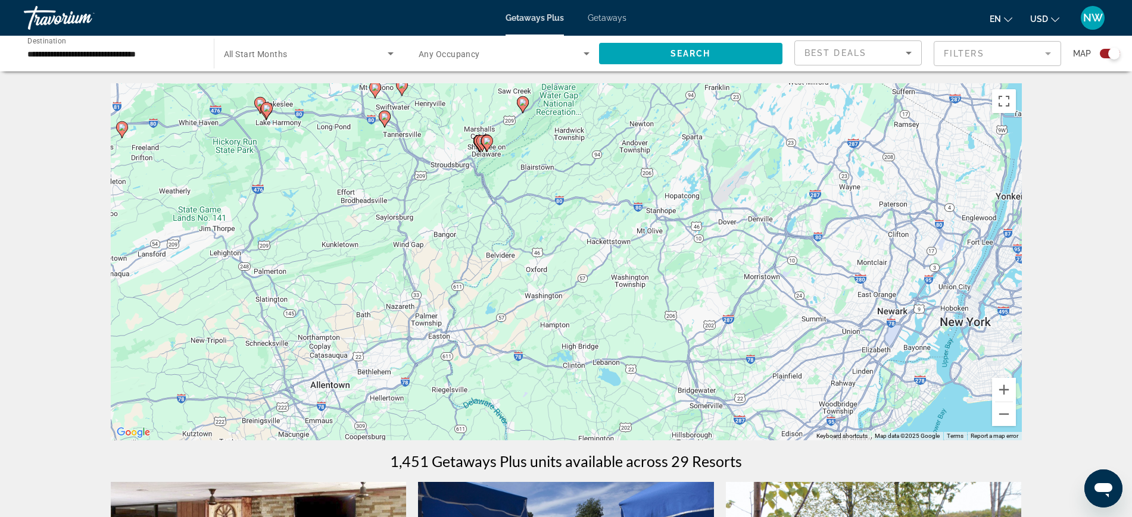
drag, startPoint x: 601, startPoint y: 336, endPoint x: 514, endPoint y: 291, distance: 97.7
click at [514, 291] on div "To activate drag with keyboard, press Alt + Enter. Once in keyboard drag state,…" at bounding box center [566, 261] width 911 height 357
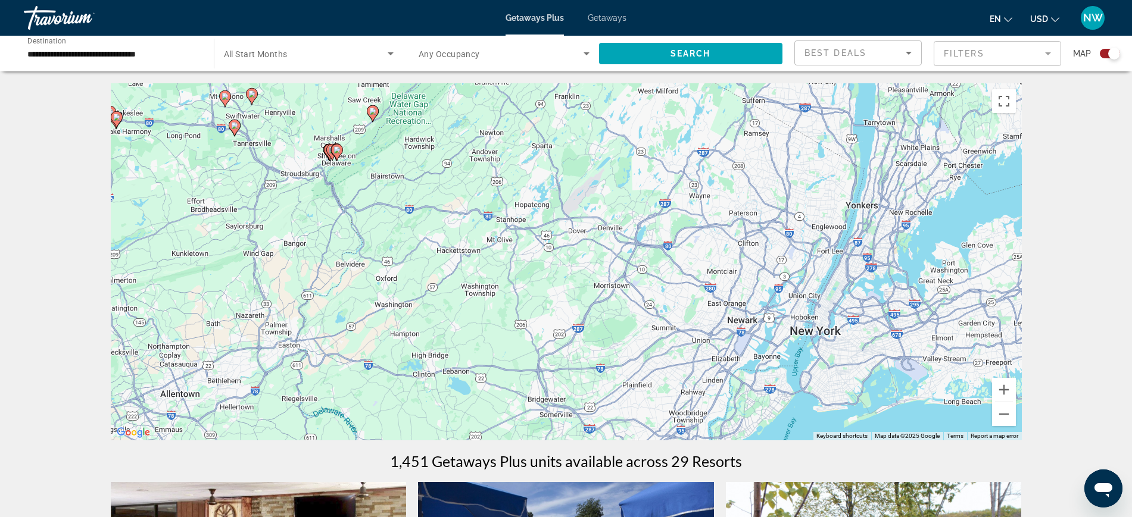
drag, startPoint x: 642, startPoint y: 318, endPoint x: 489, endPoint y: 339, distance: 154.5
click at [488, 341] on div "To activate drag with keyboard, press Alt + Enter. Once in keyboard drag state,…" at bounding box center [566, 261] width 911 height 357
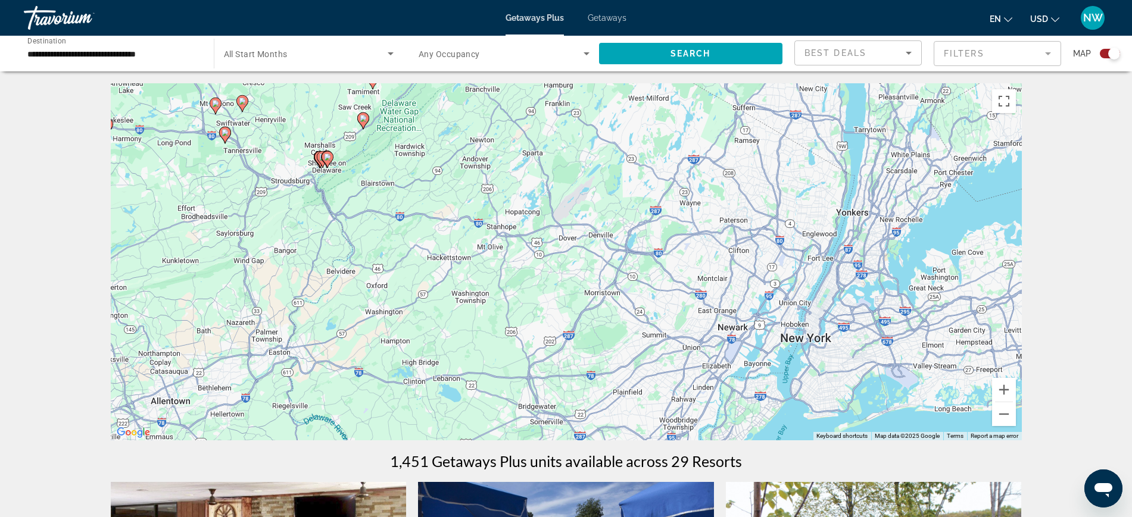
drag, startPoint x: 558, startPoint y: 316, endPoint x: 544, endPoint y: 329, distance: 18.9
click at [544, 329] on div "To activate drag with keyboard, press Alt + Enter. Once in keyboard drag state,…" at bounding box center [566, 261] width 911 height 357
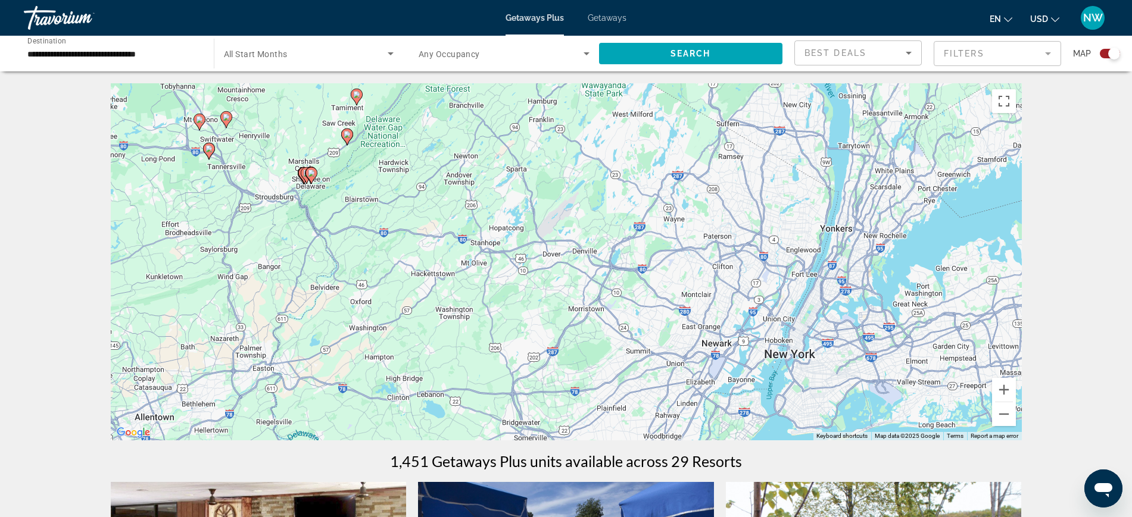
click at [544, 331] on div "To activate drag with keyboard, press Alt + Enter. Once in keyboard drag state,…" at bounding box center [566, 261] width 911 height 357
click at [544, 330] on div "To activate drag with keyboard, press Alt + Enter. Once in keyboard drag state,…" at bounding box center [566, 261] width 911 height 357
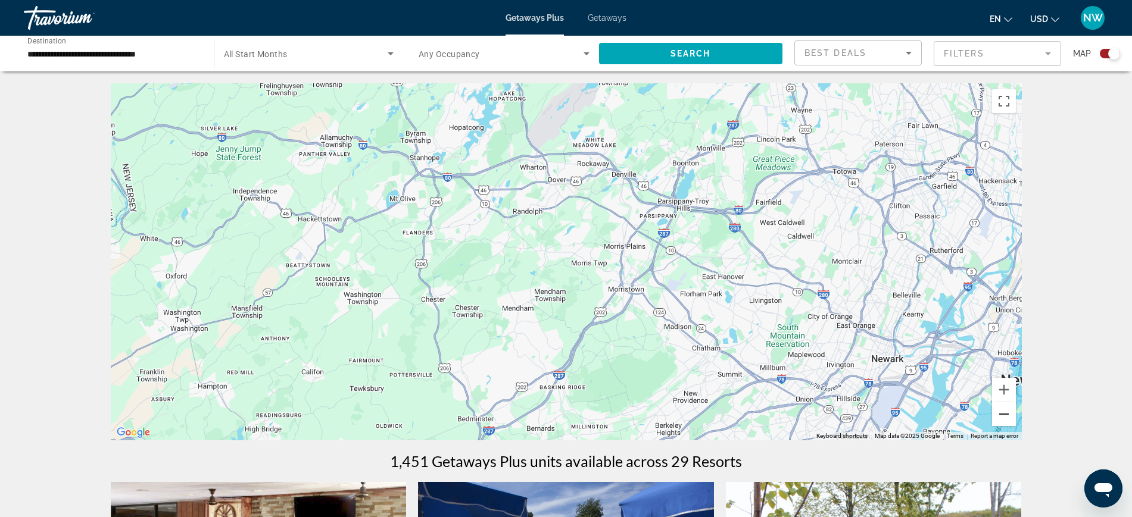
click at [1004, 414] on button "Zoom out" at bounding box center [1004, 414] width 24 height 24
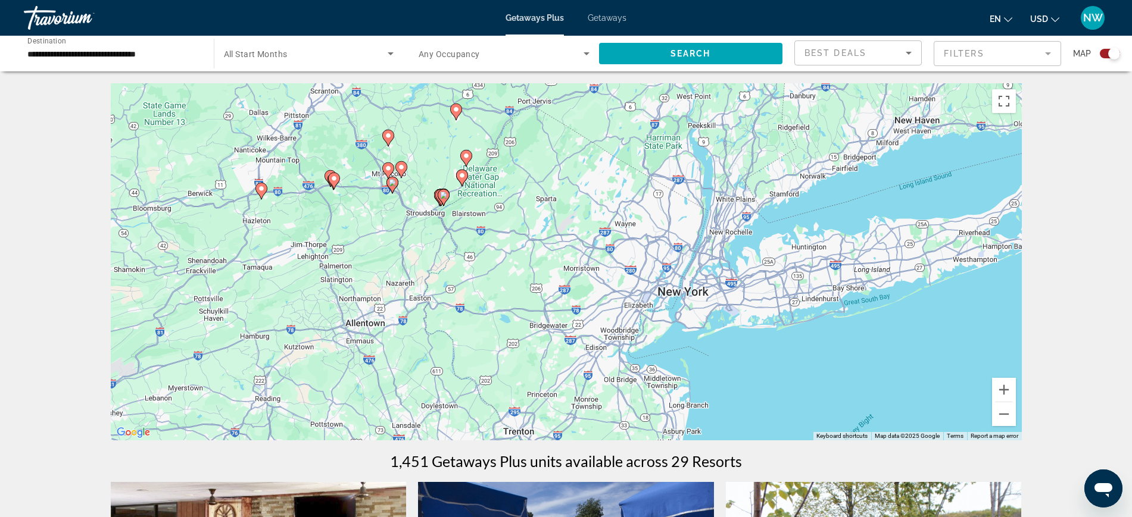
drag, startPoint x: 460, startPoint y: 256, endPoint x: 460, endPoint y: 265, distance: 9.0
click at [460, 263] on div "To activate drag with keyboard, press Alt + Enter. Once in keyboard drag state,…" at bounding box center [566, 261] width 911 height 357
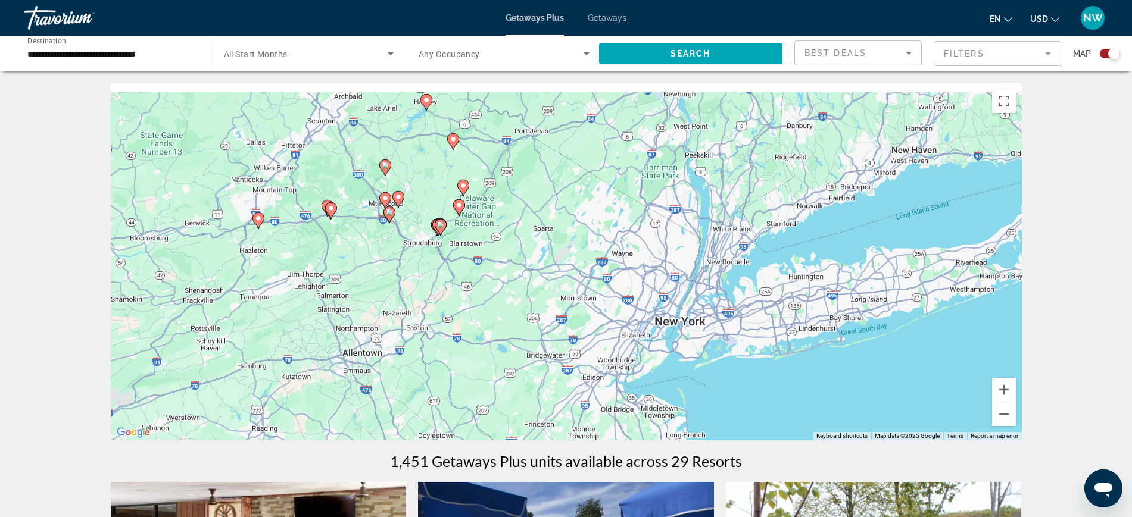
click at [458, 284] on div "To activate drag with keyboard, press Alt + Enter. Once in keyboard drag state,…" at bounding box center [566, 261] width 911 height 357
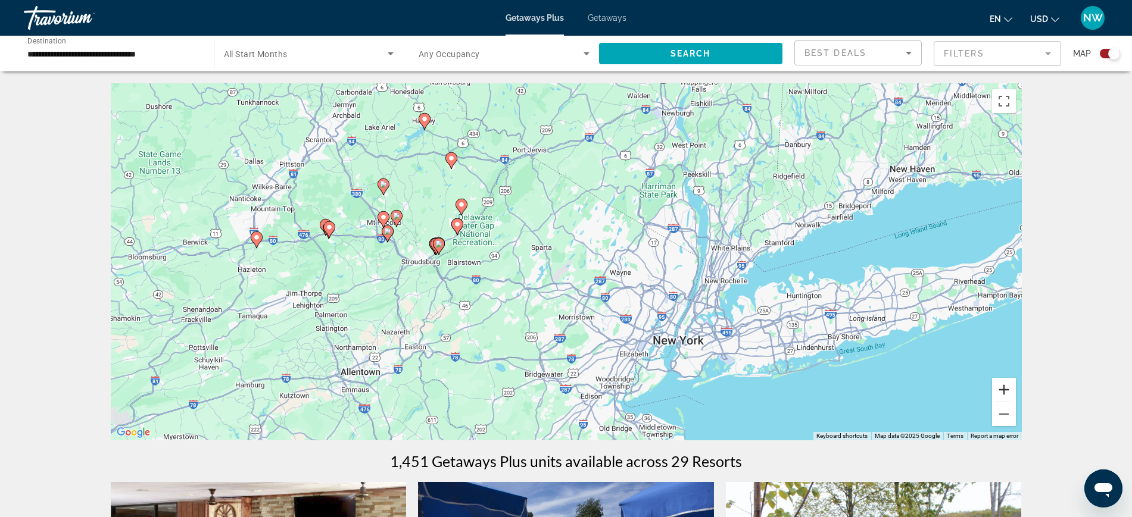
click at [1001, 391] on button "Zoom in" at bounding box center [1004, 390] width 24 height 24
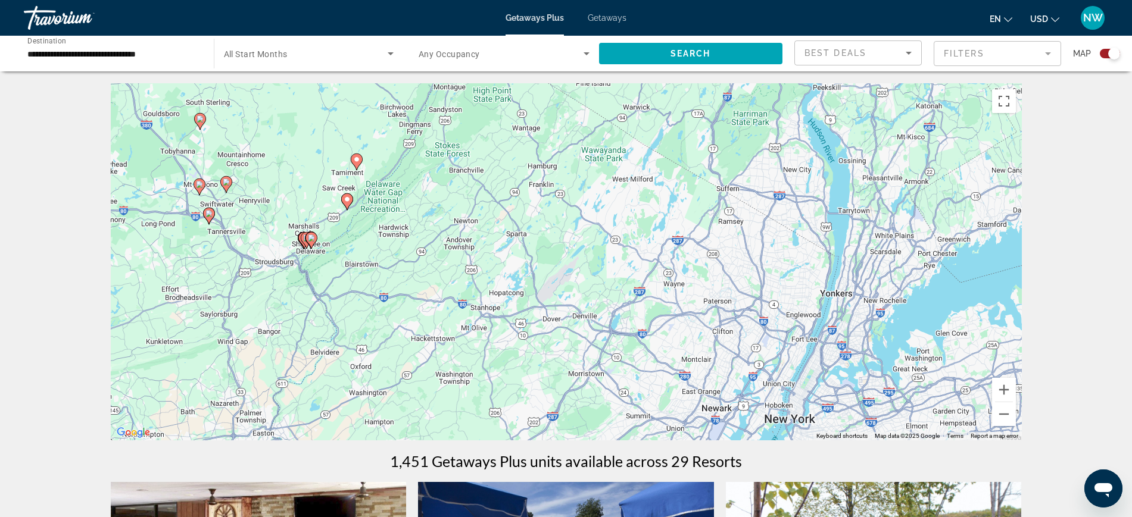
click at [327, 282] on div "To activate drag with keyboard, press Alt + Enter. Once in keyboard drag state,…" at bounding box center [566, 261] width 911 height 357
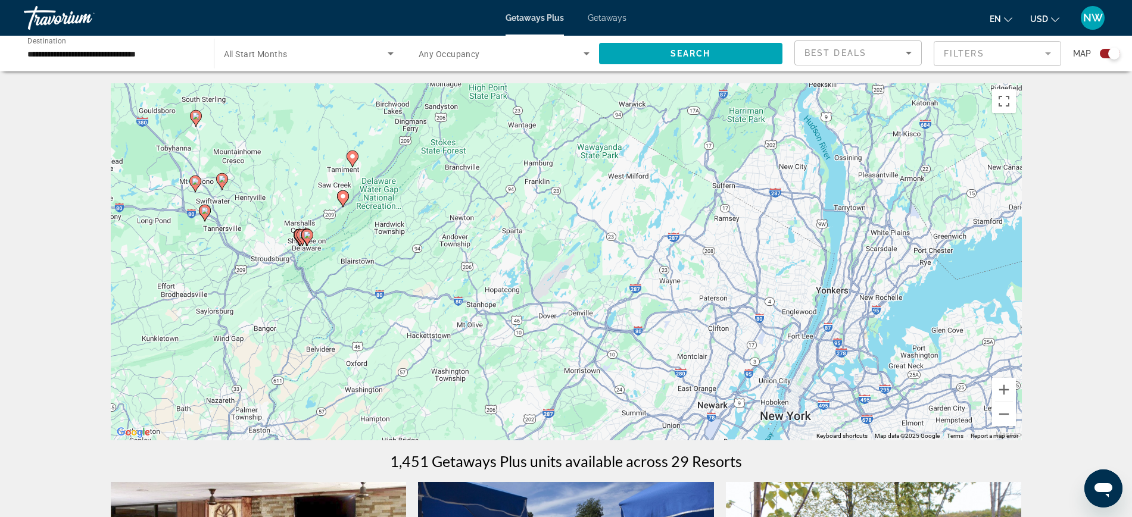
drag, startPoint x: 316, startPoint y: 261, endPoint x: 315, endPoint y: 255, distance: 6.7
click at [315, 255] on div "To activate drag with keyboard, press Alt + Enter. Once in keyboard drag state,…" at bounding box center [566, 261] width 911 height 357
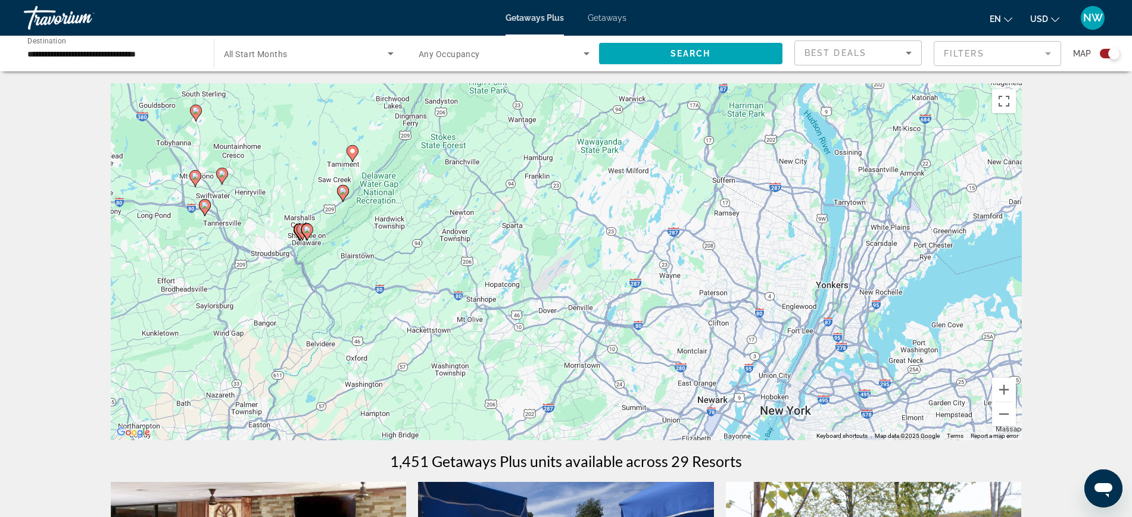
click at [308, 227] on image "Main content" at bounding box center [307, 229] width 7 height 7
type input "**********"
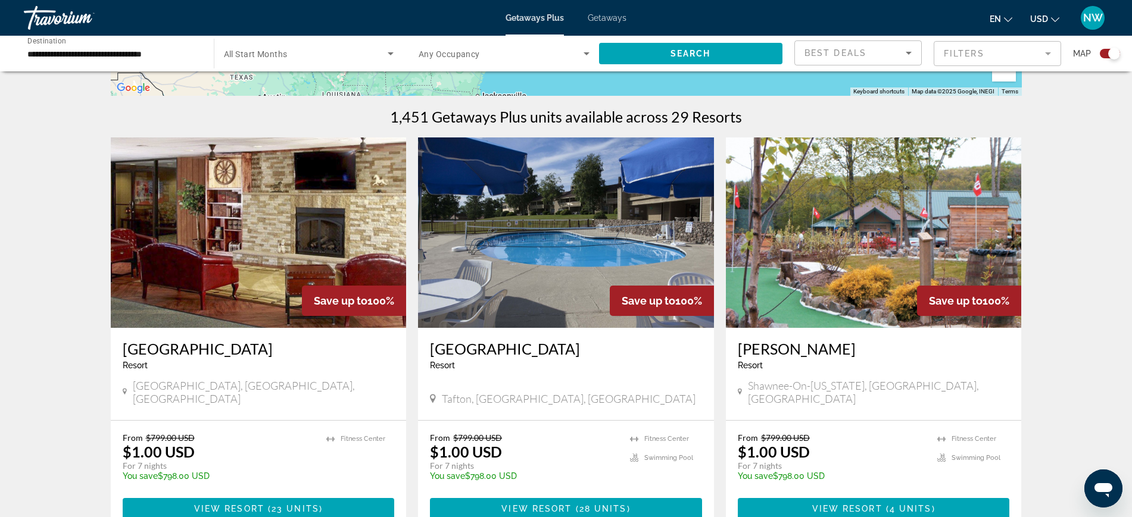
scroll to position [372, 0]
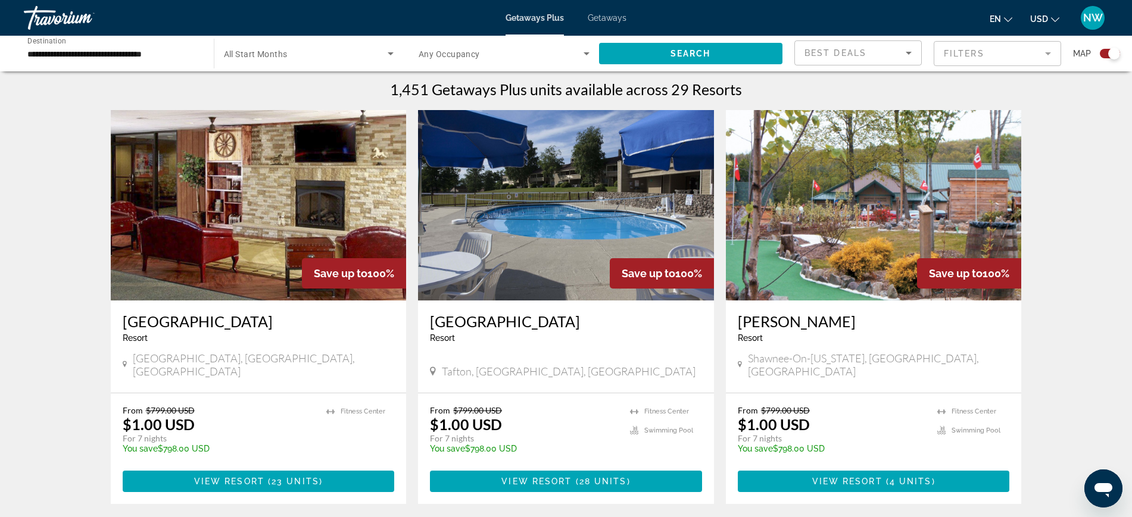
click at [264, 218] on img "Main content" at bounding box center [259, 205] width 296 height 191
click at [0, 0] on div at bounding box center [0, 0] width 0 height 0
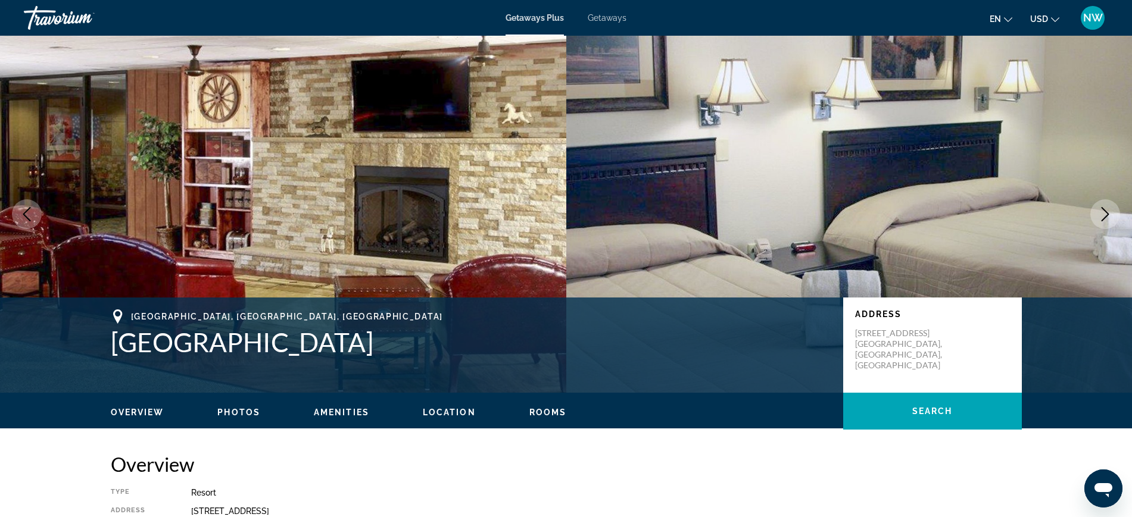
click at [523, 15] on span "Getaways Plus" at bounding box center [534, 18] width 58 height 10
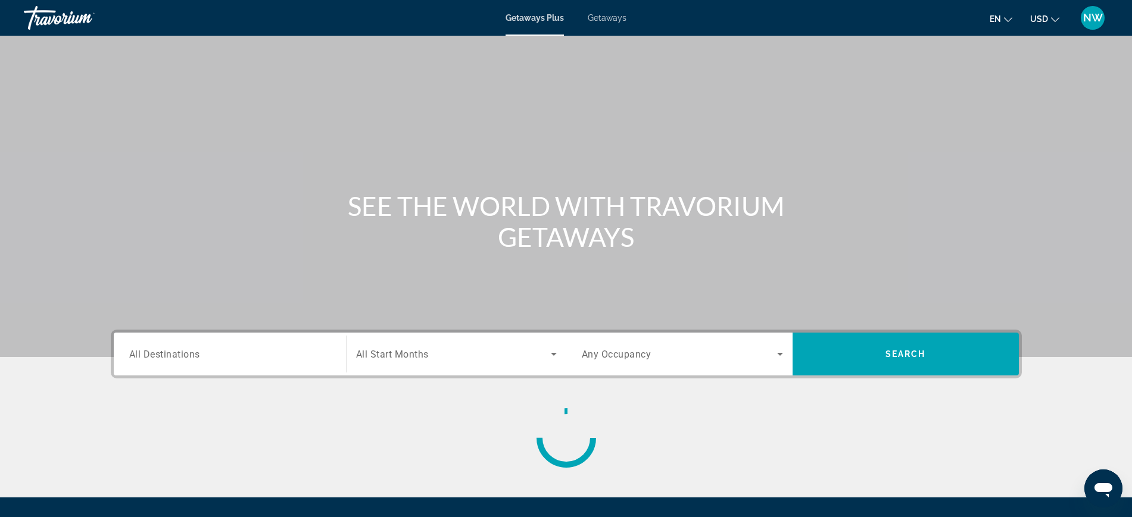
click at [523, 15] on span "Getaways Plus" at bounding box center [534, 18] width 58 height 10
click at [252, 356] on input "Destination All Destinations" at bounding box center [229, 355] width 201 height 14
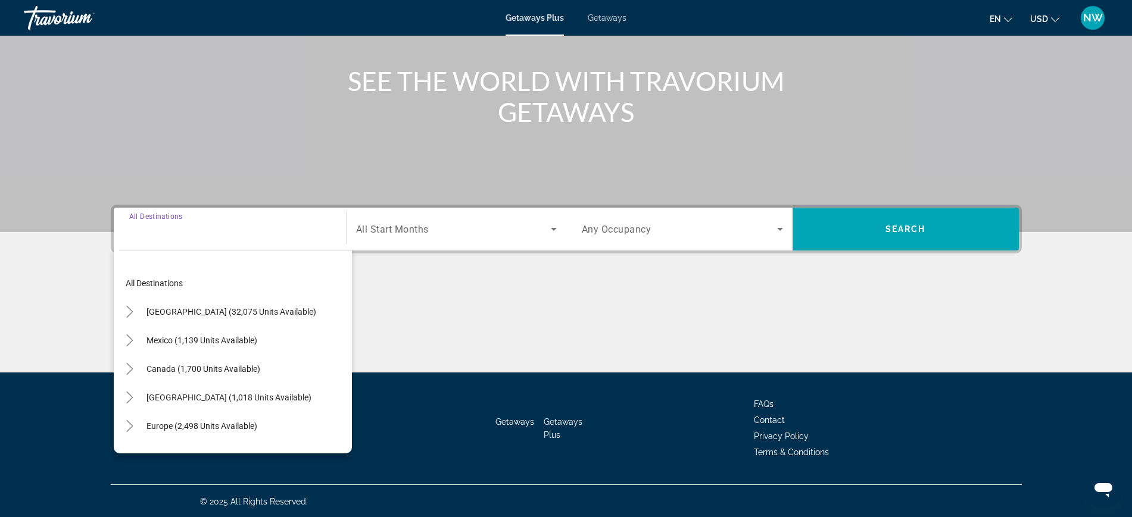
scroll to position [126, 0]
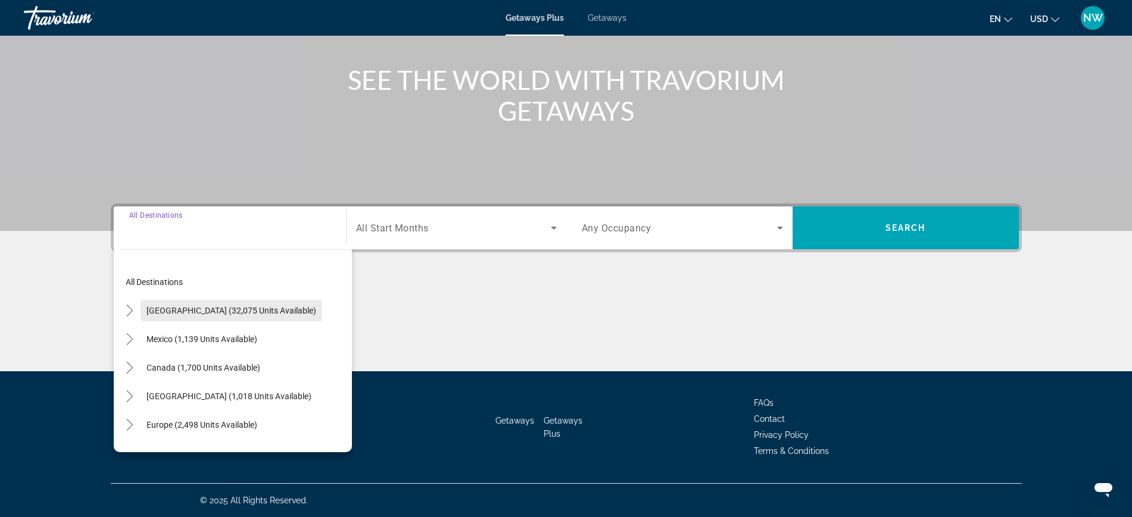
click at [221, 309] on span "[GEOGRAPHIC_DATA] (32,075 units available)" at bounding box center [231, 311] width 170 height 10
click at [221, 309] on div "Main content" at bounding box center [566, 326] width 911 height 89
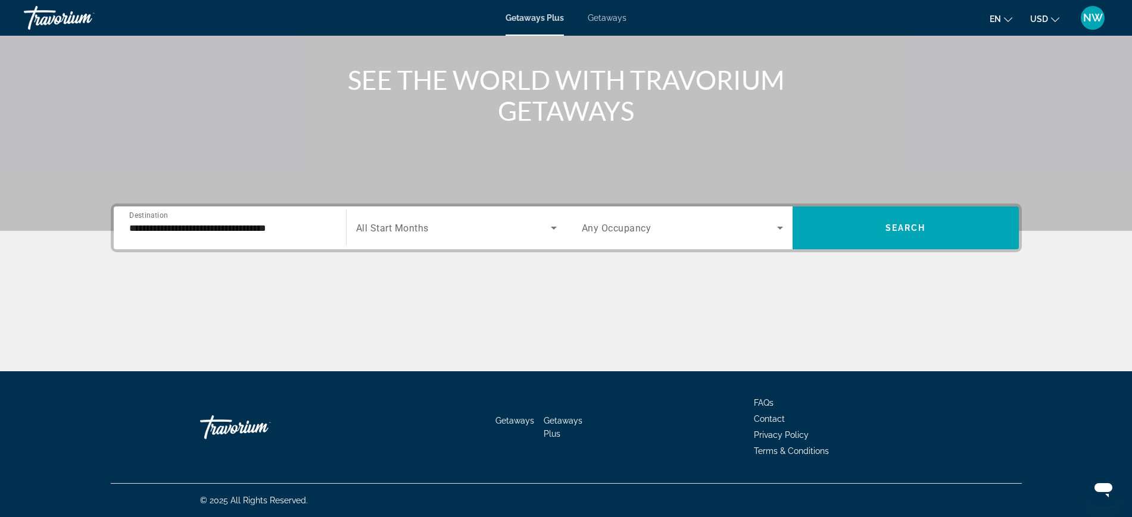
click at [208, 234] on input "**********" at bounding box center [229, 228] width 201 height 14
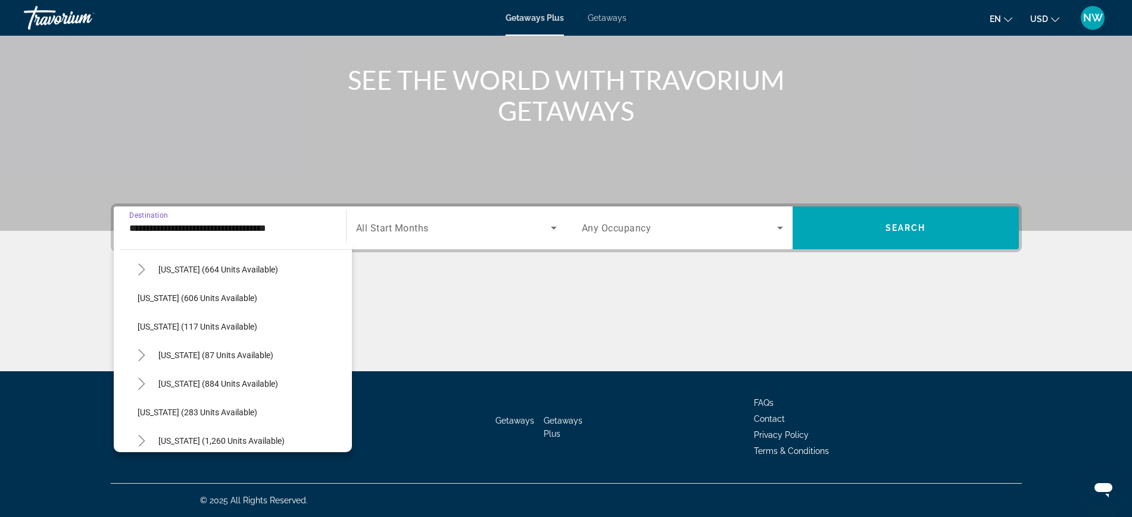
scroll to position [744, 0]
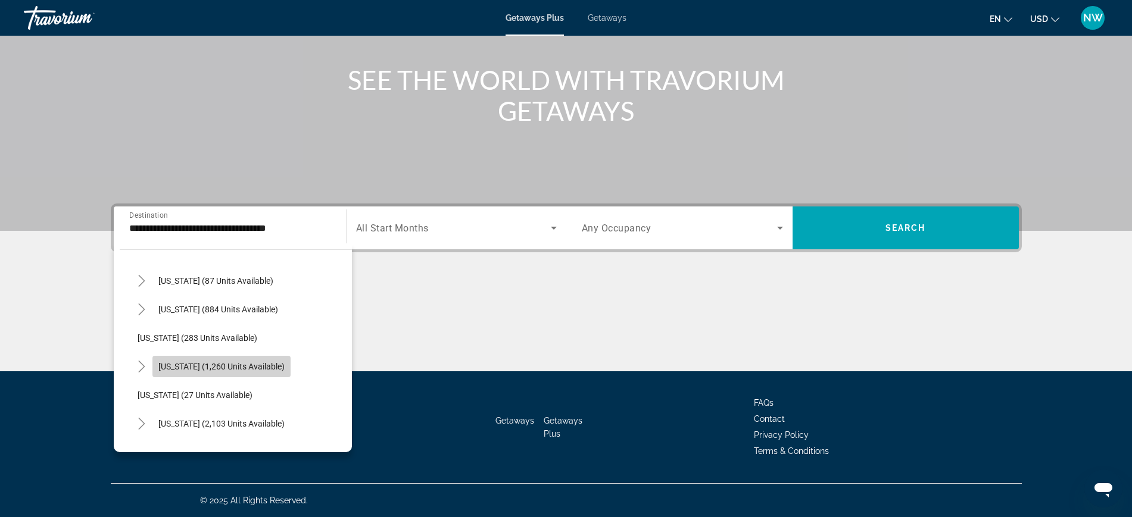
click at [201, 362] on span "[US_STATE] (1,260 units available)" at bounding box center [221, 367] width 126 height 10
type input "**********"
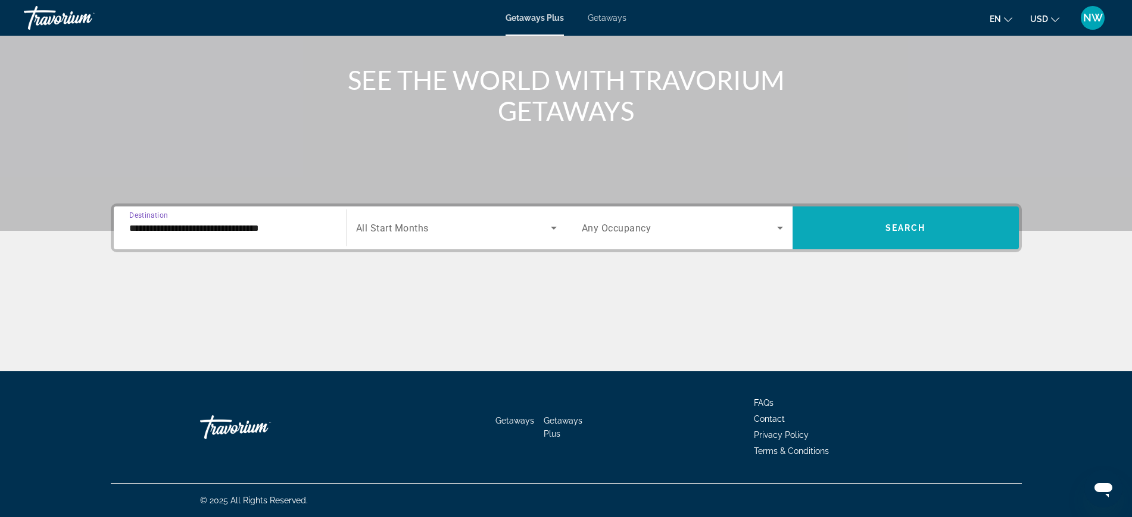
click at [871, 223] on span "Search widget" at bounding box center [905, 228] width 226 height 29
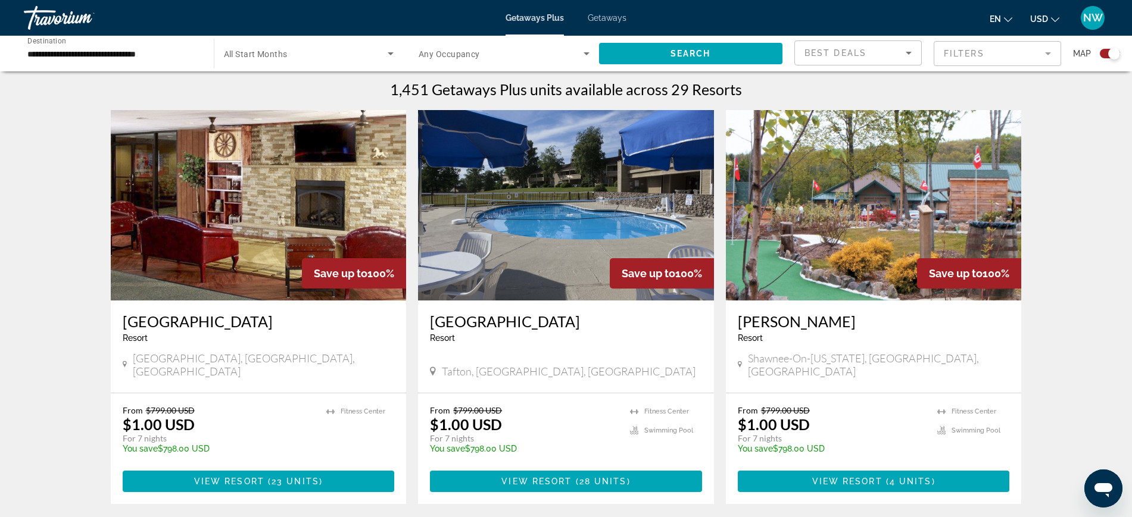
scroll to position [447, 0]
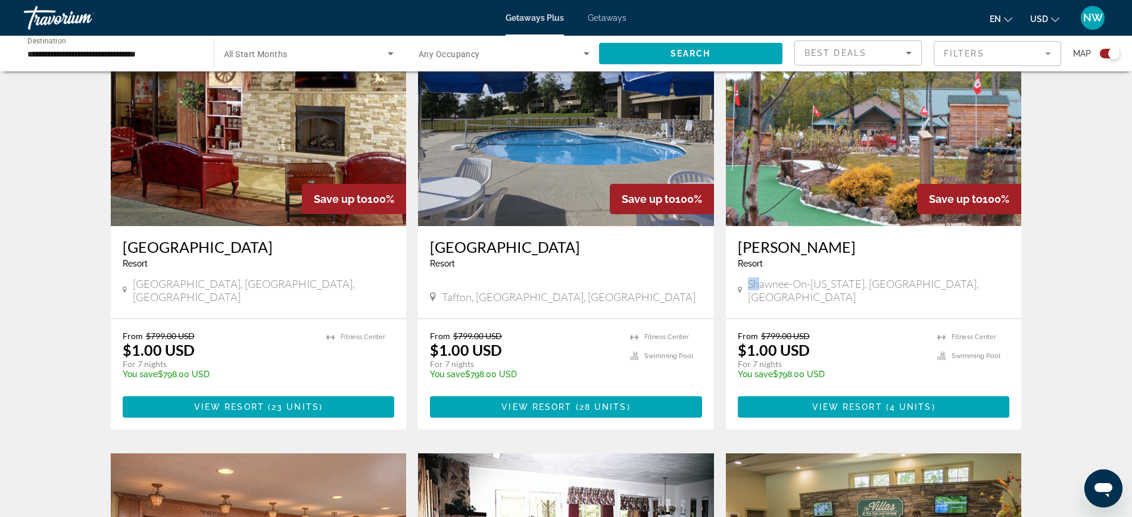
drag, startPoint x: 758, startPoint y: 291, endPoint x: 738, endPoint y: 297, distance: 21.3
click at [738, 297] on div "[GEOGRAPHIC_DATA] - This is an adults only resort Shawnee-On-[US_STATE], [GEOGR…" at bounding box center [874, 272] width 296 height 92
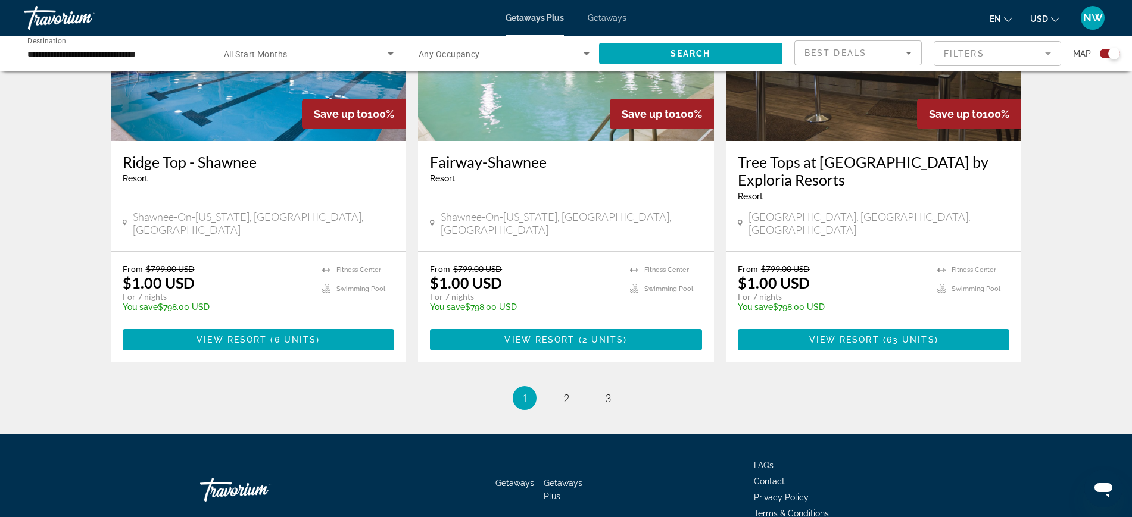
scroll to position [1814, 0]
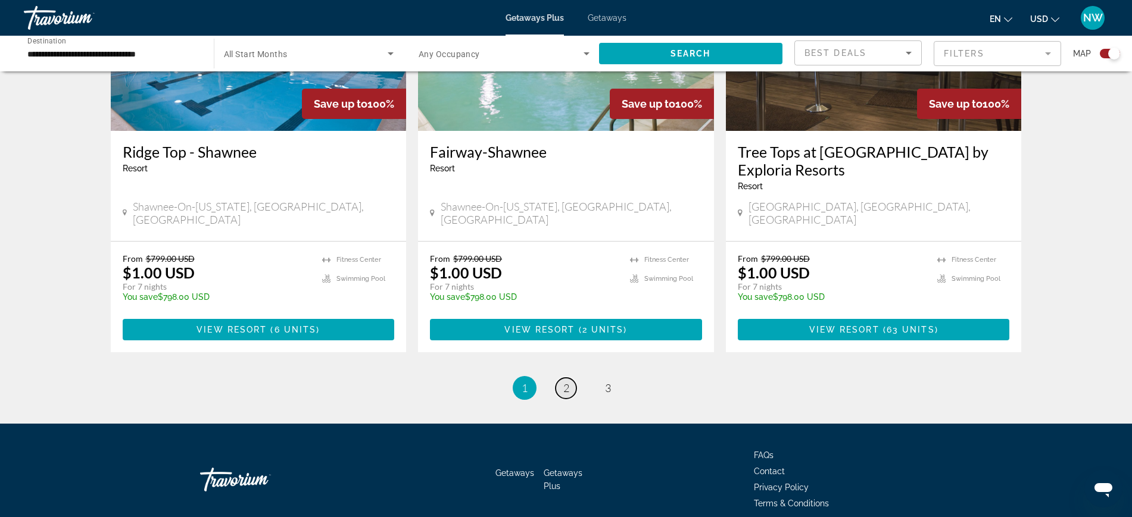
click at [566, 382] on span "2" at bounding box center [566, 388] width 6 height 13
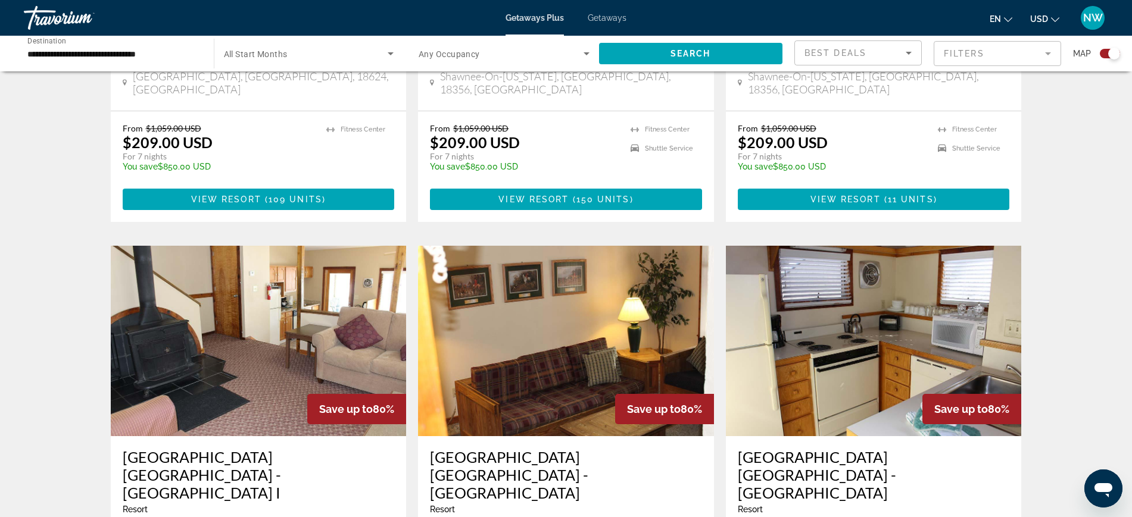
scroll to position [1850, 0]
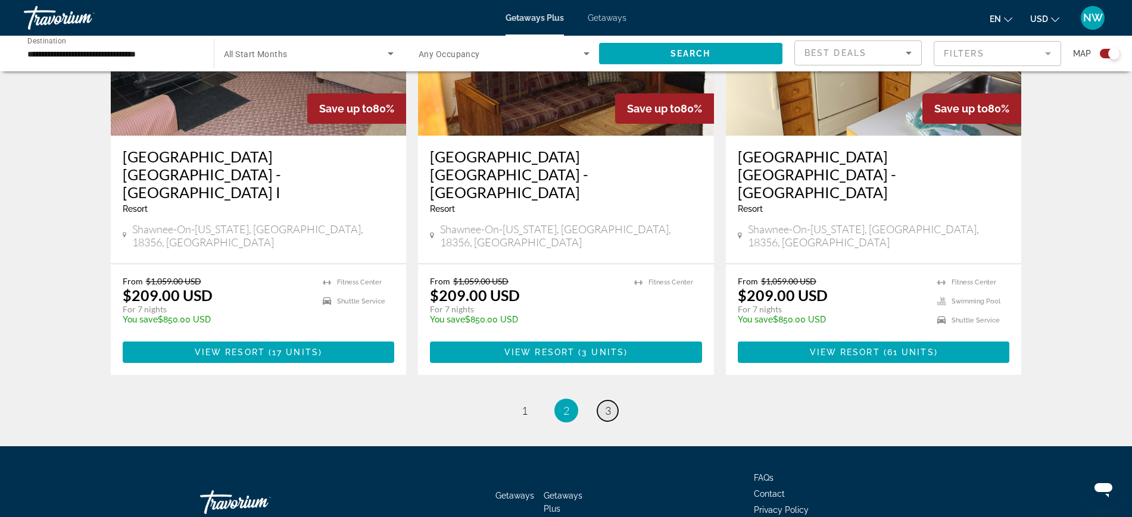
click at [605, 404] on span "3" at bounding box center [608, 410] width 6 height 13
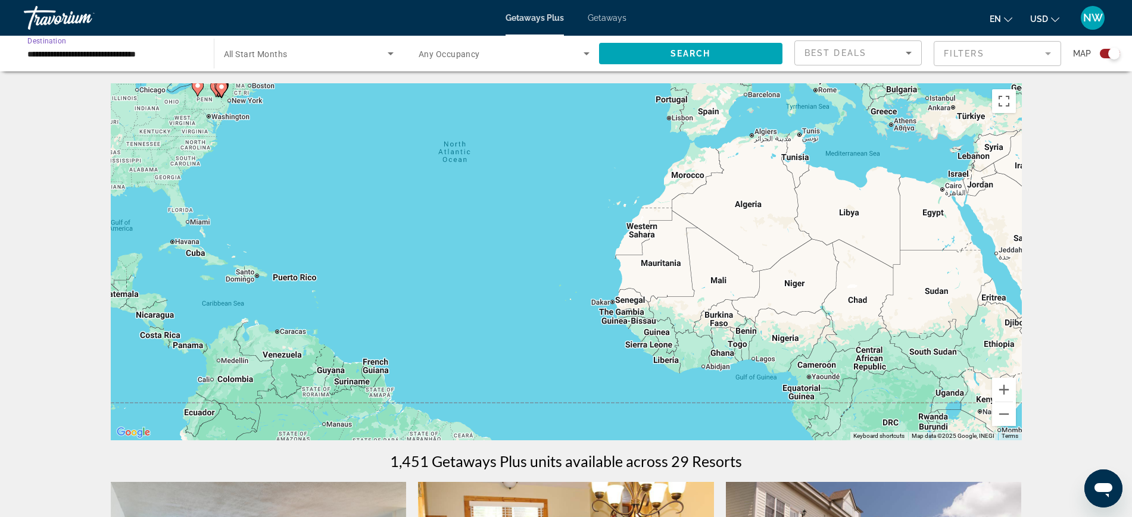
click at [141, 57] on input "**********" at bounding box center [112, 54] width 171 height 14
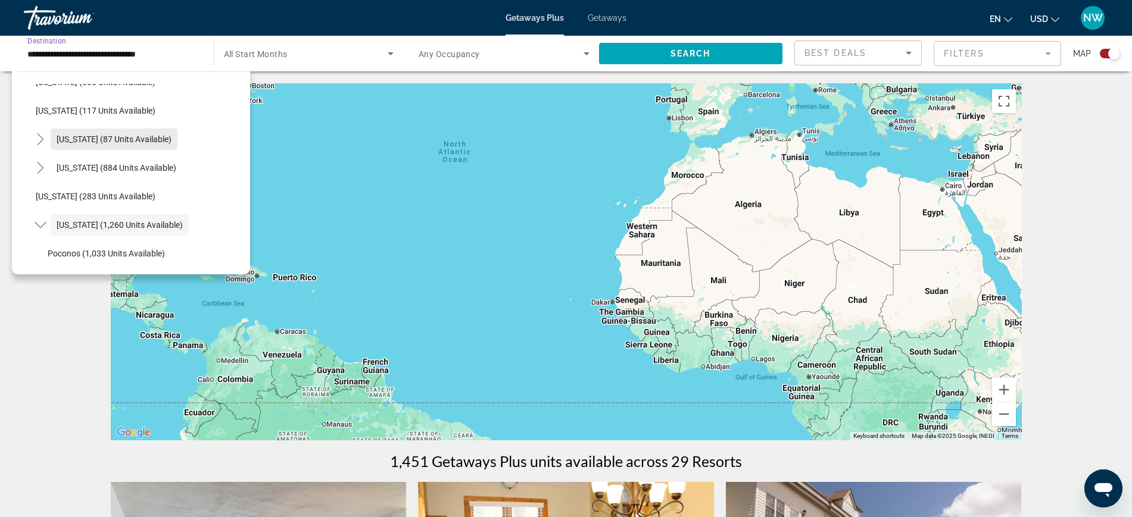
scroll to position [682, 0]
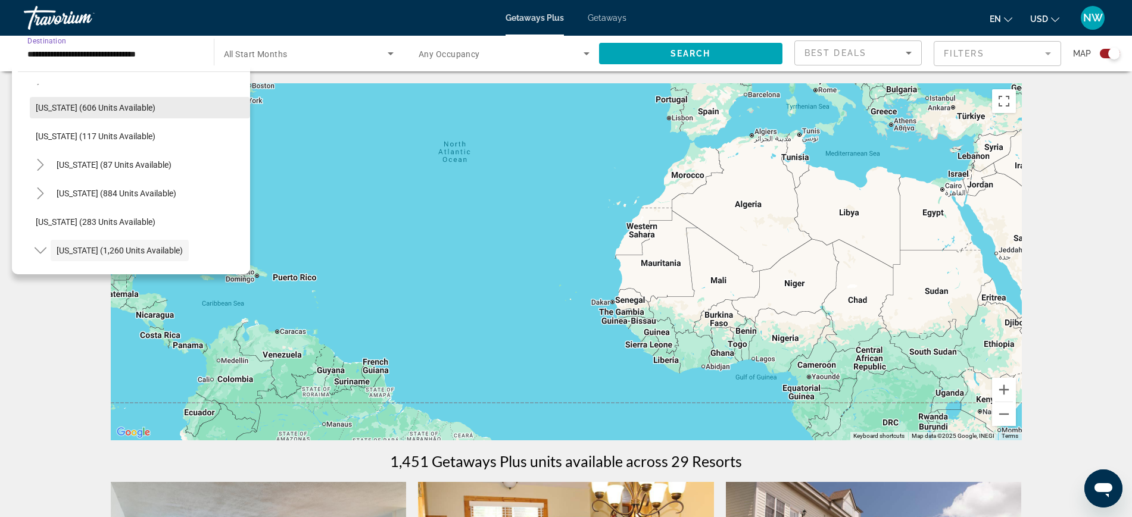
click at [109, 109] on span "[US_STATE] (606 units available)" at bounding box center [96, 108] width 120 height 10
type input "**********"
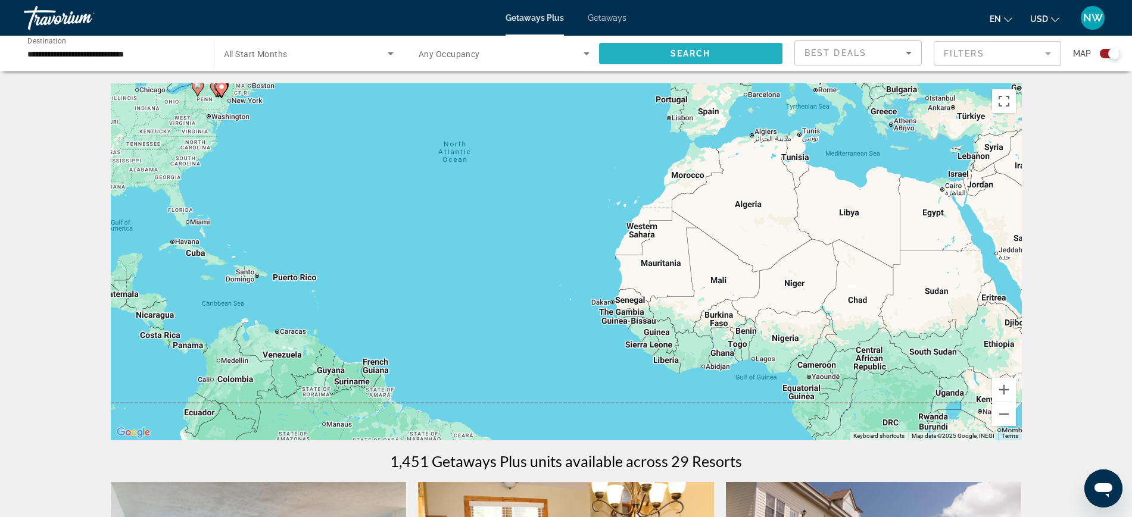
click at [652, 53] on span "Search widget" at bounding box center [691, 53] width 184 height 29
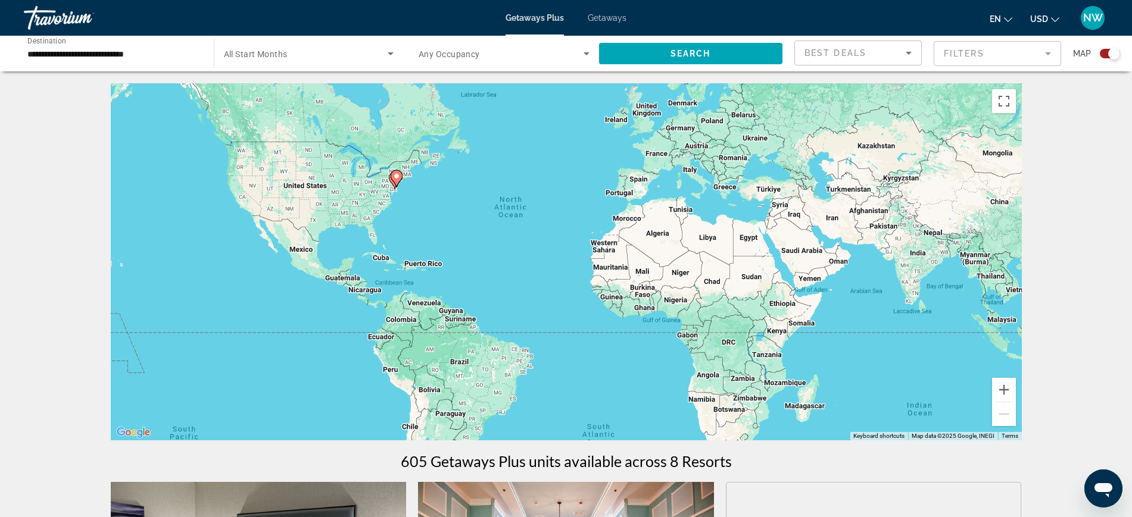
click at [458, 292] on div "To activate drag with keyboard, press Alt + Enter. Once in keyboard drag state,…" at bounding box center [566, 261] width 911 height 357
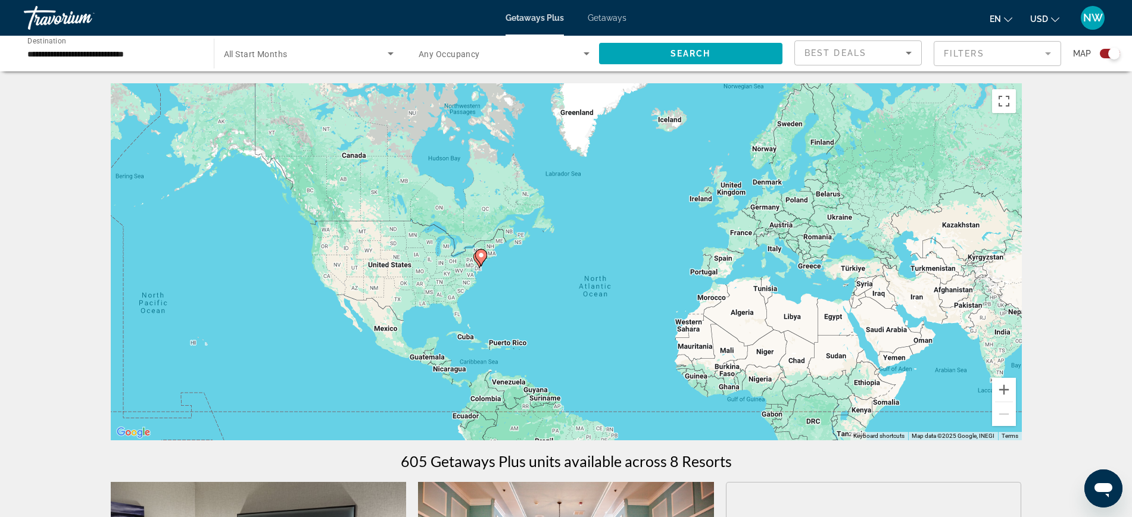
drag, startPoint x: 545, startPoint y: 313, endPoint x: 589, endPoint y: 333, distance: 48.7
click at [570, 327] on div "To activate drag with keyboard, press Alt + Enter. Once in keyboard drag state,…" at bounding box center [566, 261] width 911 height 357
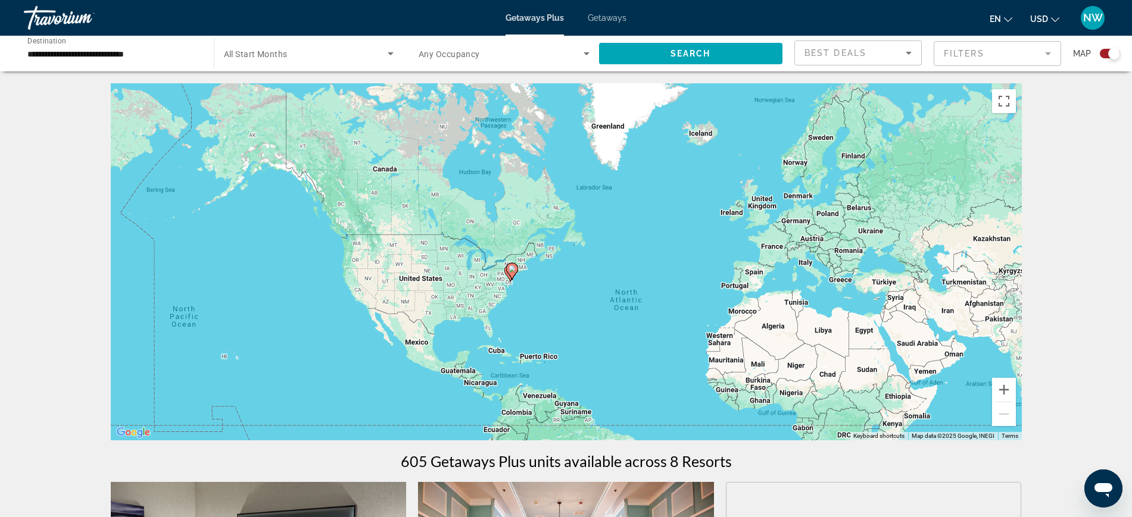
drag, startPoint x: 589, startPoint y: 333, endPoint x: 676, endPoint y: 353, distance: 88.5
click at [674, 357] on div "To activate drag with keyboard, press Alt + Enter. Once in keyboard drag state,…" at bounding box center [566, 261] width 911 height 357
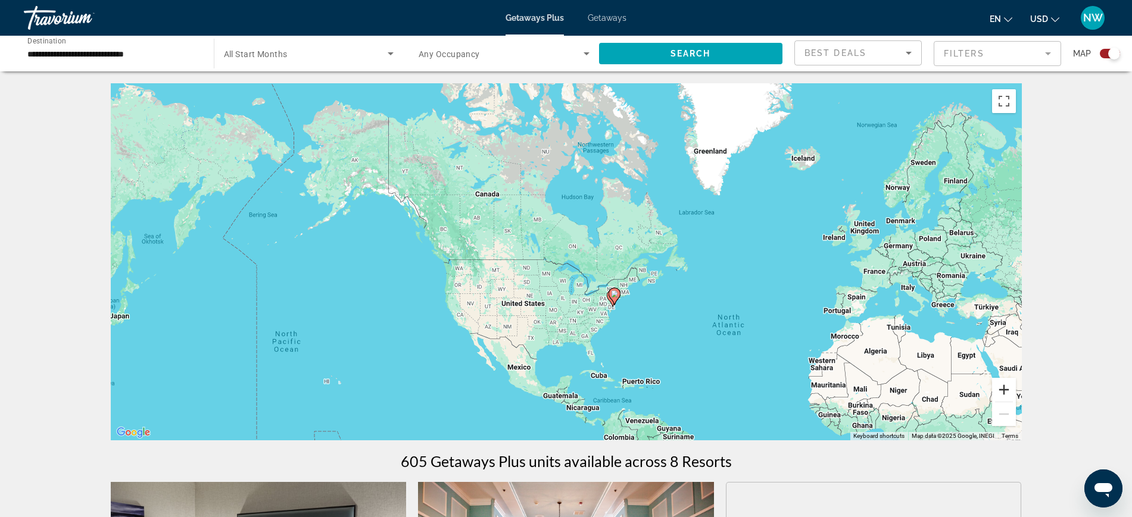
click at [1005, 392] on button "Zoom in" at bounding box center [1004, 390] width 24 height 24
click at [1005, 391] on button "Zoom in" at bounding box center [1004, 390] width 24 height 24
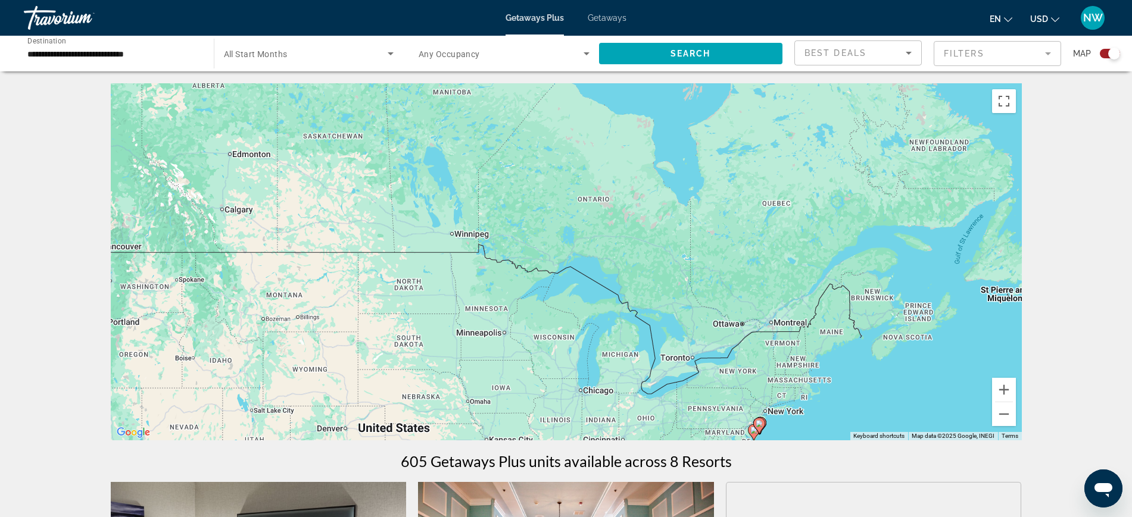
click at [844, 347] on div "To activate drag with keyboard, press Alt + Enter. Once in keyboard drag state,…" at bounding box center [566, 261] width 911 height 357
drag, startPoint x: 822, startPoint y: 316, endPoint x: 766, endPoint y: 240, distance: 94.1
click at [764, 244] on div "To activate drag with keyboard, press Alt + Enter. Once in keyboard drag state,…" at bounding box center [566, 261] width 911 height 357
click at [766, 240] on div "To activate drag with keyboard, press Alt + Enter. Once in keyboard drag state,…" at bounding box center [566, 261] width 911 height 357
drag, startPoint x: 794, startPoint y: 319, endPoint x: 676, endPoint y: 144, distance: 210.5
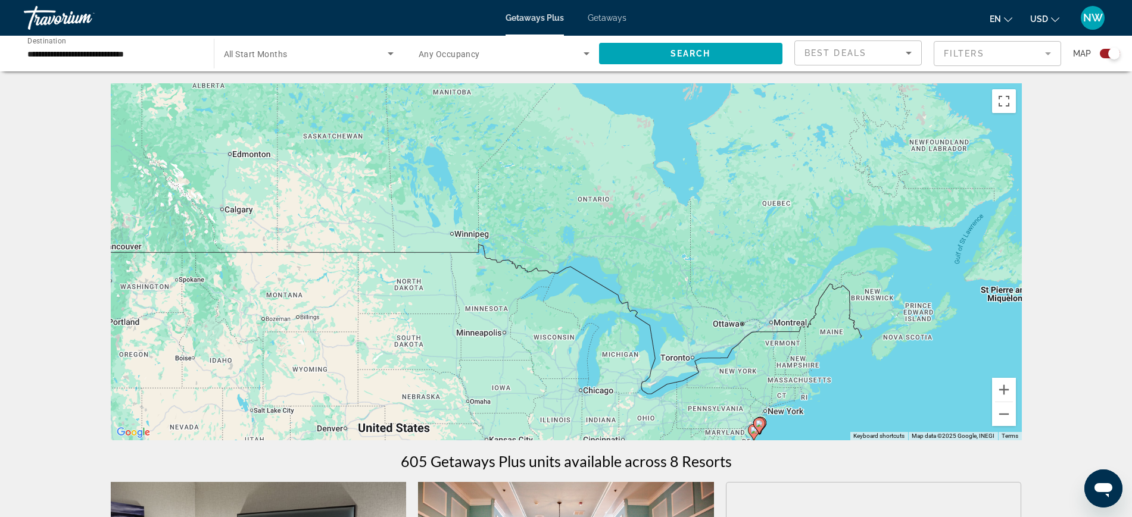
click at [676, 144] on div "To activate drag with keyboard, press Alt + Enter. Once in keyboard drag state,…" at bounding box center [566, 261] width 911 height 357
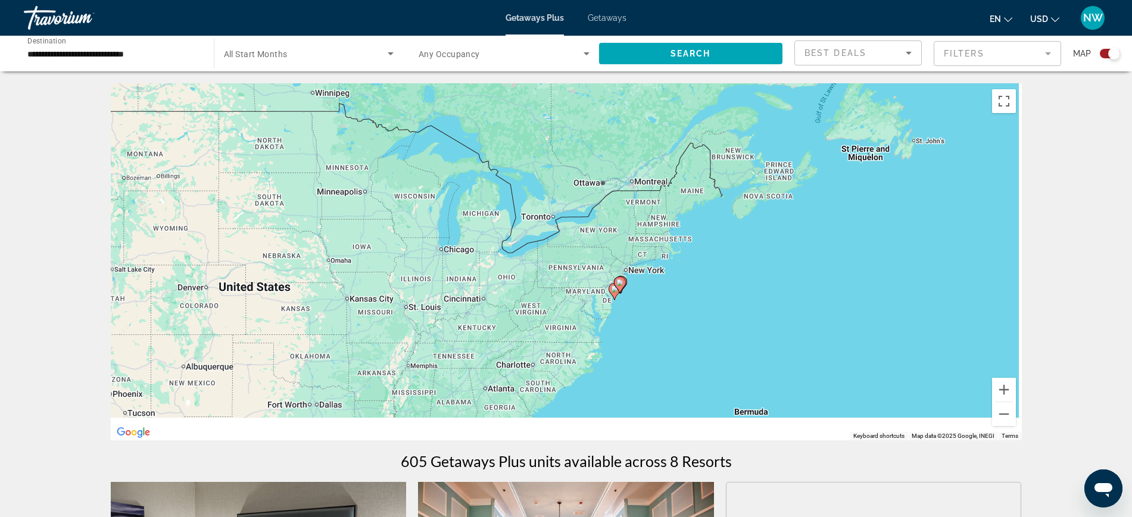
drag, startPoint x: 803, startPoint y: 375, endPoint x: 644, endPoint y: 186, distance: 247.2
click at [644, 188] on div "To activate drag with keyboard, press Alt + Enter. Once in keyboard drag state,…" at bounding box center [566, 261] width 911 height 357
click at [644, 185] on div "To activate drag with keyboard, press Alt + Enter. Once in keyboard drag state,…" at bounding box center [566, 261] width 911 height 357
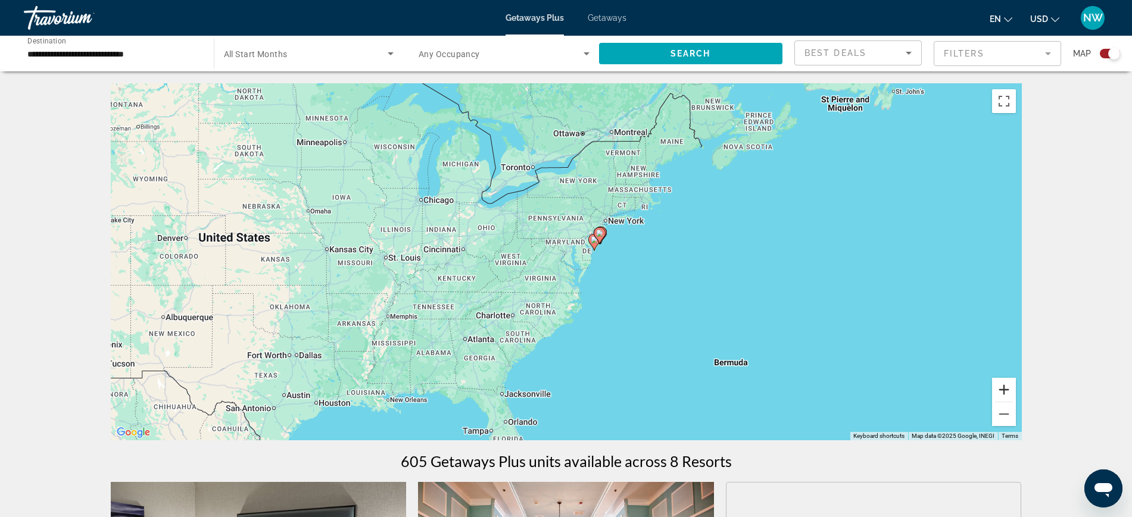
click at [1001, 391] on button "Zoom in" at bounding box center [1004, 390] width 24 height 24
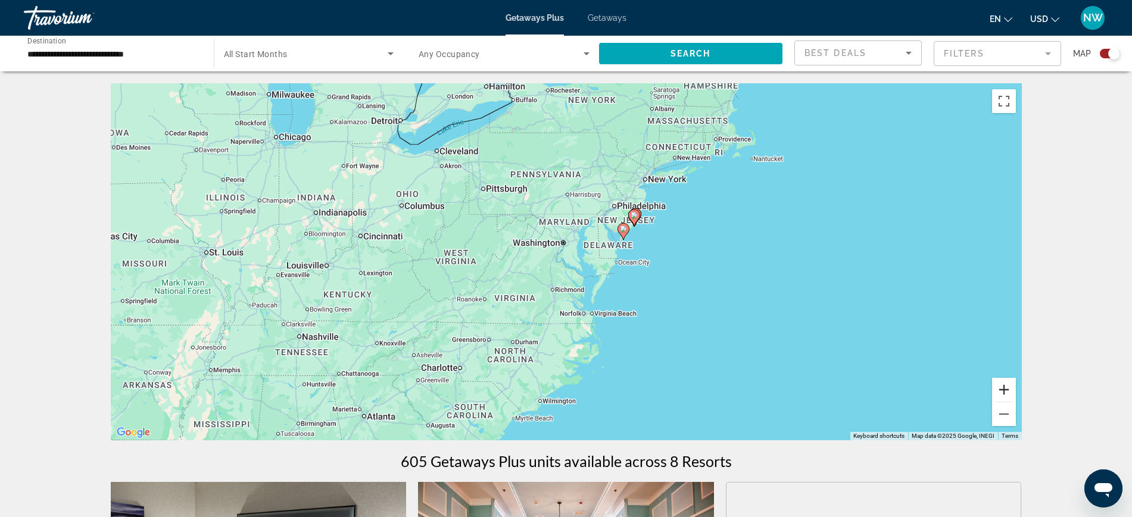
click at [1001, 391] on button "Zoom in" at bounding box center [1004, 390] width 24 height 24
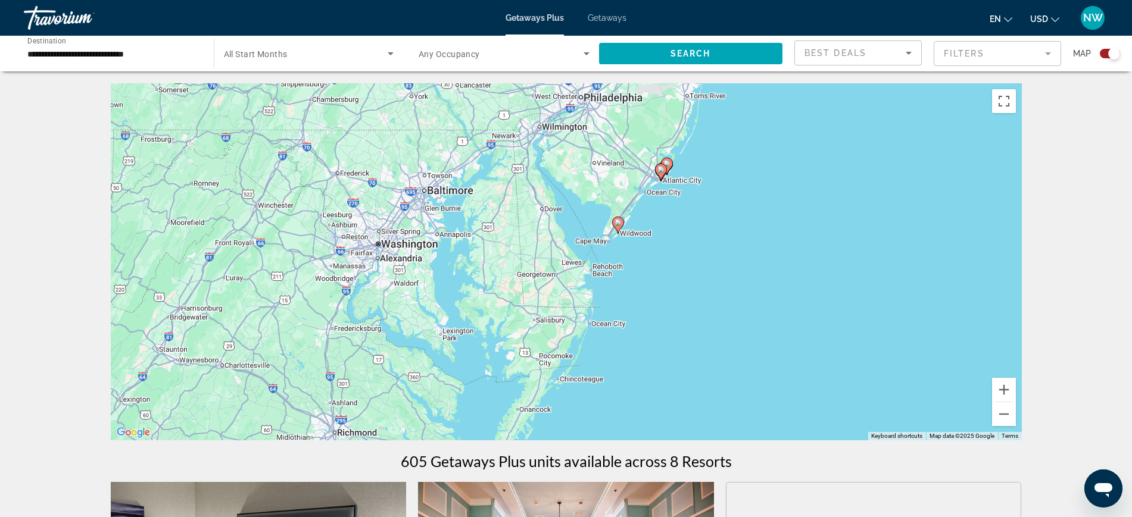
drag, startPoint x: 823, startPoint y: 264, endPoint x: 641, endPoint y: 335, distance: 195.3
click at [641, 335] on div "To activate drag with keyboard, press Alt + Enter. Once in keyboard drag state,…" at bounding box center [566, 261] width 911 height 357
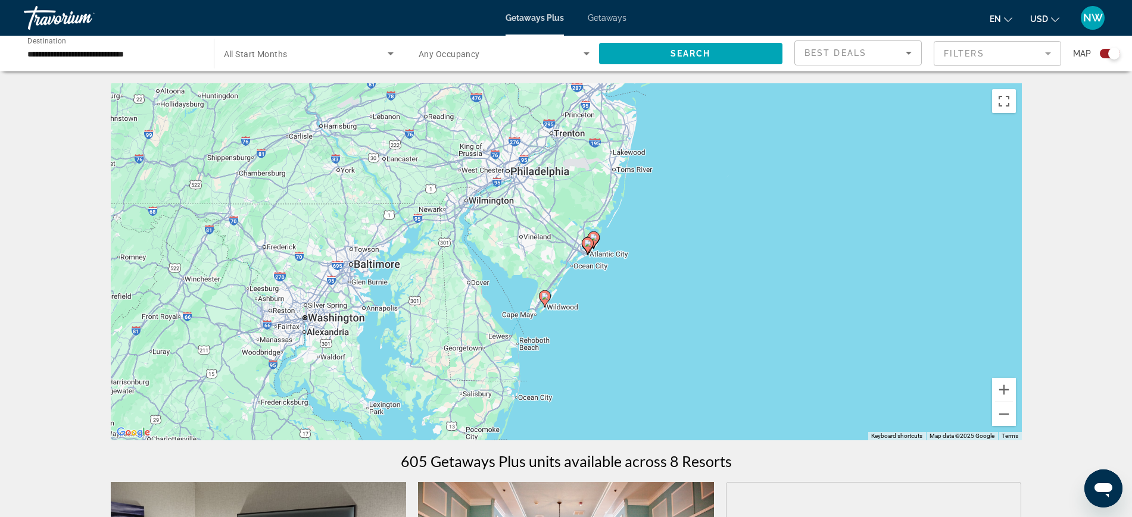
drag, startPoint x: 698, startPoint y: 280, endPoint x: 632, endPoint y: 338, distance: 88.2
click at [632, 341] on div "To activate drag with keyboard, press Alt + Enter. Once in keyboard drag state,…" at bounding box center [566, 261] width 911 height 357
click at [632, 338] on div "To activate drag with keyboard, press Alt + Enter. Once in keyboard drag state,…" at bounding box center [566, 261] width 911 height 357
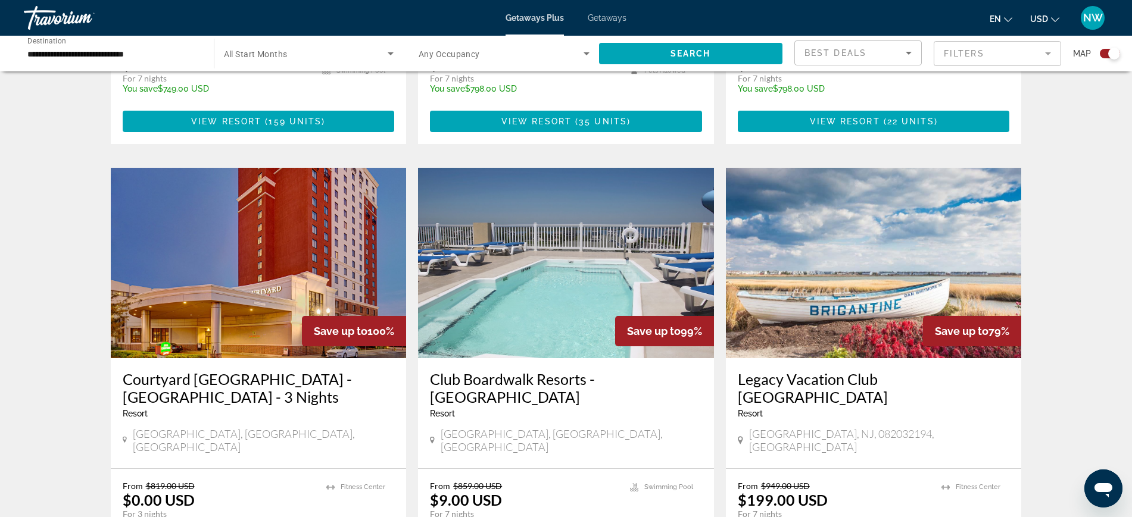
scroll to position [1335, 0]
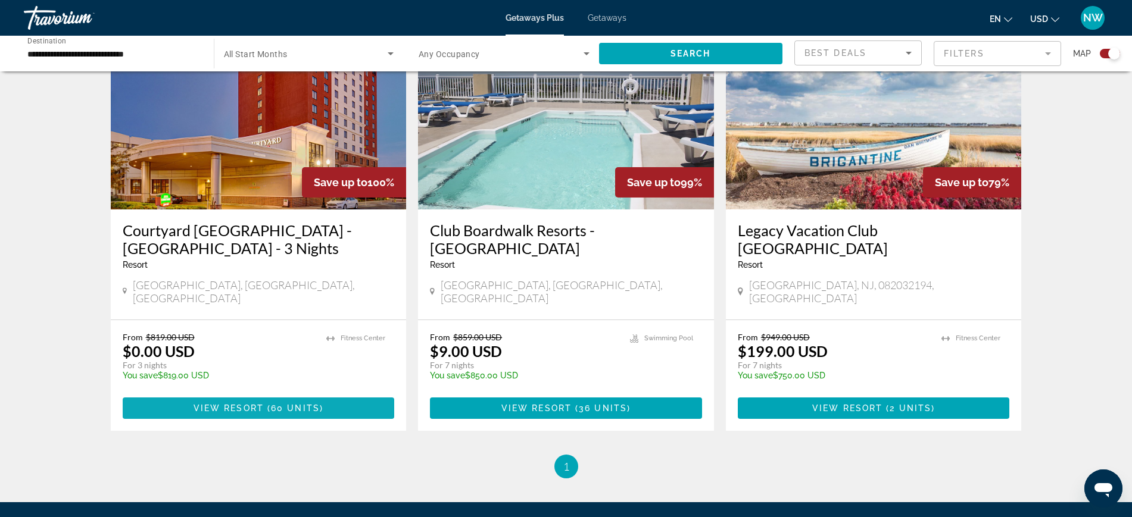
click at [252, 404] on span "View Resort" at bounding box center [229, 409] width 70 height 10
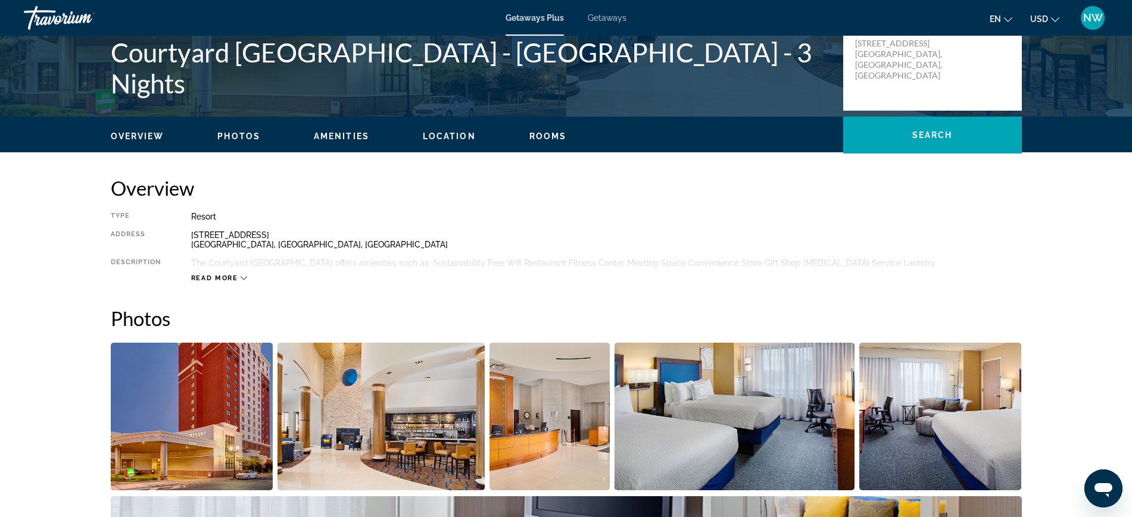
scroll to position [202, 0]
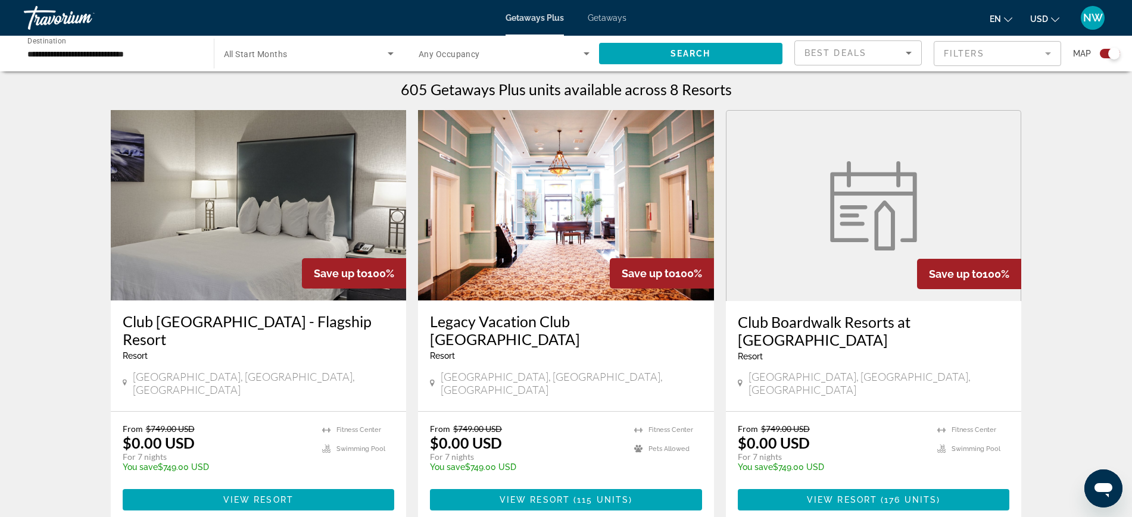
scroll to position [447, 0]
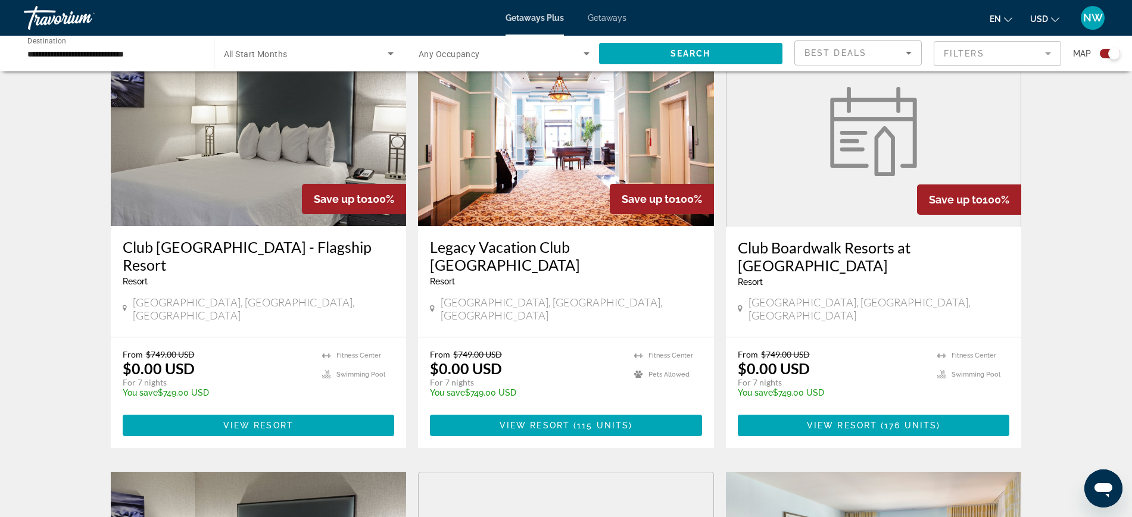
click at [870, 257] on h3 "Club Boardwalk Resorts at [GEOGRAPHIC_DATA]" at bounding box center [874, 257] width 272 height 36
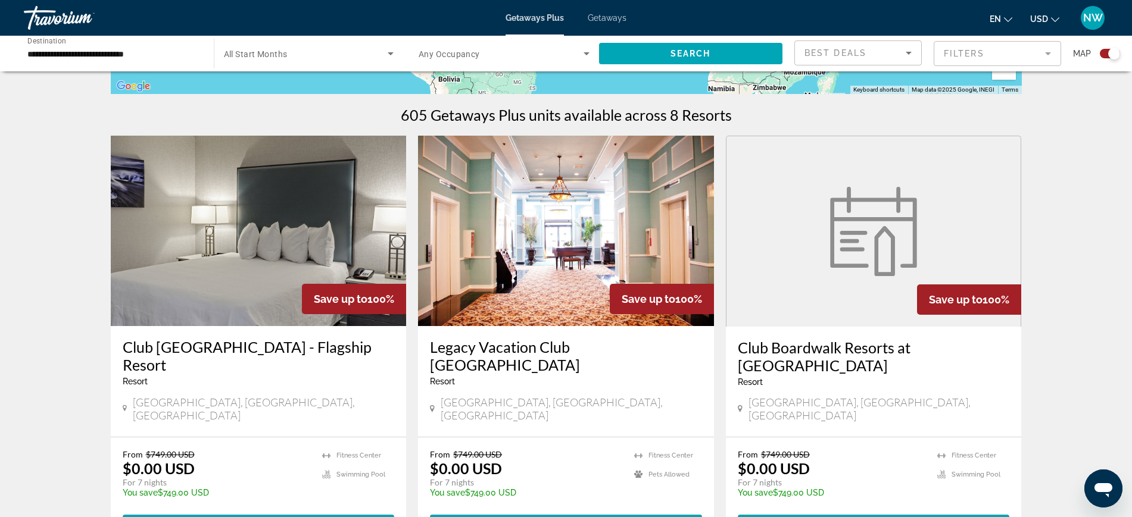
scroll to position [372, 0]
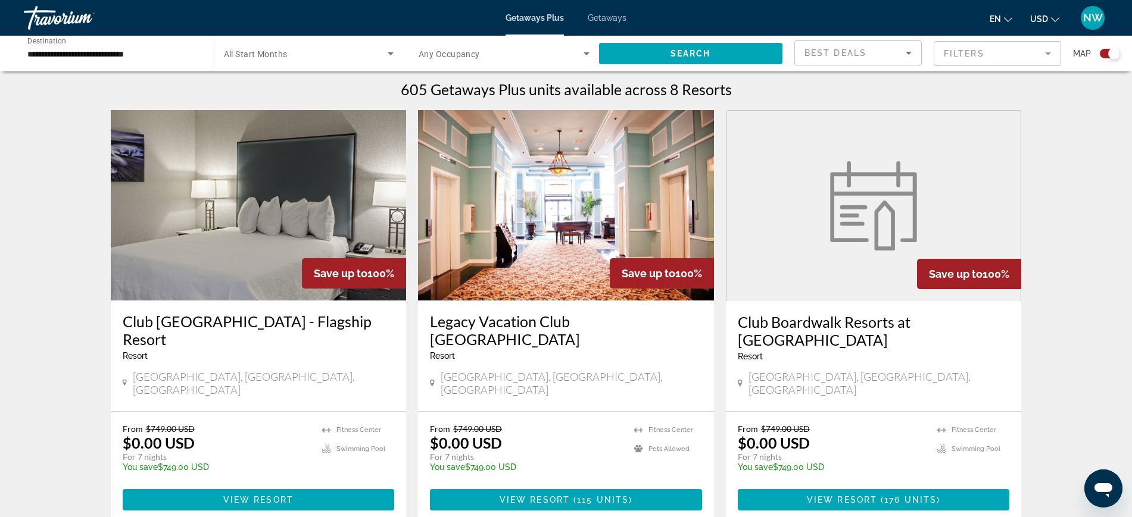
click at [813, 330] on h3 "Club Boardwalk Resorts at [GEOGRAPHIC_DATA]" at bounding box center [874, 331] width 272 height 36
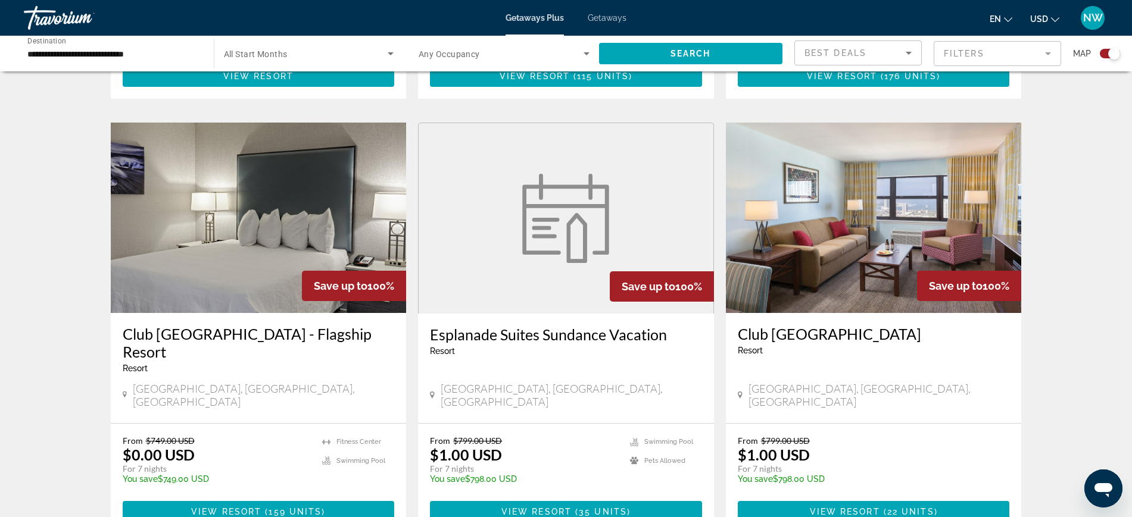
scroll to position [893, 0]
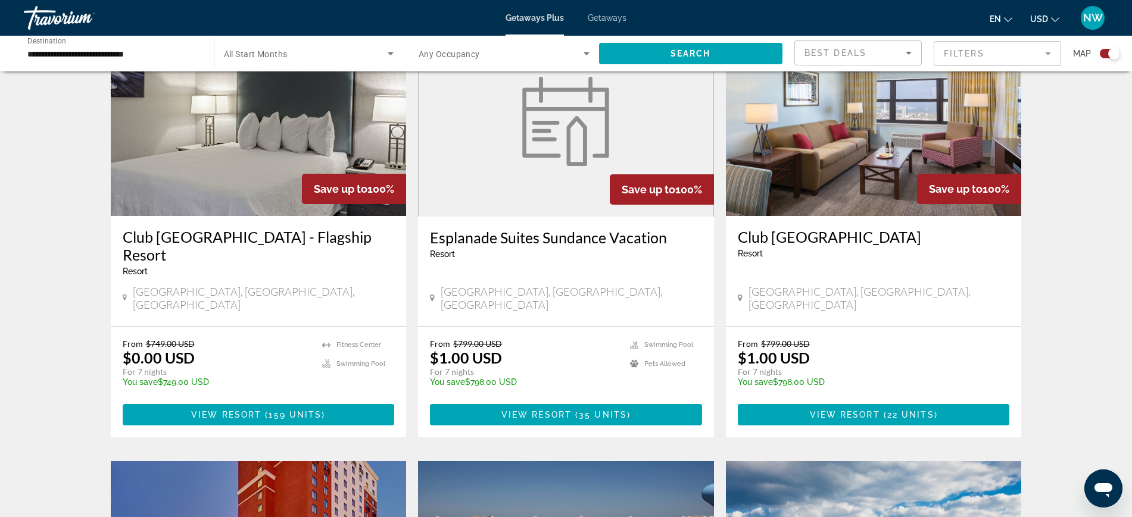
click at [529, 229] on h3 "Esplanade Suites Sundance Vacation" at bounding box center [566, 238] width 272 height 18
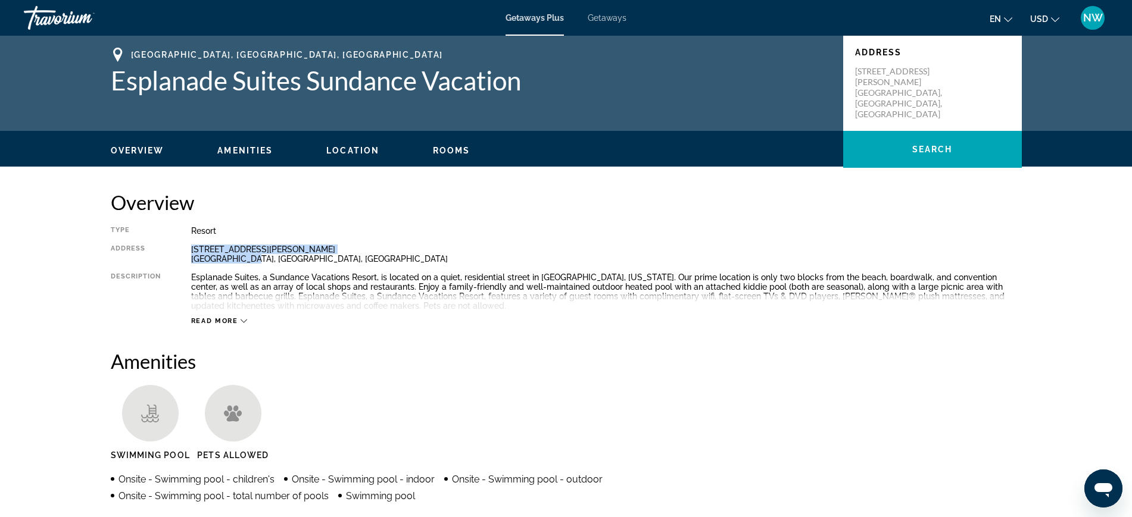
drag, startPoint x: 192, startPoint y: 250, endPoint x: 248, endPoint y: 260, distance: 57.5
click at [248, 260] on div "230 East Taylor Ave Wildwood, NJ, USA" at bounding box center [606, 254] width 831 height 19
copy div "230 East Taylor Ave Wildwood, NJ,"
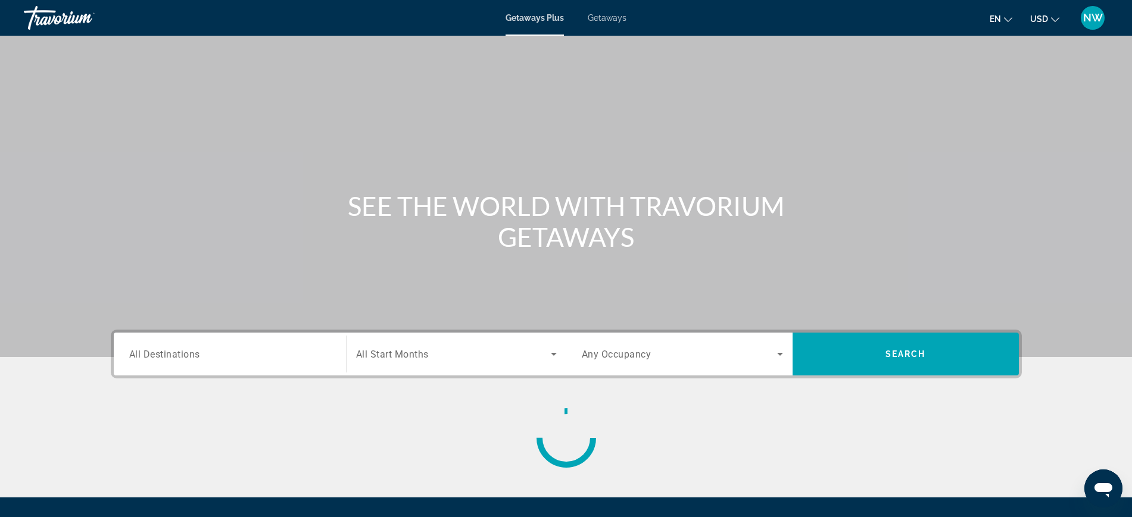
click at [226, 355] on input "Destination All Destinations" at bounding box center [229, 355] width 201 height 14
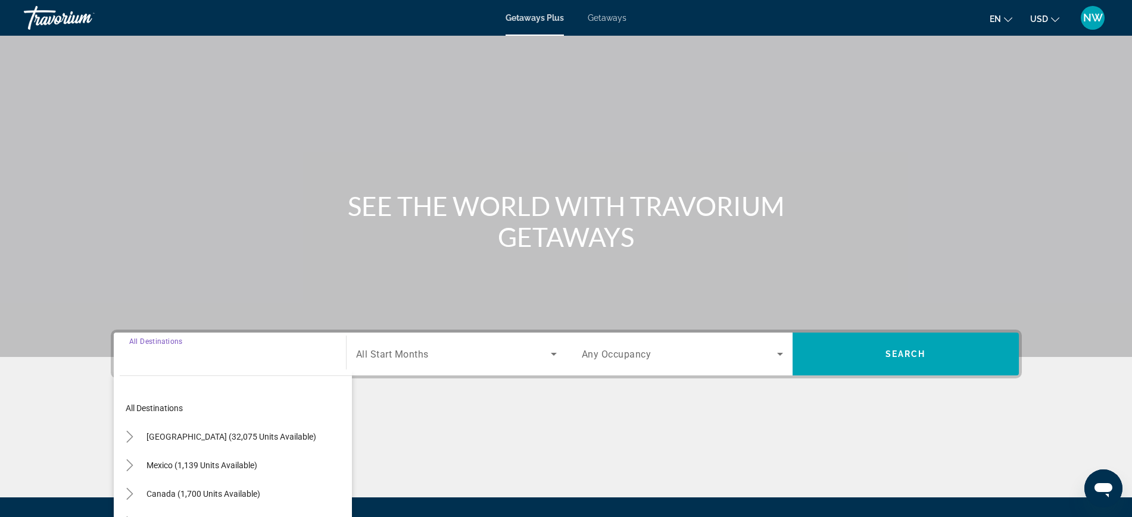
scroll to position [126, 0]
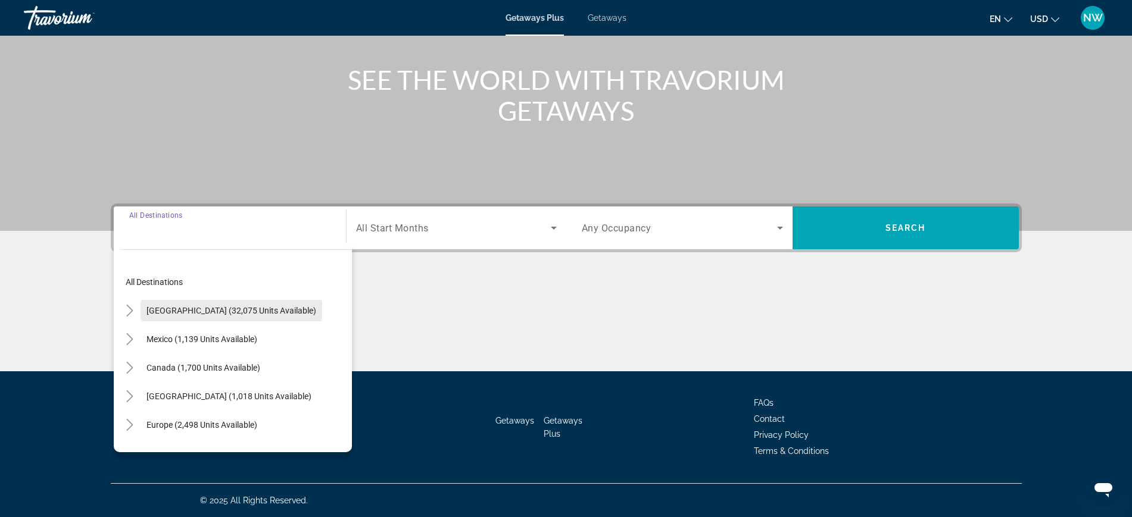
click at [208, 304] on span "Search widget" at bounding box center [232, 311] width 182 height 29
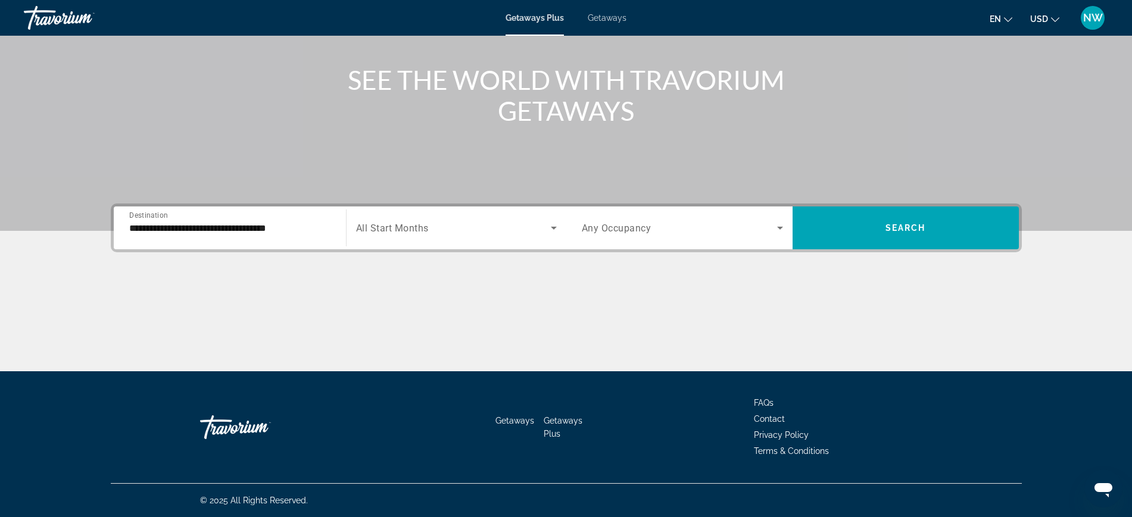
click at [208, 304] on div "Main content" at bounding box center [566, 326] width 911 height 89
click at [187, 225] on input "**********" at bounding box center [229, 228] width 201 height 14
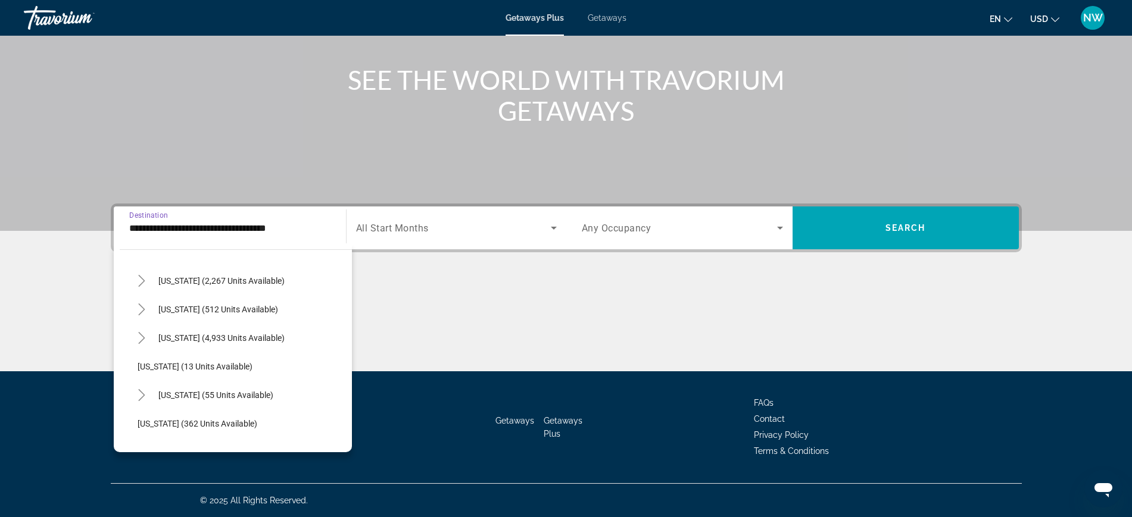
scroll to position [149, 0]
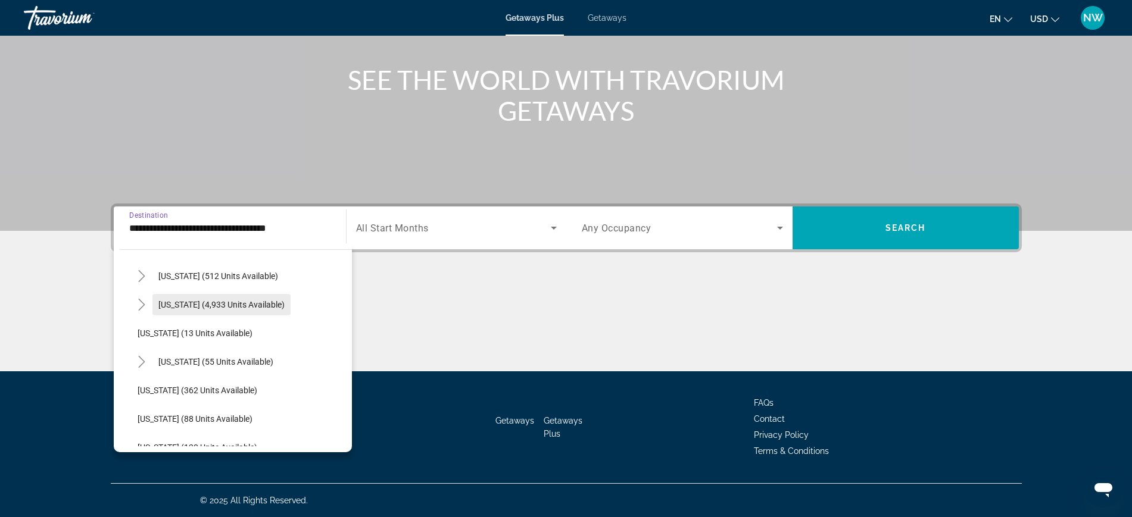
click at [192, 303] on span "[US_STATE] (4,933 units available)" at bounding box center [221, 305] width 126 height 10
type input "**********"
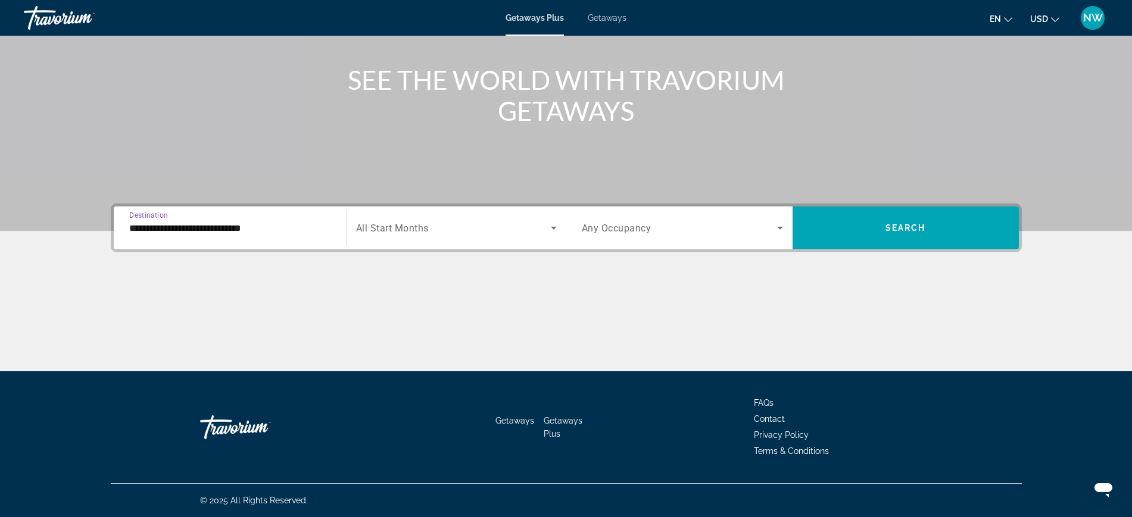
click at [545, 229] on span "Search widget" at bounding box center [453, 228] width 195 height 14
click at [545, 229] on div "Search widget" at bounding box center [453, 228] width 195 height 14
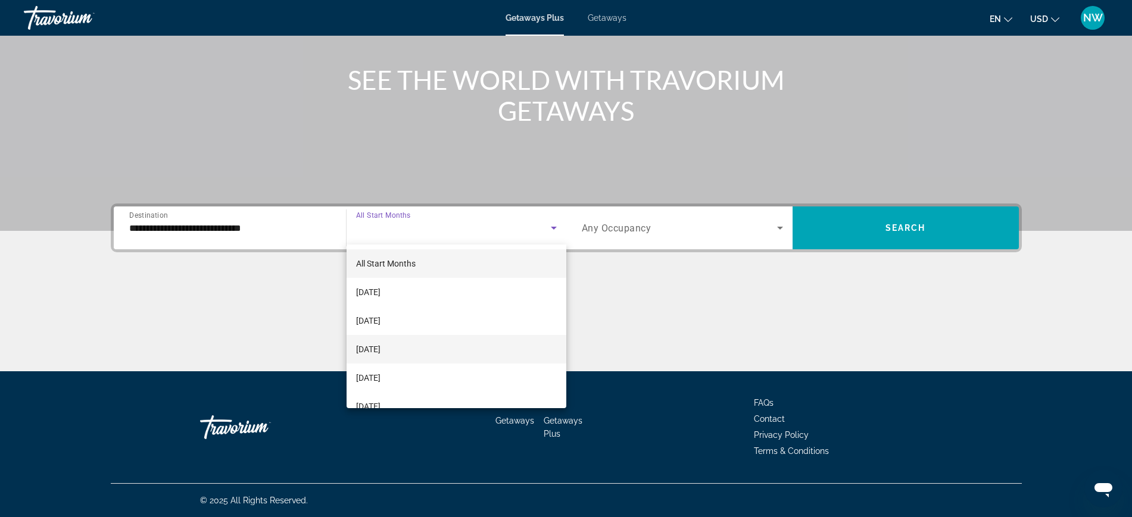
scroll to position [74, 0]
click at [379, 364] on span "February 2026" at bounding box center [368, 361] width 24 height 14
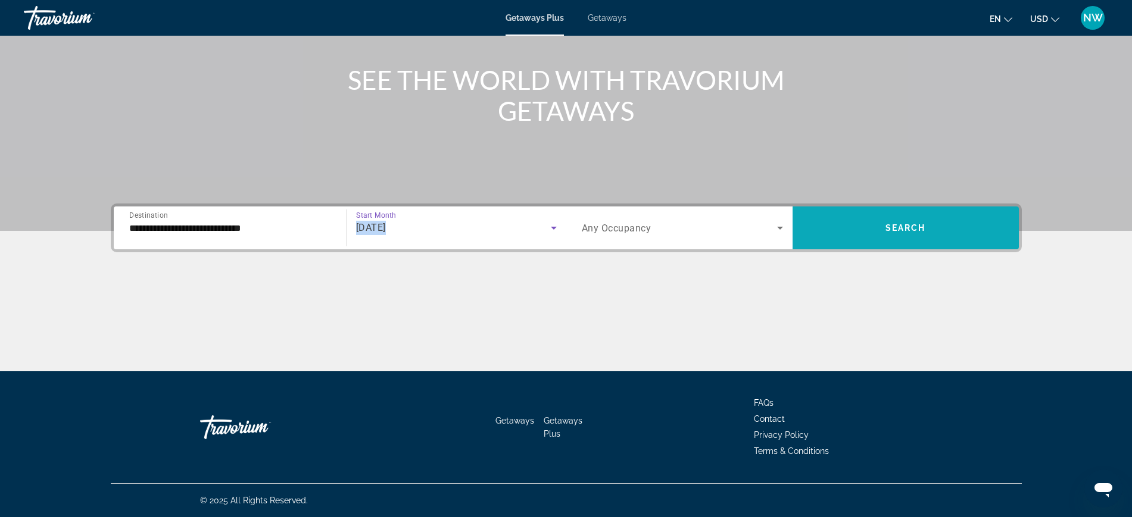
click at [880, 225] on span "Search widget" at bounding box center [905, 228] width 226 height 29
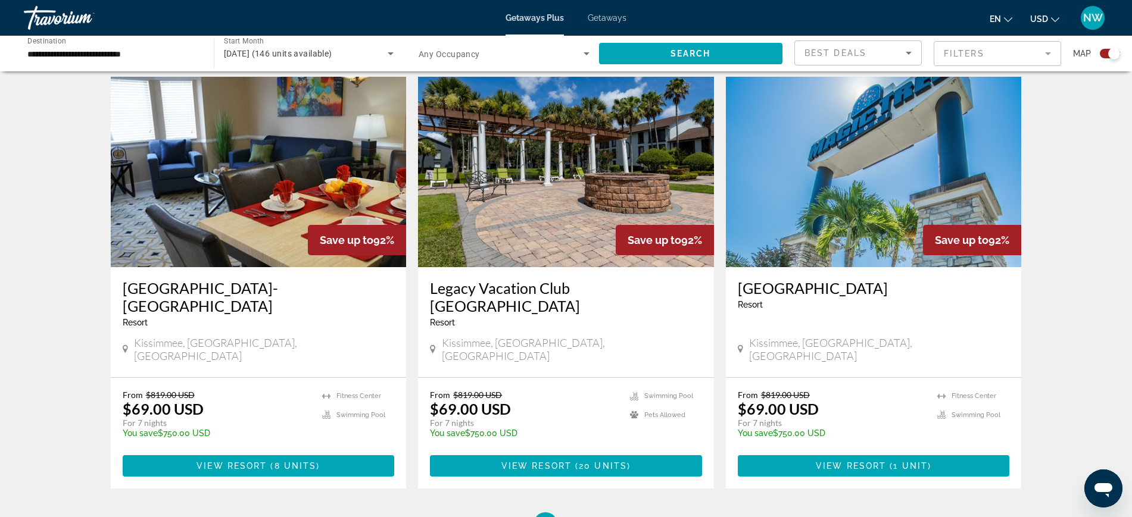
scroll to position [1796, 0]
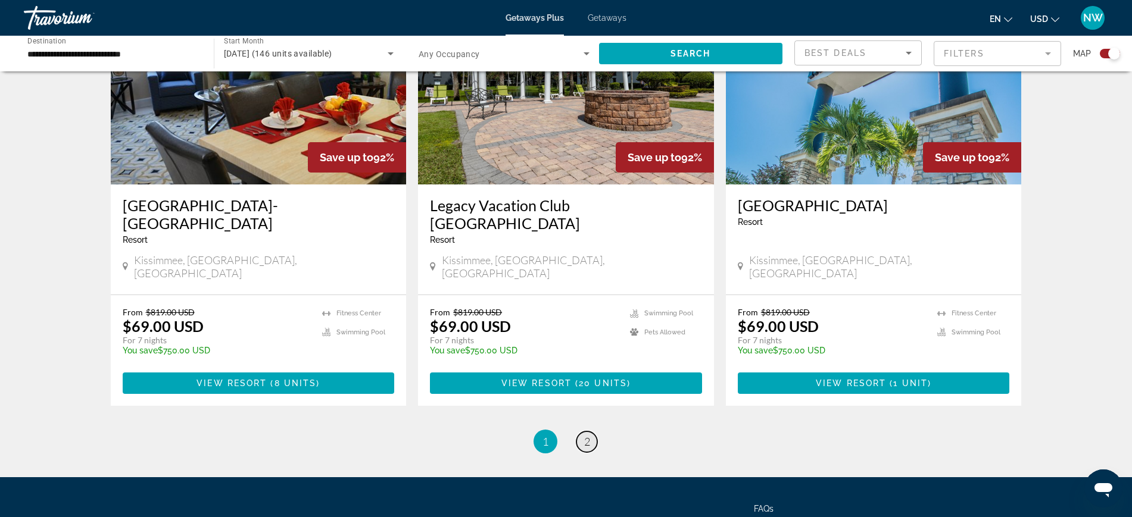
click at [585, 432] on link "page 2" at bounding box center [586, 442] width 21 height 21
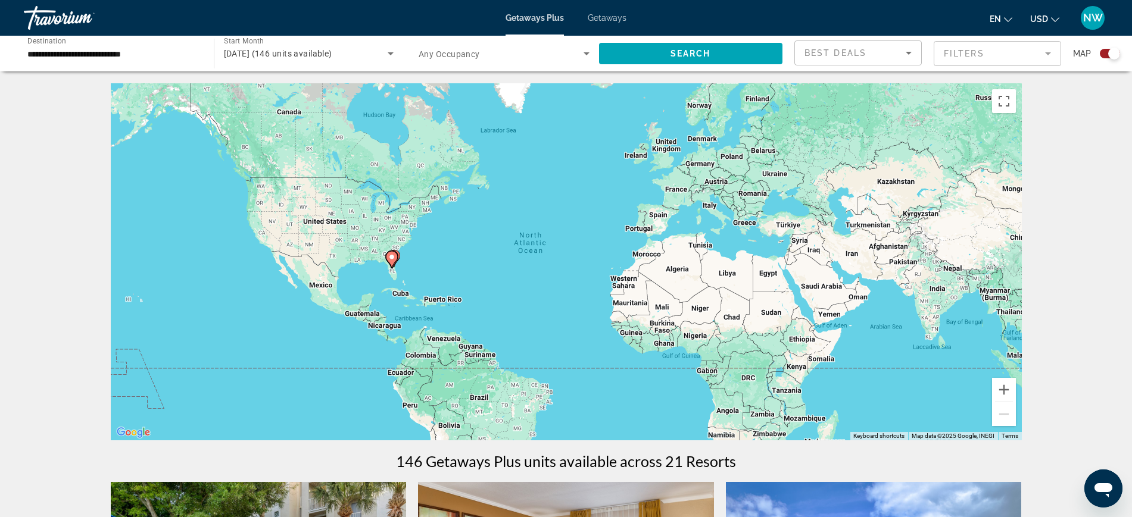
click at [585, 342] on div "To activate drag with keyboard, press Alt + Enter. Once in keyboard drag state,…" at bounding box center [566, 261] width 911 height 357
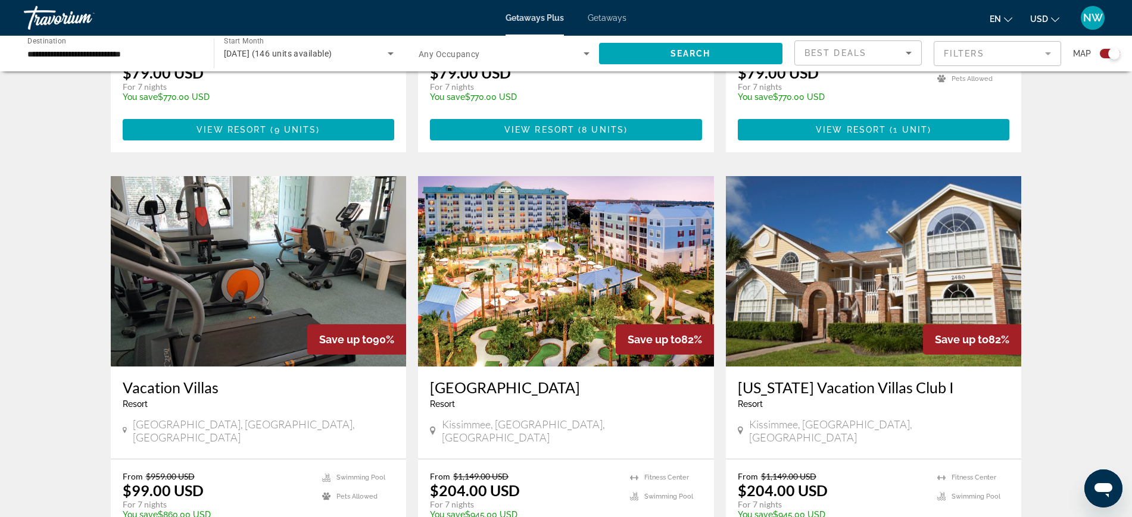
scroll to position [1191, 0]
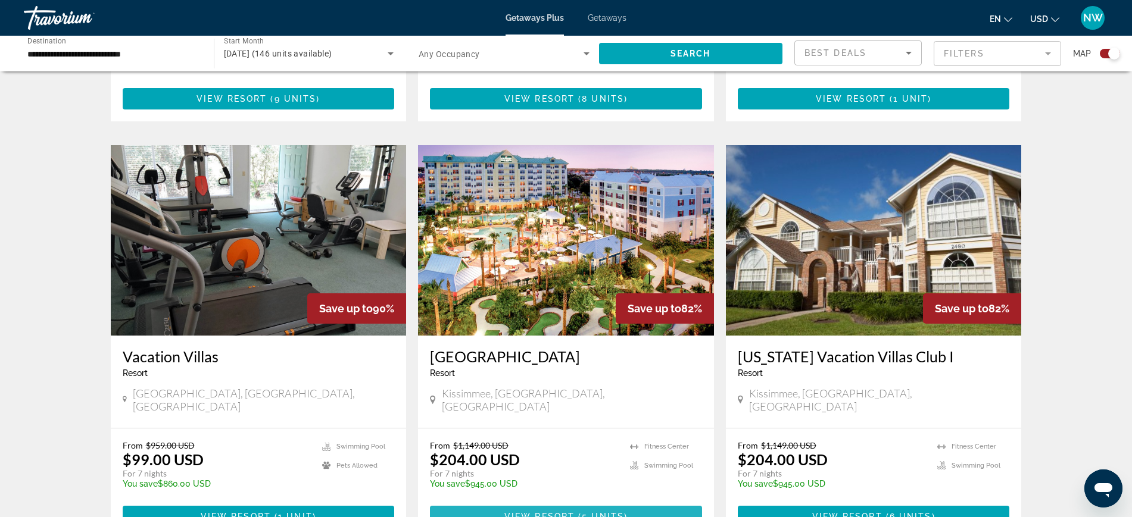
click at [535, 512] on span "View Resort" at bounding box center [539, 517] width 70 height 10
click at [0, 0] on div at bounding box center [0, 0] width 0 height 0
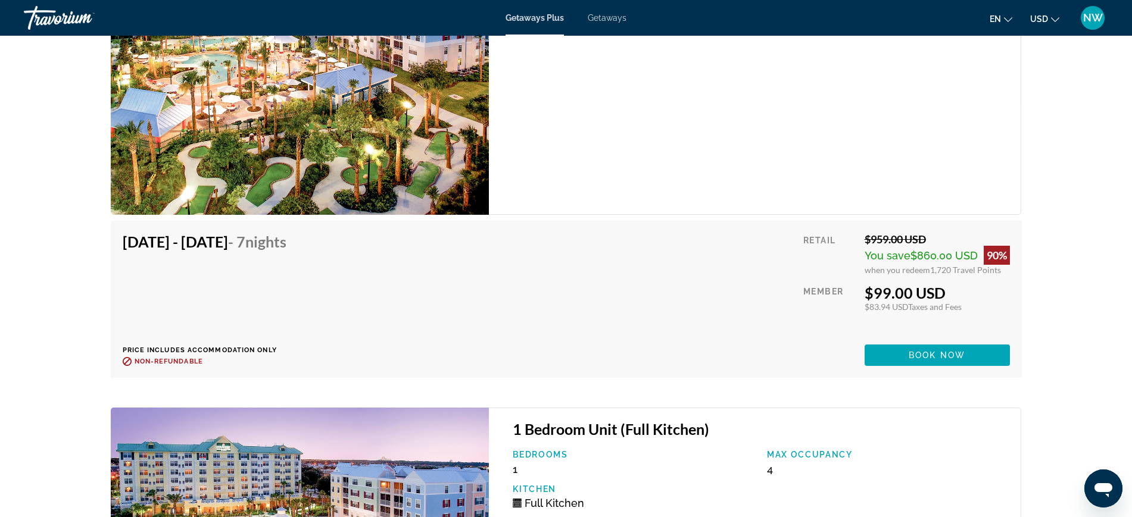
scroll to position [1852, 0]
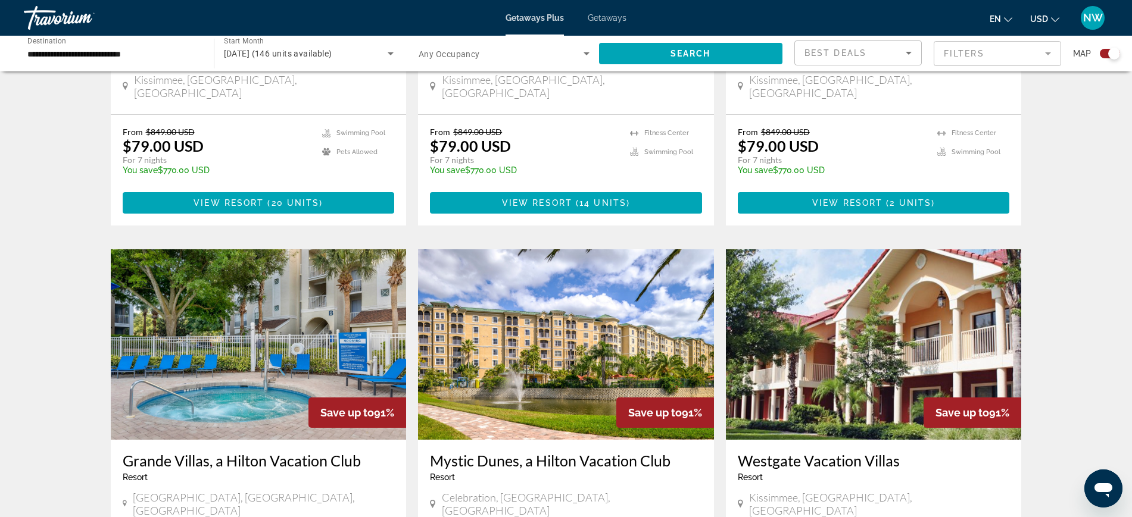
scroll to position [670, 0]
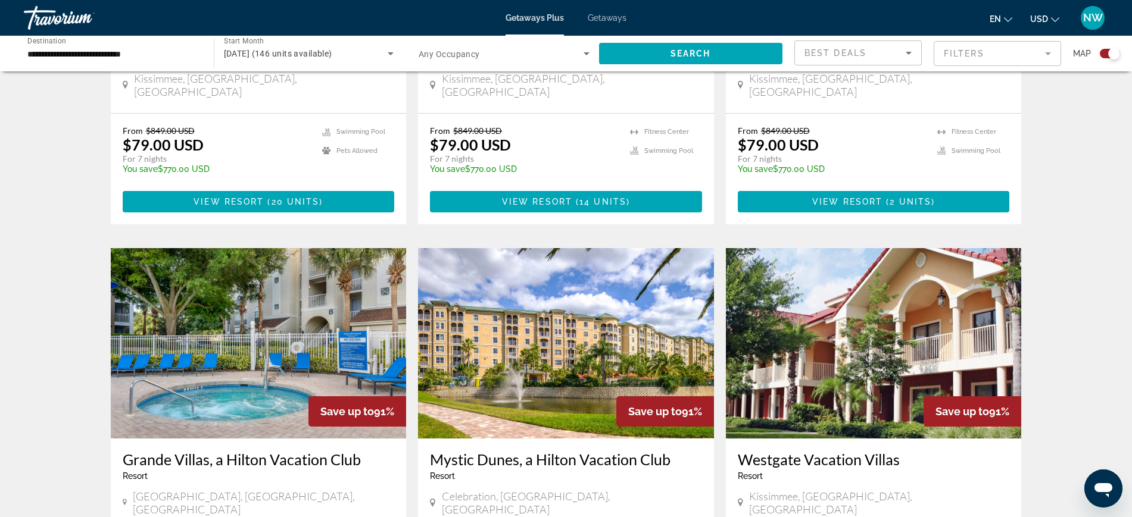
click at [251, 304] on img "Main content" at bounding box center [259, 343] width 296 height 191
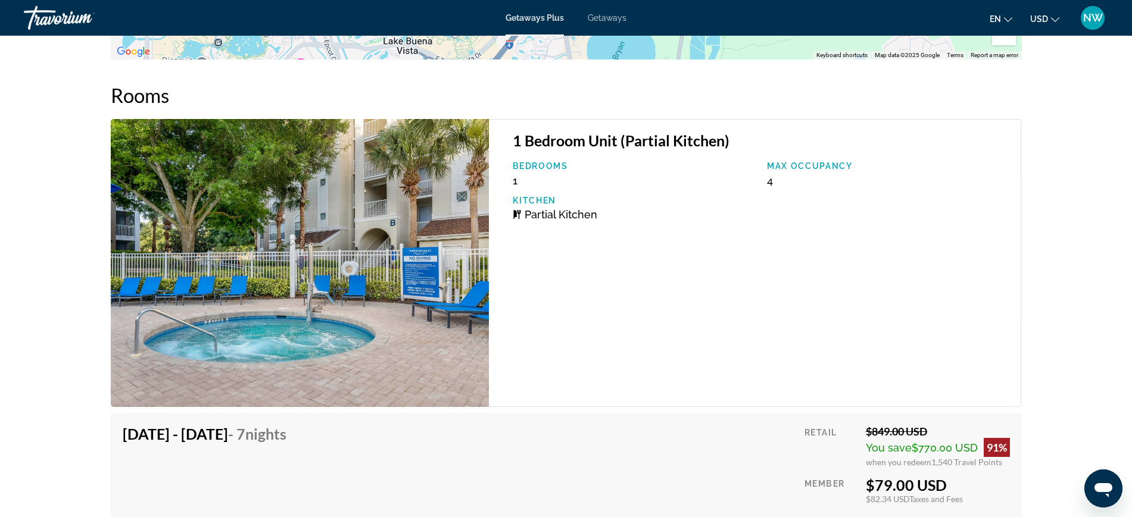
scroll to position [1786, 0]
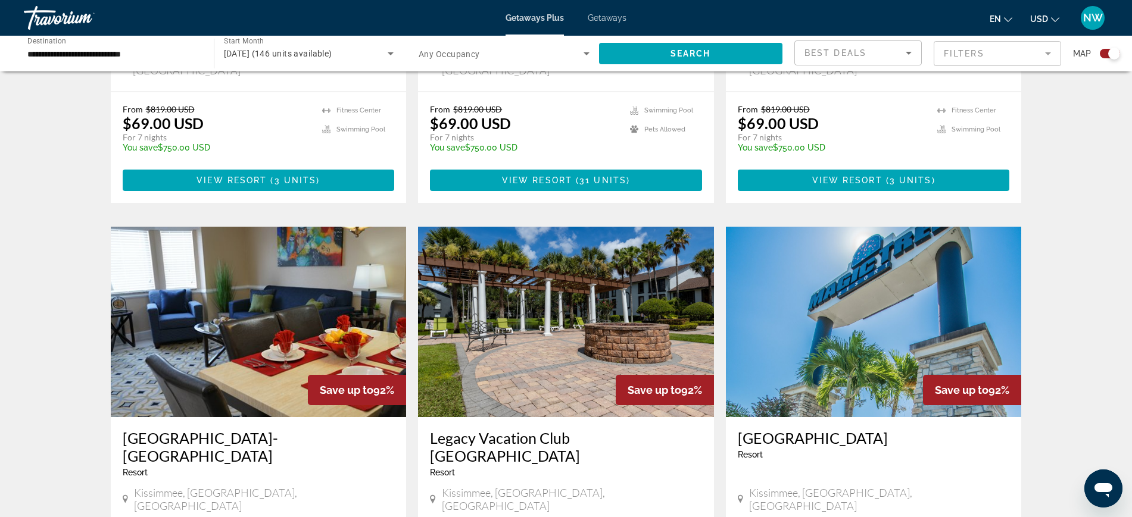
scroll to position [1191, 0]
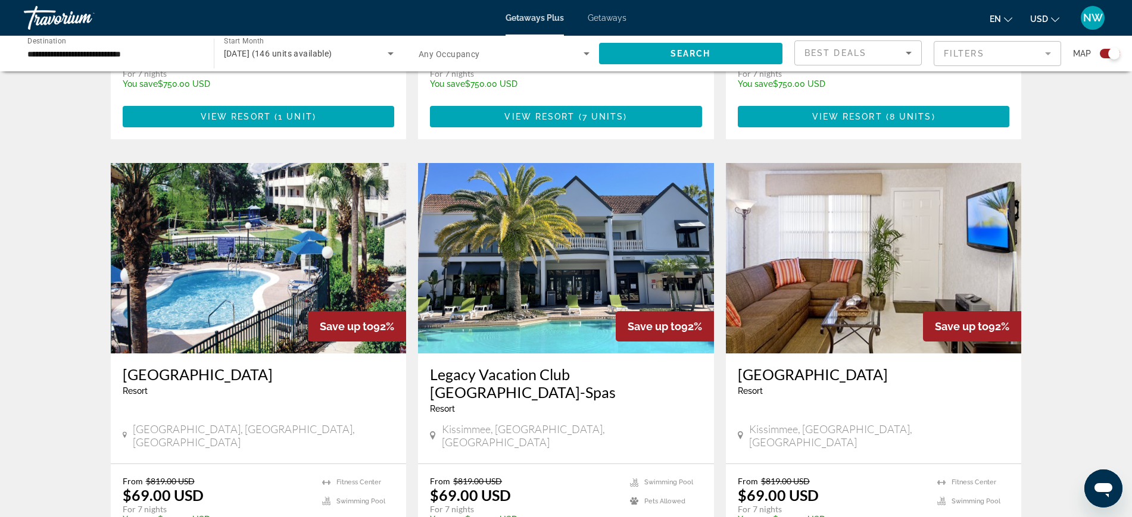
click at [240, 258] on img "Main content" at bounding box center [259, 258] width 296 height 191
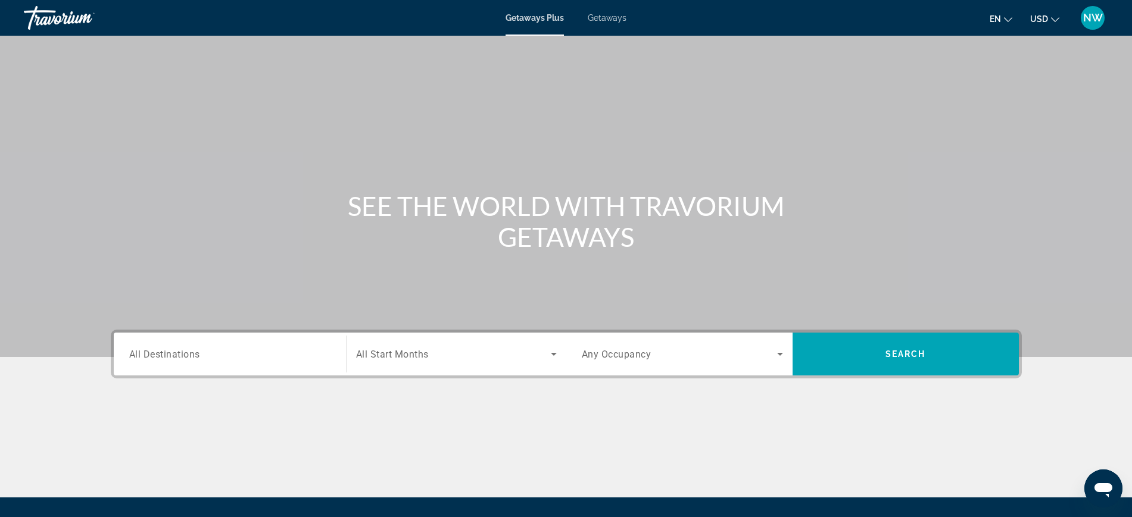
scroll to position [126, 0]
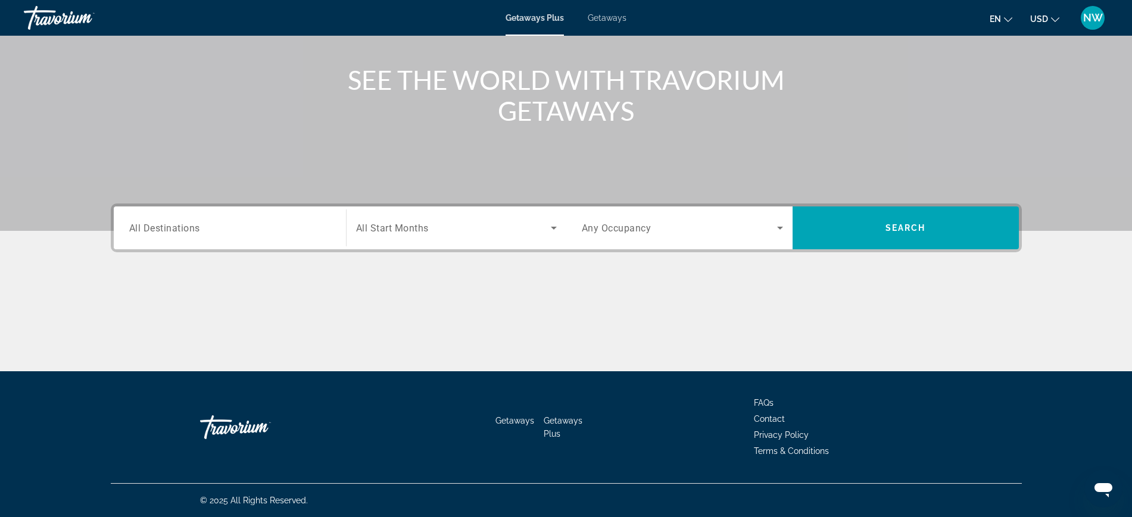
click at [190, 233] on div "Destination All Destinations" at bounding box center [229, 228] width 201 height 34
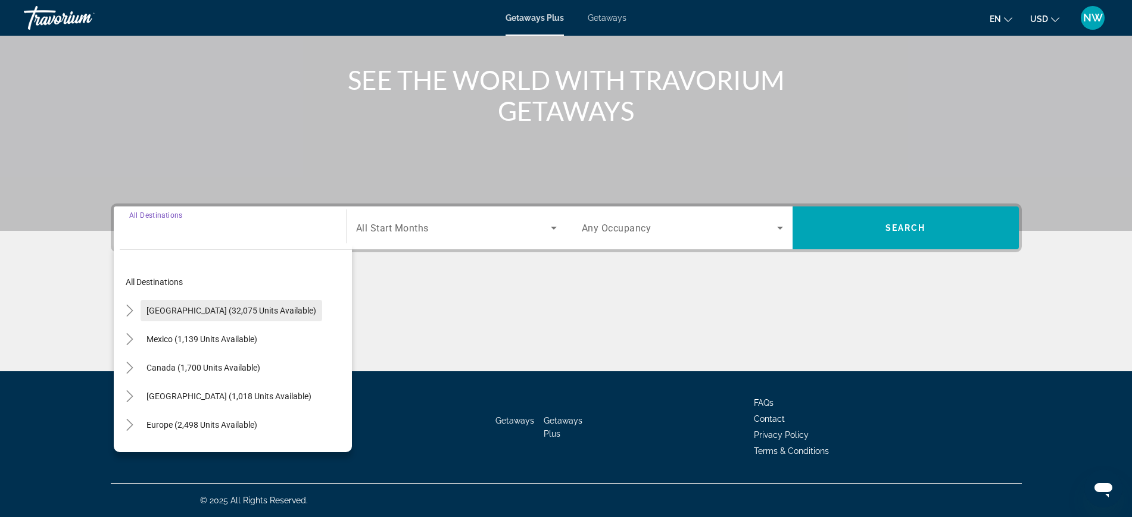
click at [190, 308] on span "[GEOGRAPHIC_DATA] (32,075 units available)" at bounding box center [231, 311] width 170 height 10
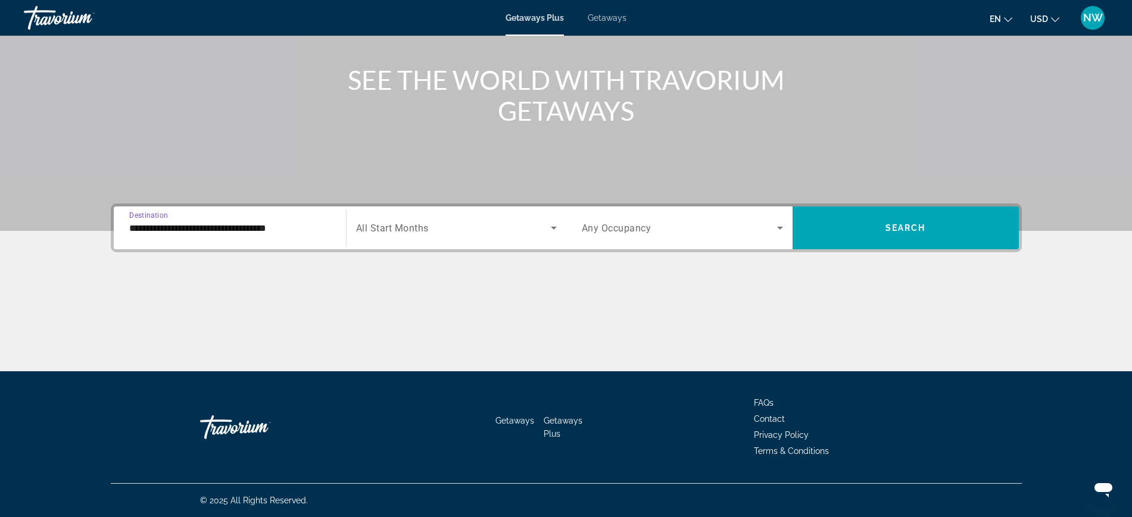
click at [266, 232] on input "**********" at bounding box center [229, 228] width 201 height 14
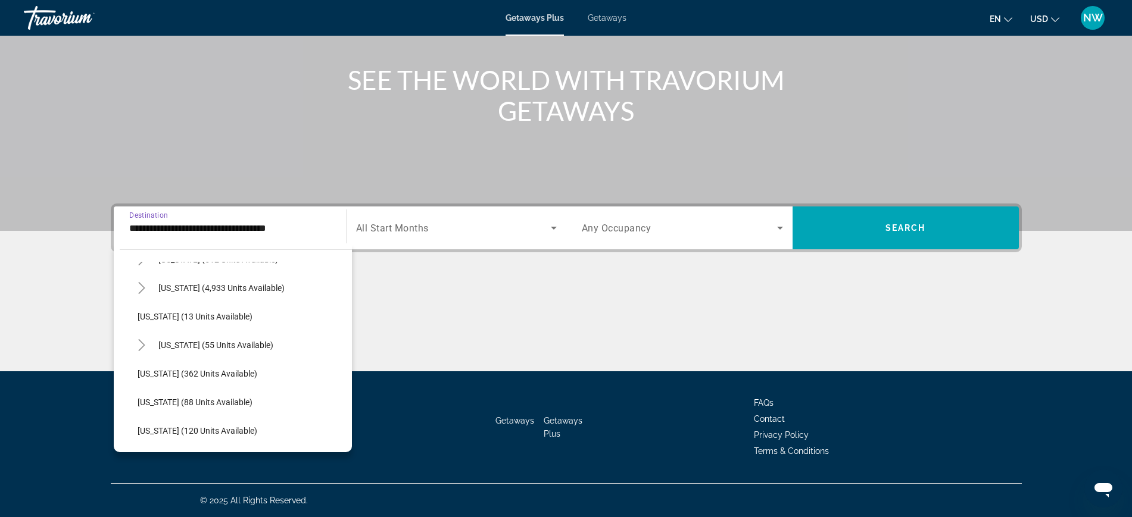
scroll to position [149, 0]
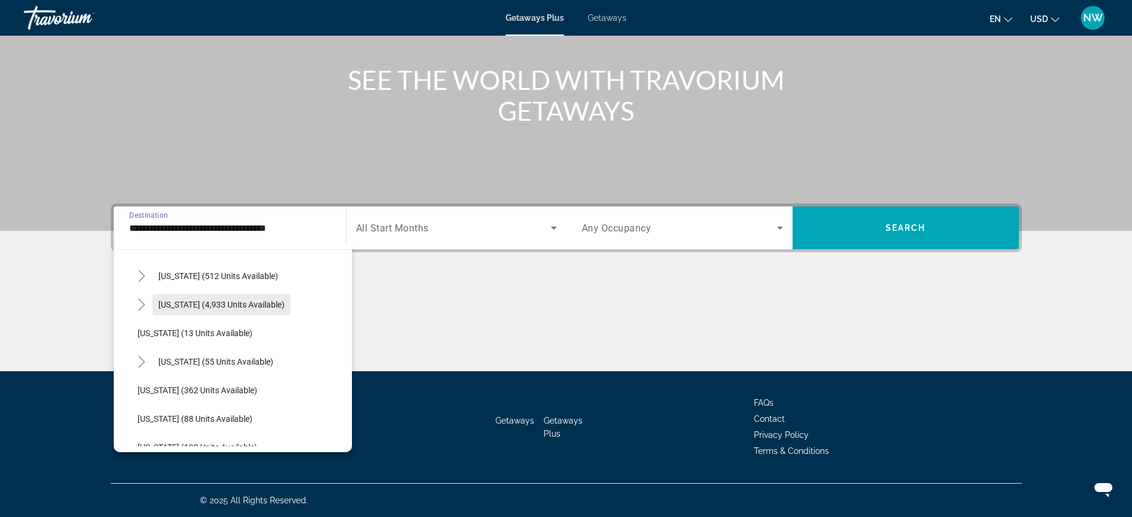
click at [223, 301] on span "[US_STATE] (4,933 units available)" at bounding box center [221, 305] width 126 height 10
type input "**********"
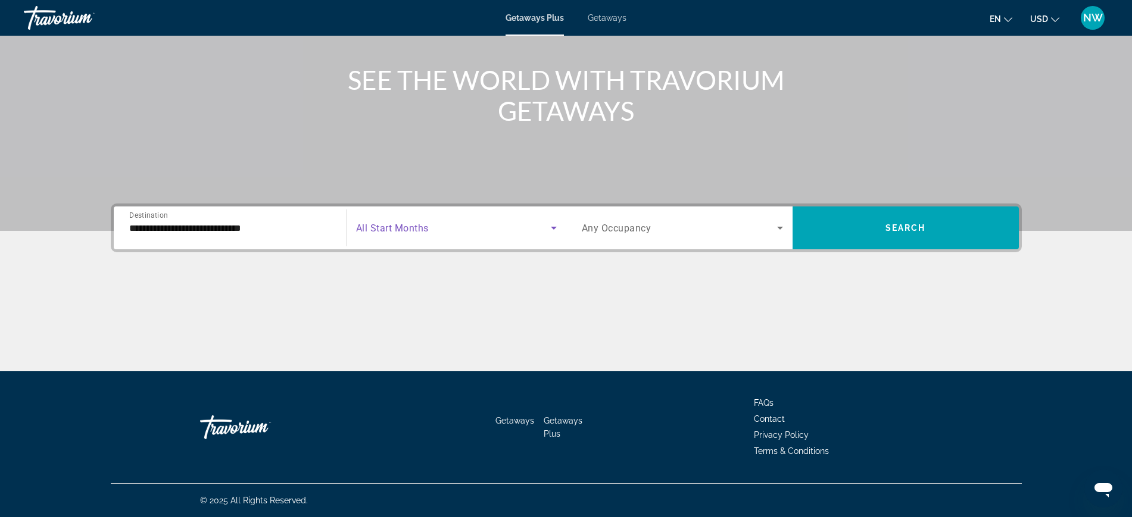
click at [486, 227] on span "Search widget" at bounding box center [453, 228] width 195 height 14
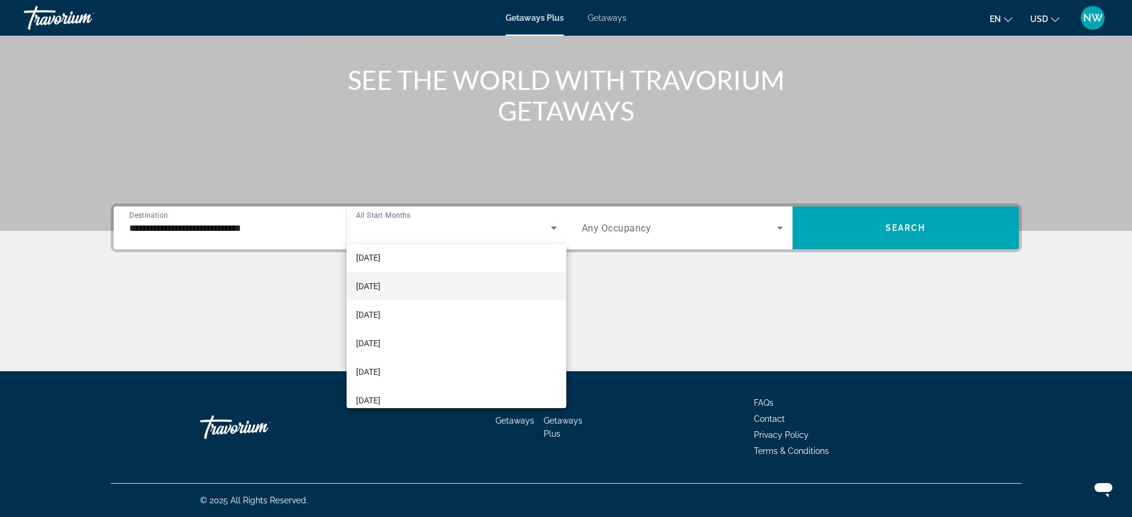
click at [380, 279] on span "February 2026" at bounding box center [368, 286] width 24 height 14
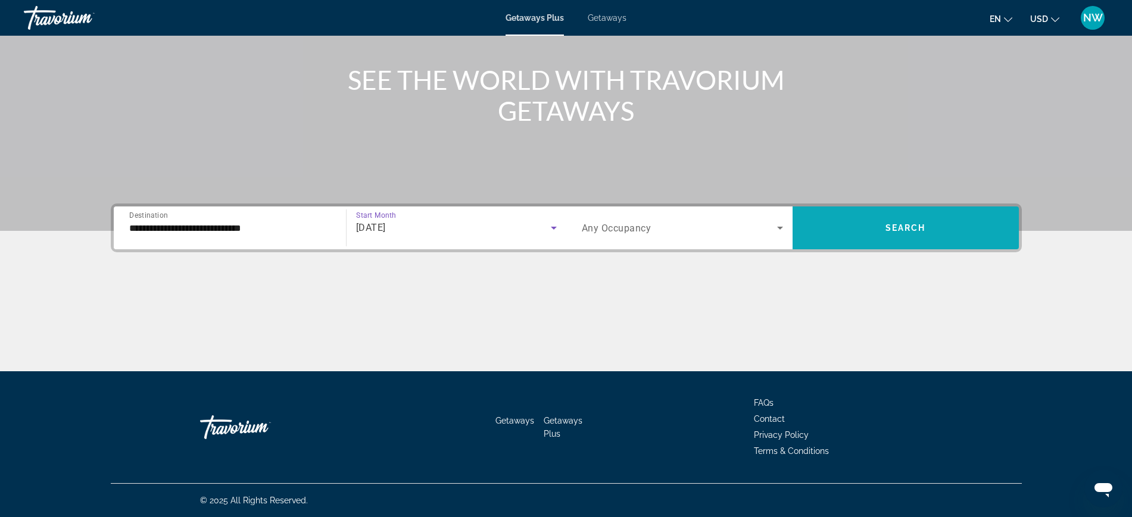
click at [928, 227] on span "Search widget" at bounding box center [905, 228] width 226 height 29
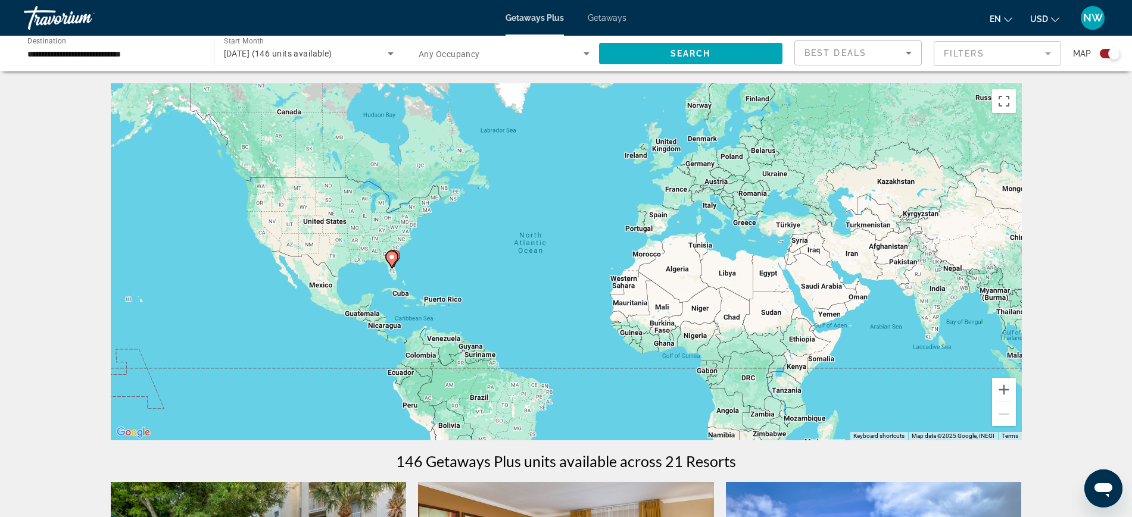
click at [582, 335] on div "To activate drag with keyboard, press Alt + Enter. Once in keyboard drag state,…" at bounding box center [566, 261] width 911 height 357
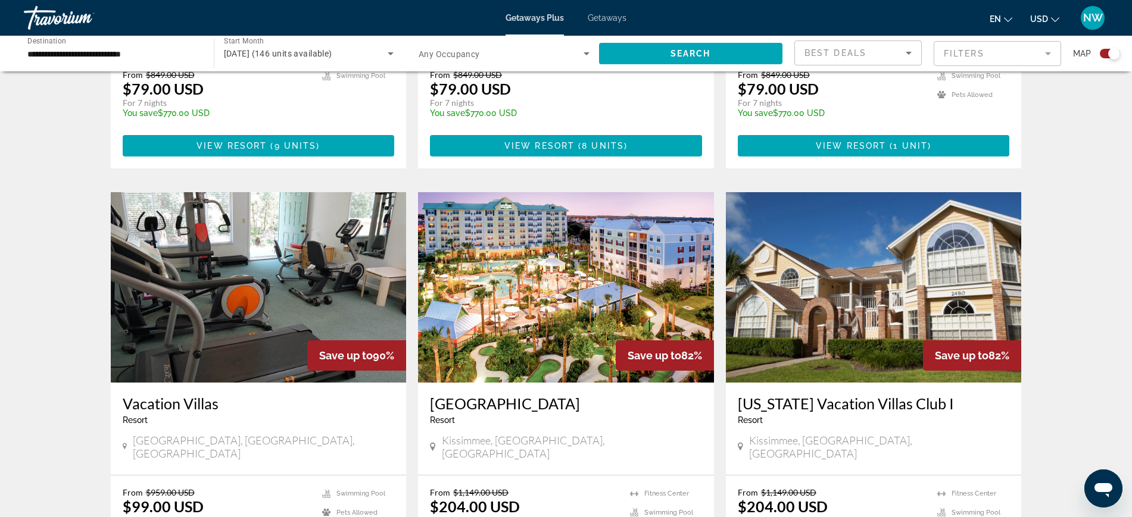
scroll to position [1075, 0]
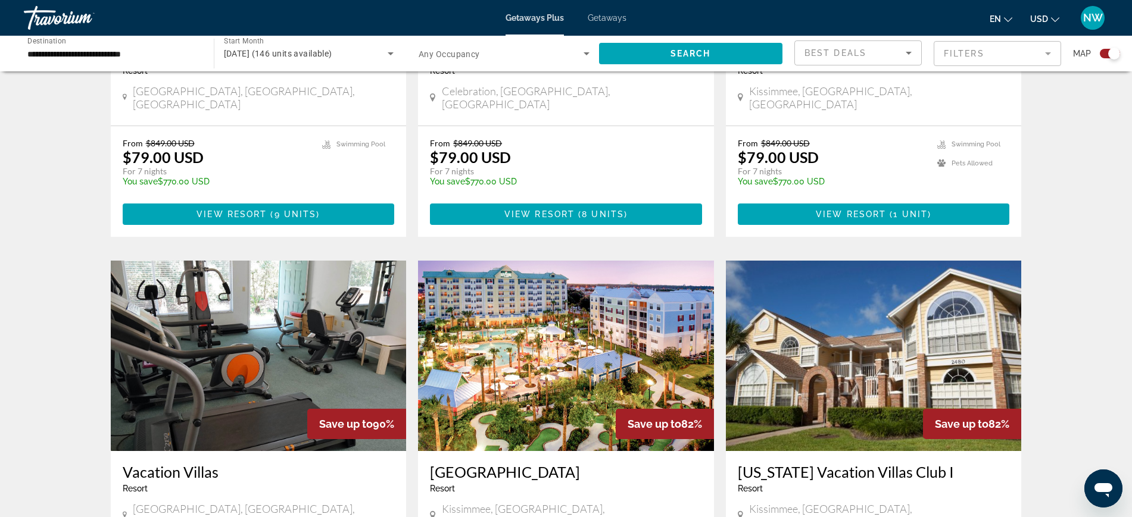
click at [560, 289] on img "Main content" at bounding box center [566, 356] width 296 height 191
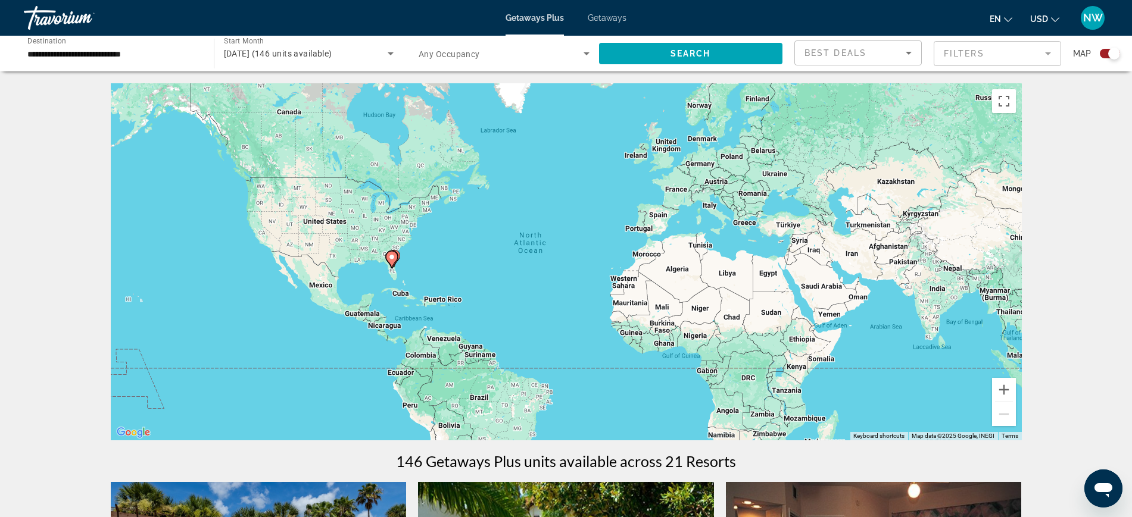
click at [117, 49] on input "**********" at bounding box center [112, 54] width 171 height 14
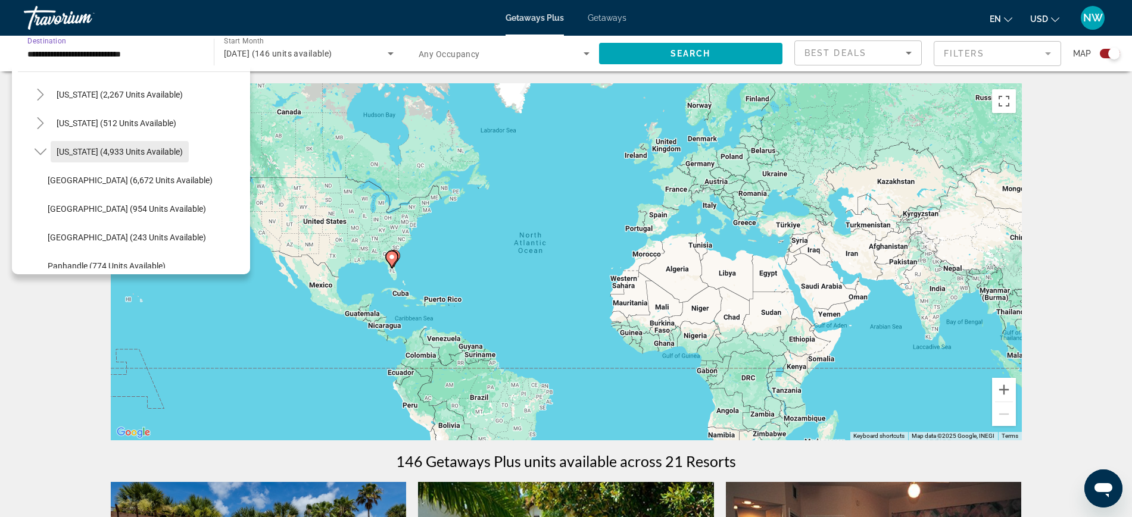
scroll to position [149, 0]
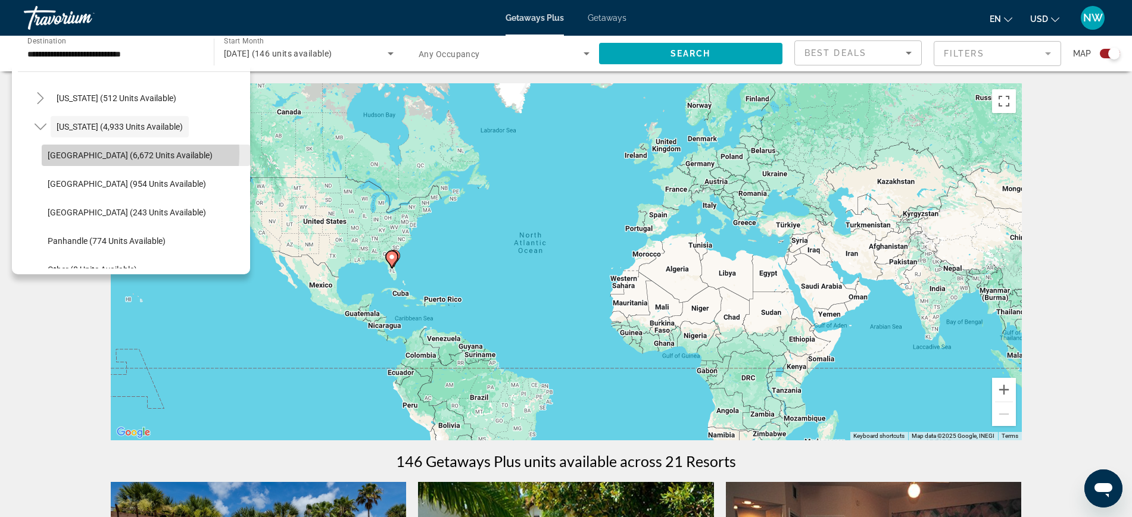
click at [104, 153] on span "Orlando & Disney Area (6,672 units available)" at bounding box center [130, 156] width 165 height 10
type input "**********"
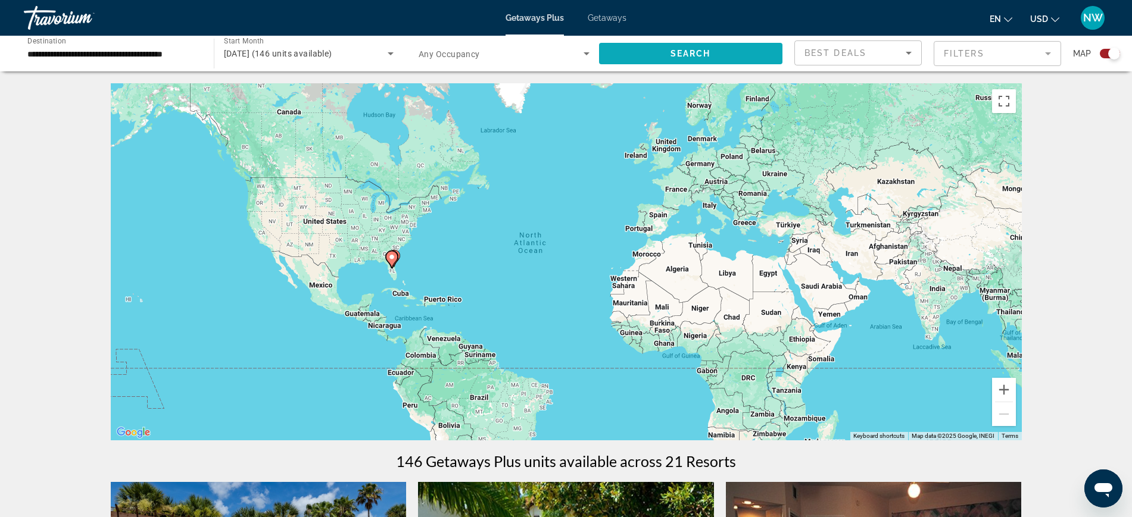
click at [647, 48] on span "Search widget" at bounding box center [691, 53] width 184 height 29
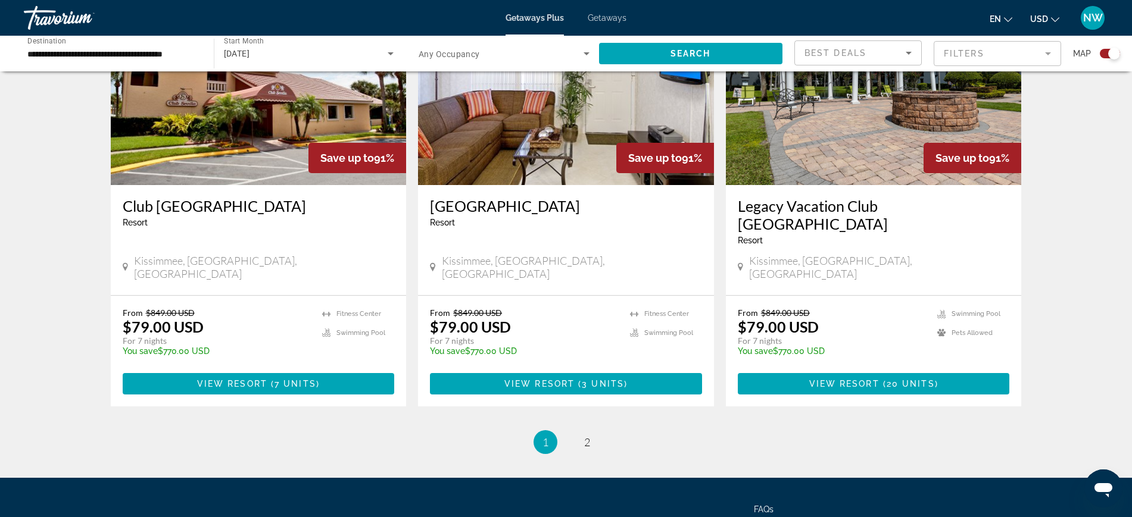
scroll to position [1814, 0]
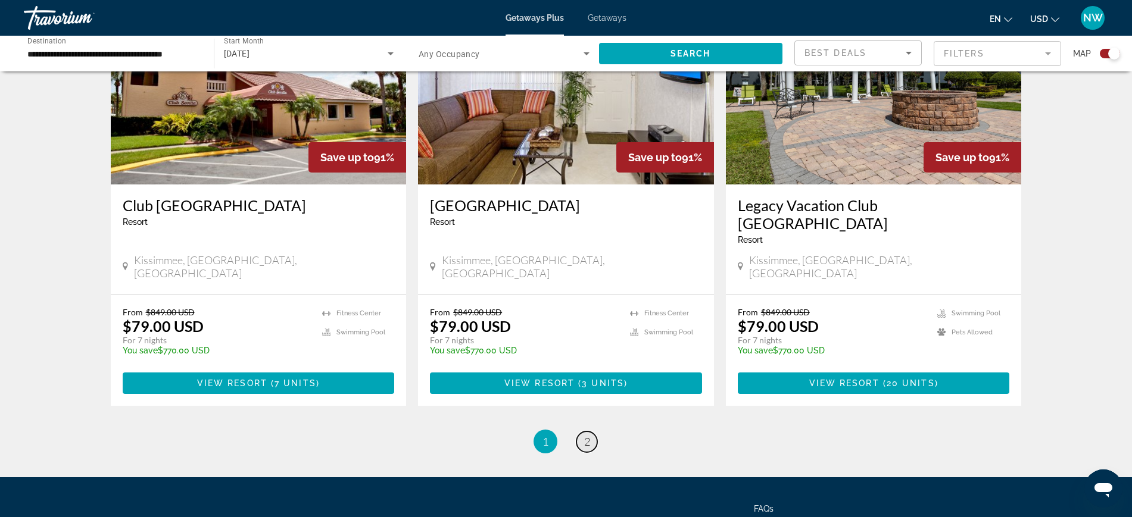
click at [587, 435] on span "2" at bounding box center [587, 441] width 6 height 13
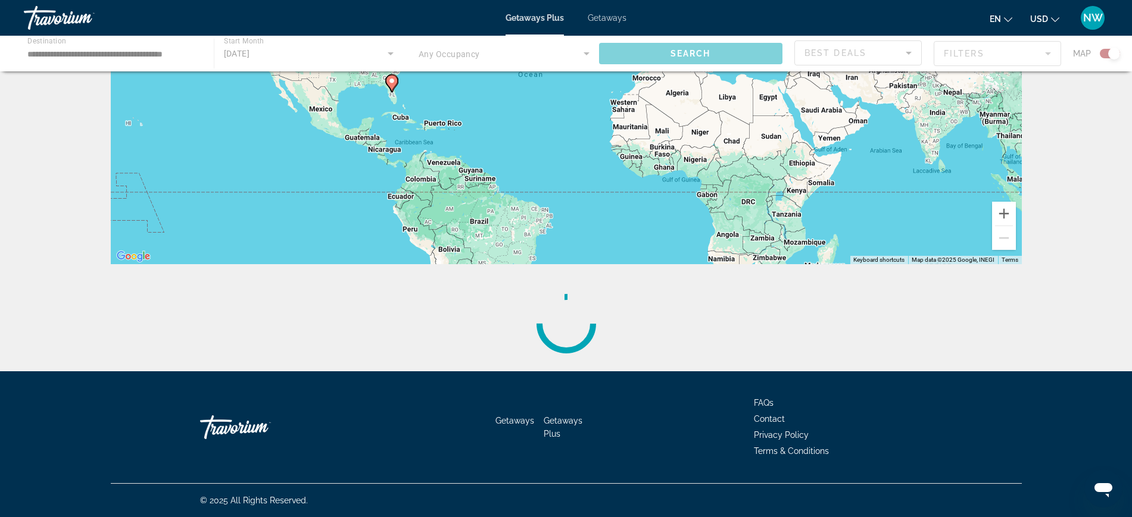
click at [587, 264] on div "To activate drag with keyboard, press Alt + Enter. Once in keyboard drag state,…" at bounding box center [566, 85] width 911 height 357
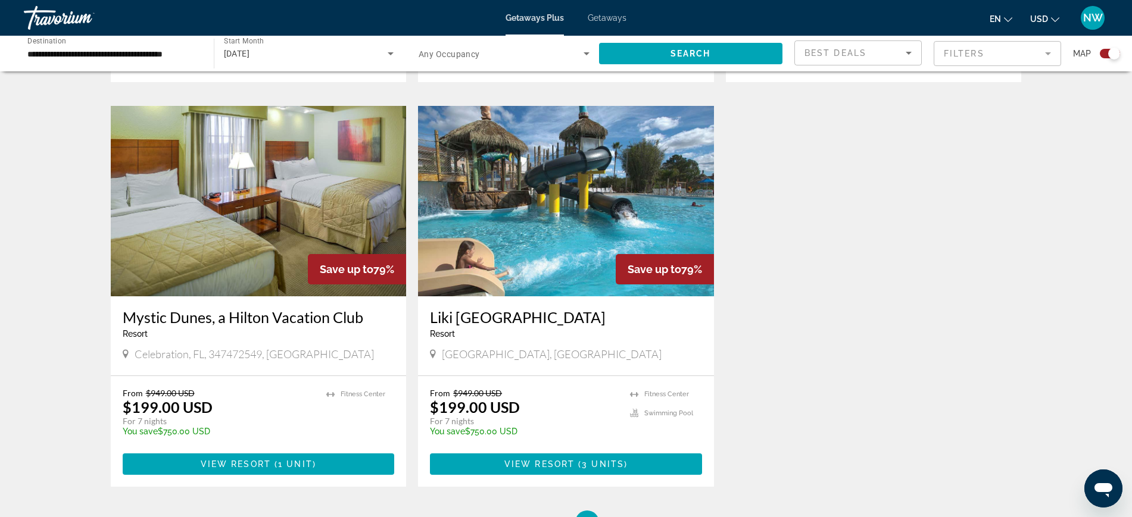
scroll to position [1712, 0]
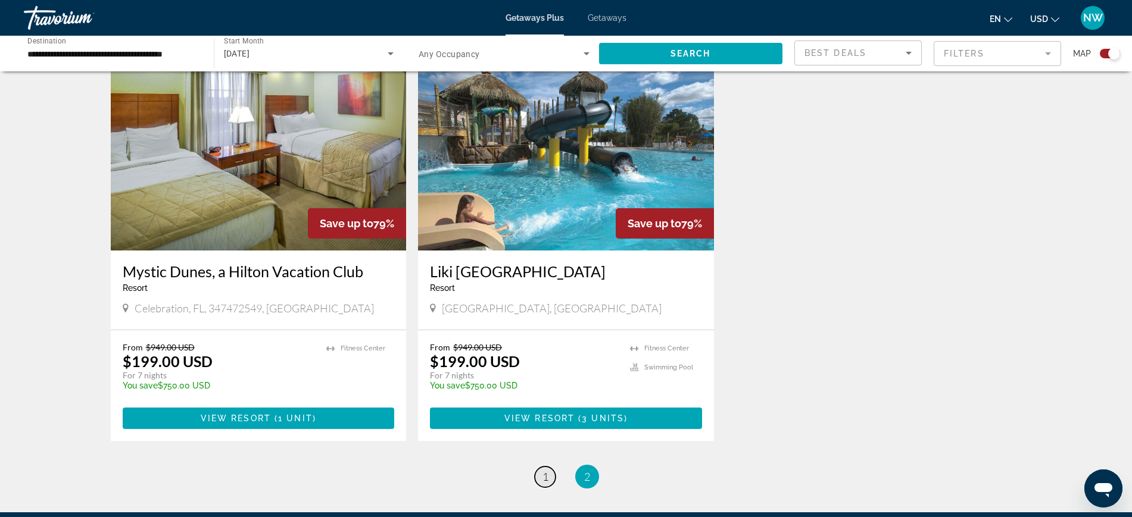
click at [545, 470] on span "1" at bounding box center [545, 476] width 6 height 13
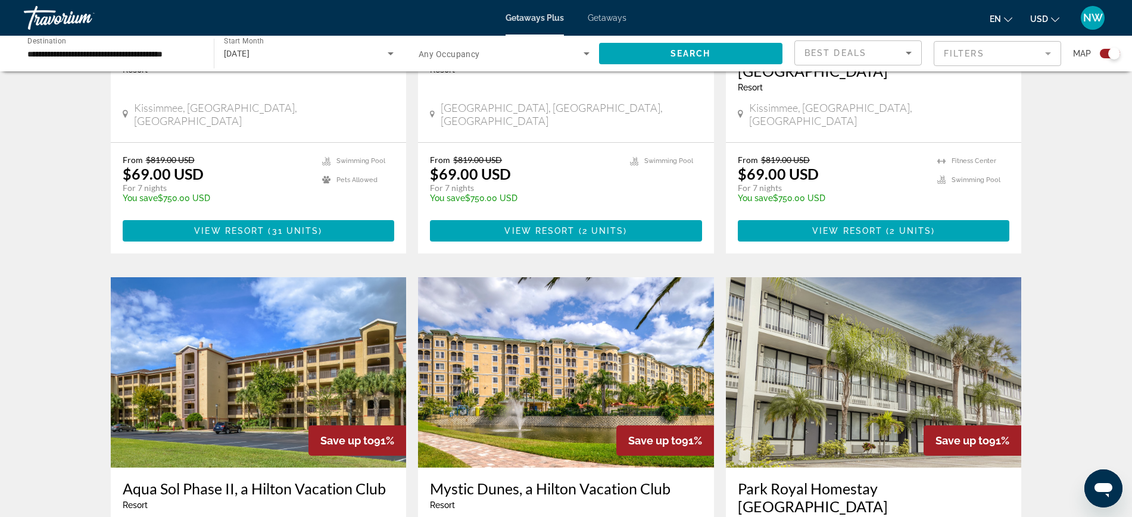
scroll to position [744, 0]
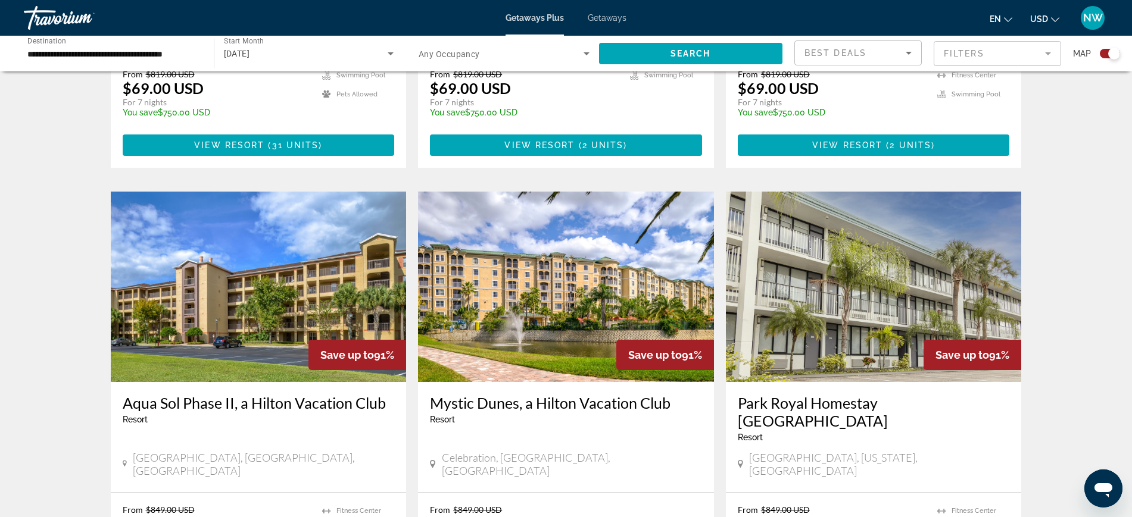
click at [531, 265] on img "Main content" at bounding box center [566, 287] width 296 height 191
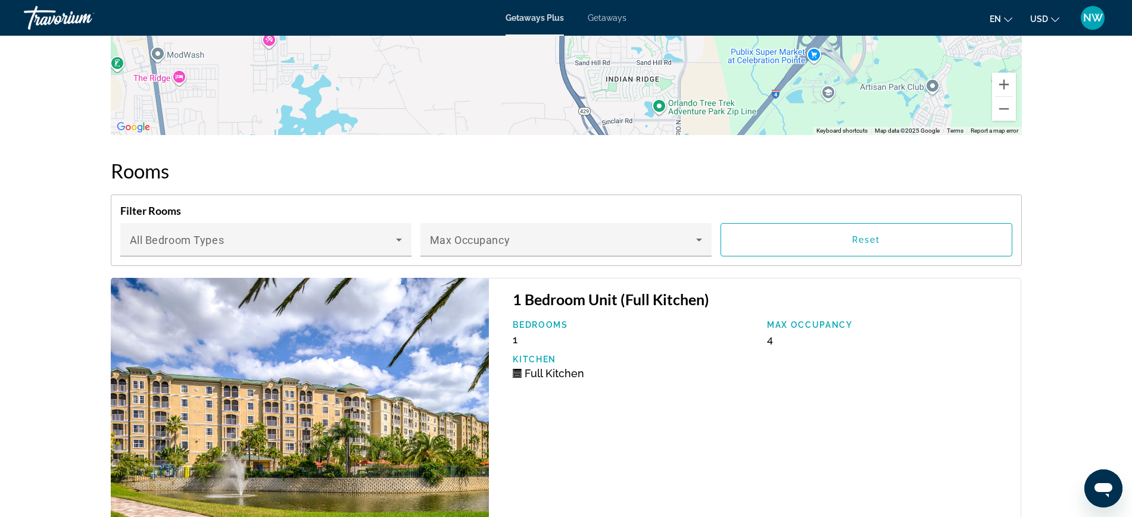
scroll to position [1205, 0]
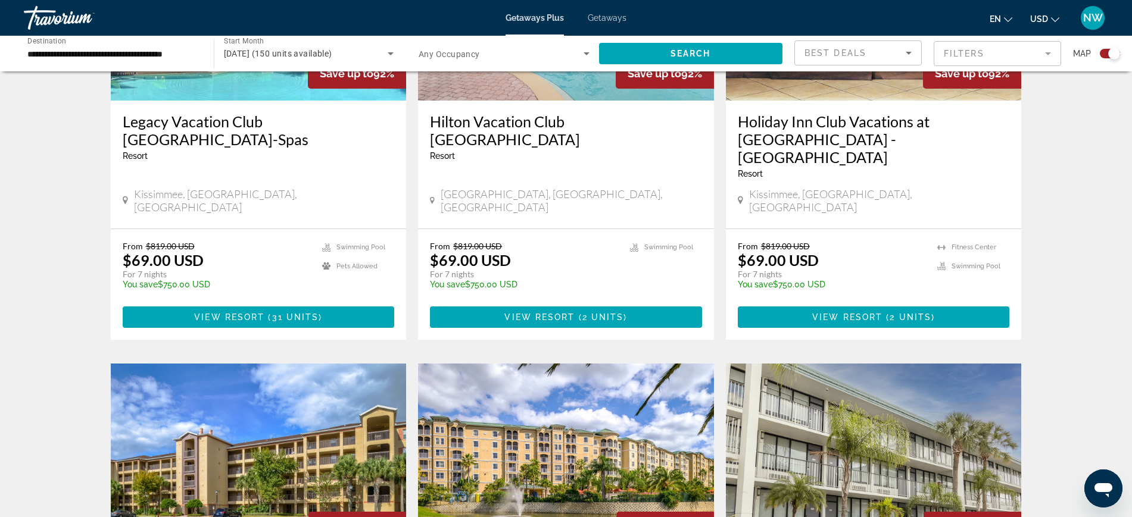
scroll to position [298, 0]
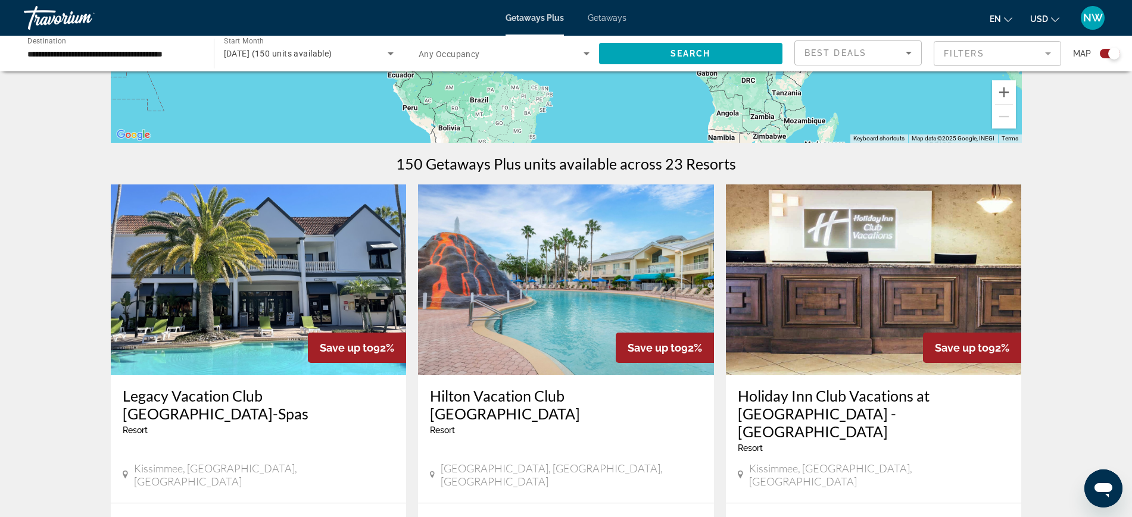
click at [505, 292] on img "Main content" at bounding box center [566, 280] width 296 height 191
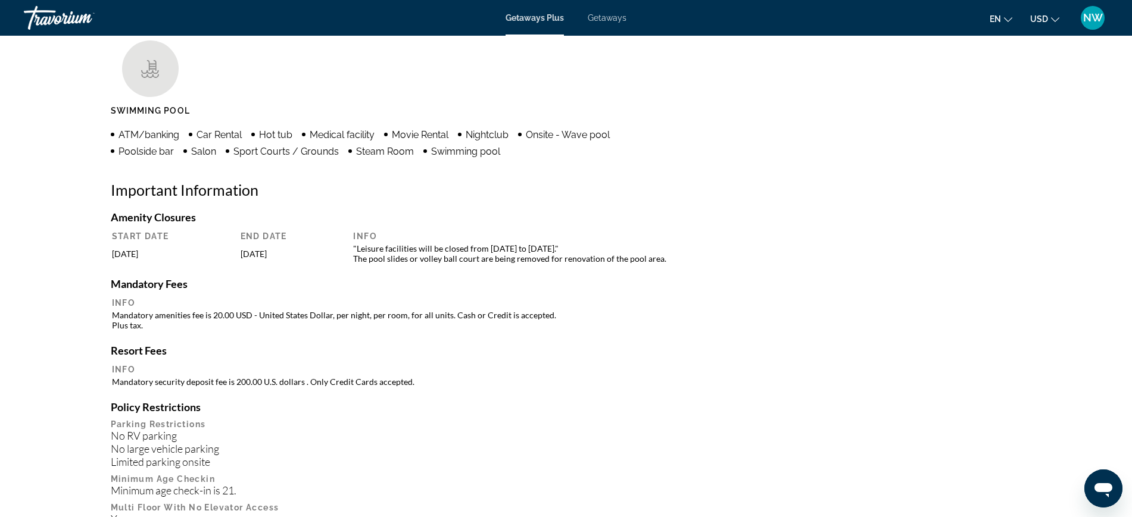
scroll to position [939, 0]
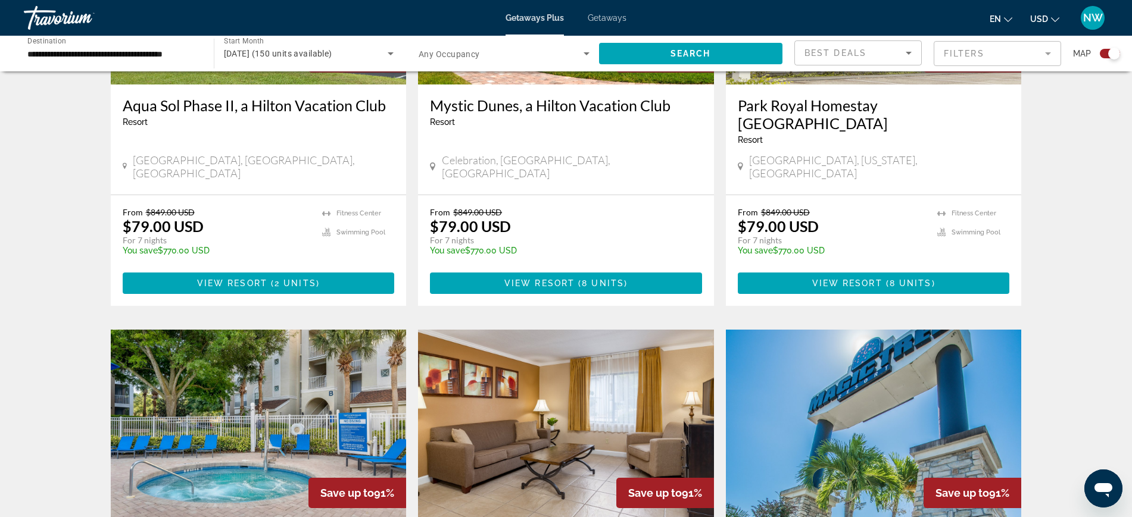
scroll to position [1116, 0]
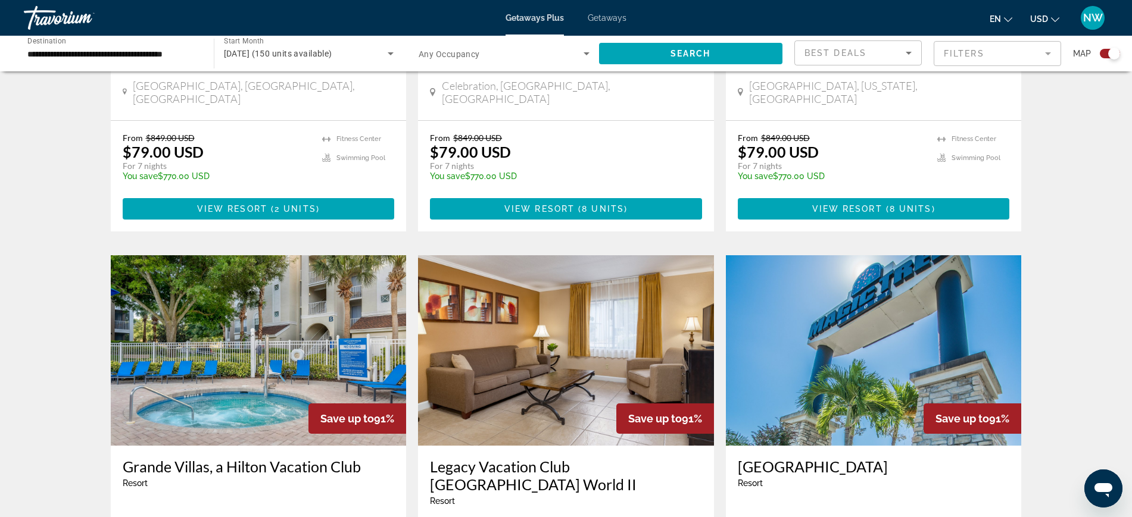
click at [813, 279] on img "Main content" at bounding box center [874, 350] width 296 height 191
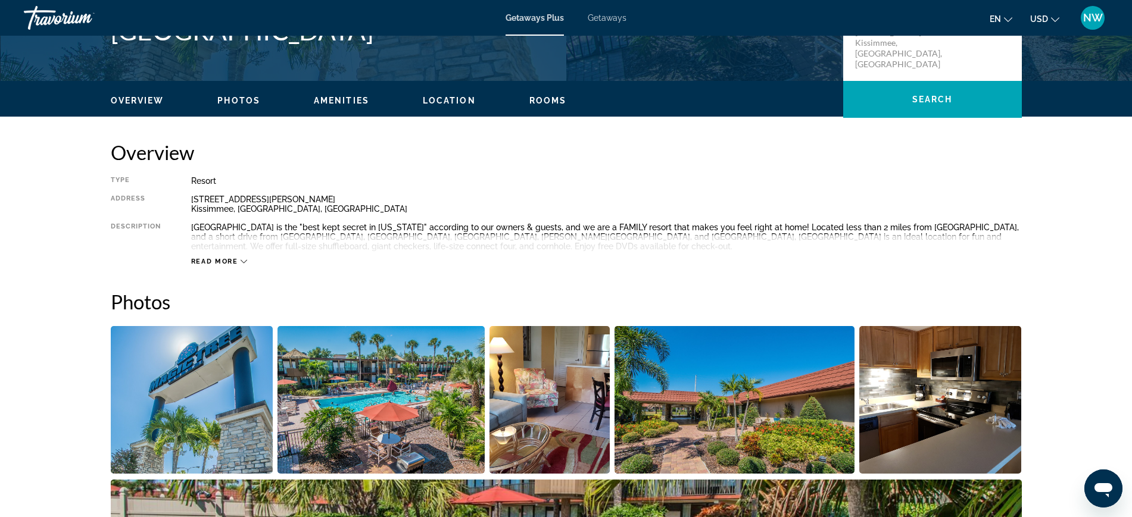
scroll to position [223, 0]
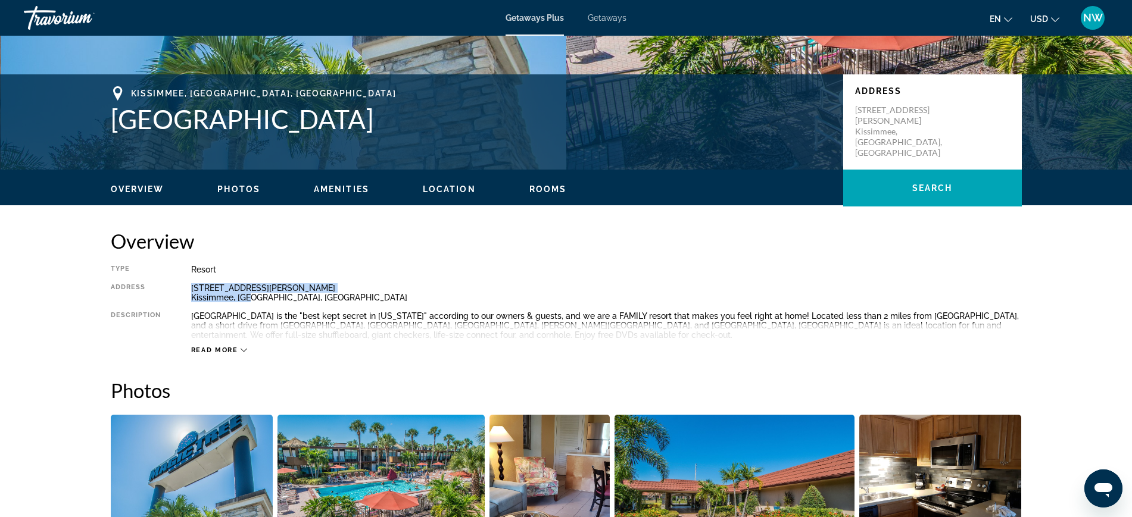
drag, startPoint x: 190, startPoint y: 286, endPoint x: 249, endPoint y: 294, distance: 59.4
click at [249, 294] on div "Type Resort All-Inclusive No All-Inclusive Address 2795 N. Old Lake Wilson Road…" at bounding box center [566, 310] width 911 height 90
copy div "2795 N. Old Lake Wilson Road Kissimmee, FL,"
